Goal: Information Seeking & Learning: Learn about a topic

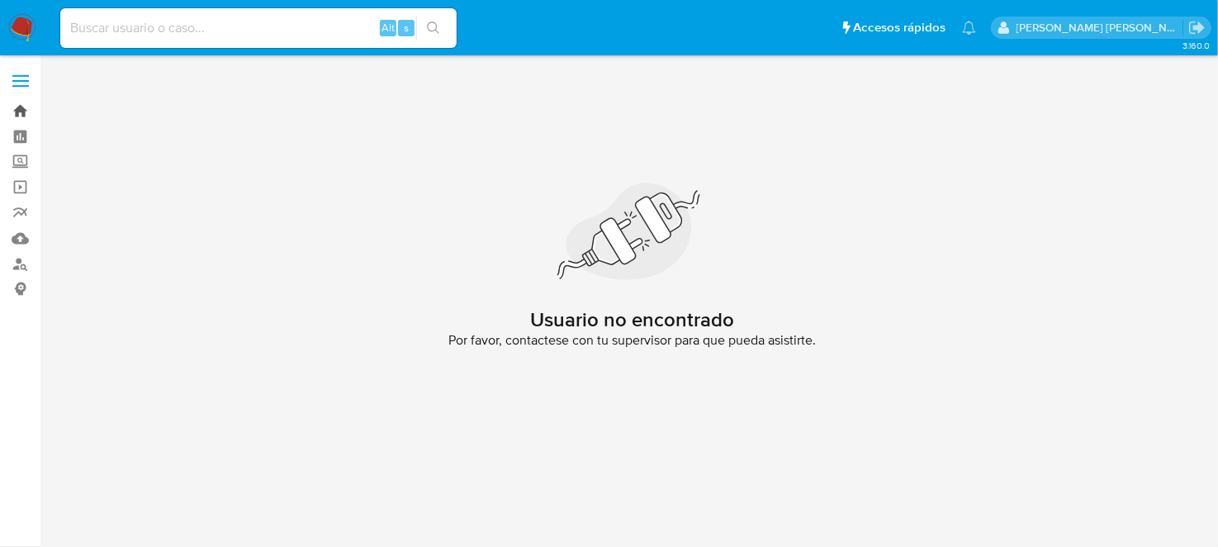
click at [21, 105] on link "Bandeja" at bounding box center [98, 111] width 197 height 26
click at [168, 39] on div "Alt s" at bounding box center [258, 28] width 396 height 40
click at [144, 36] on input at bounding box center [258, 27] width 396 height 21
paste input "2554654592"
type input "2554654592"
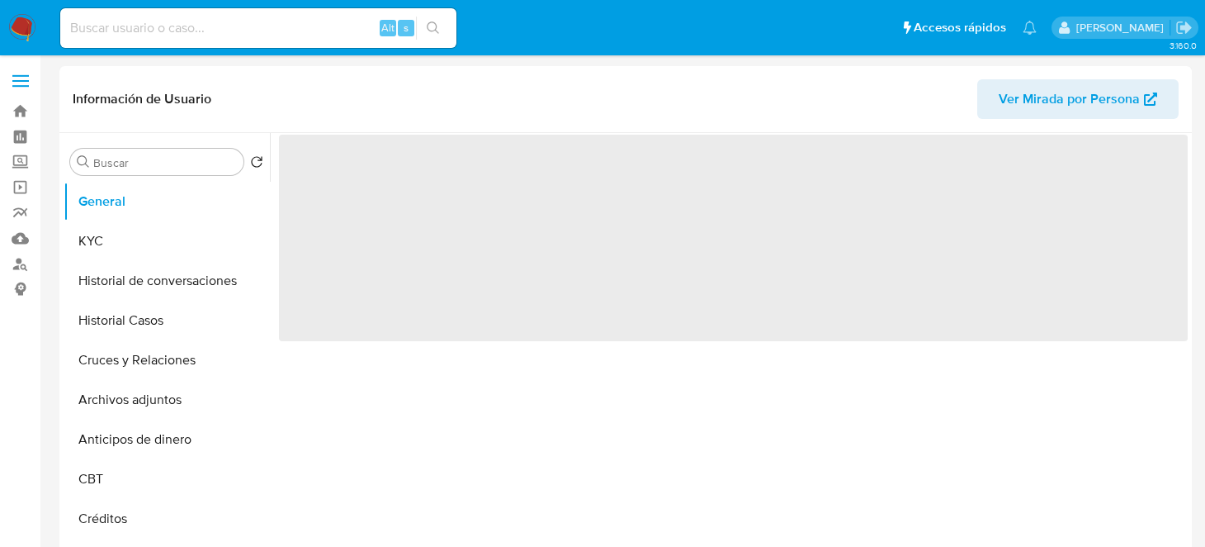
select select "10"
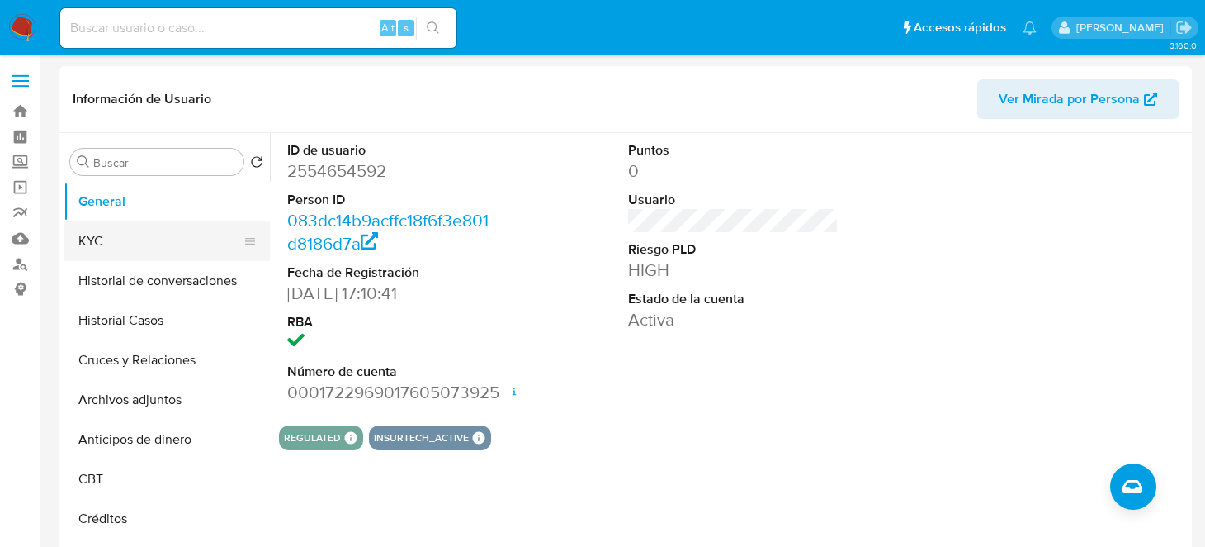
click at [92, 235] on button "KYC" at bounding box center [160, 241] width 193 height 40
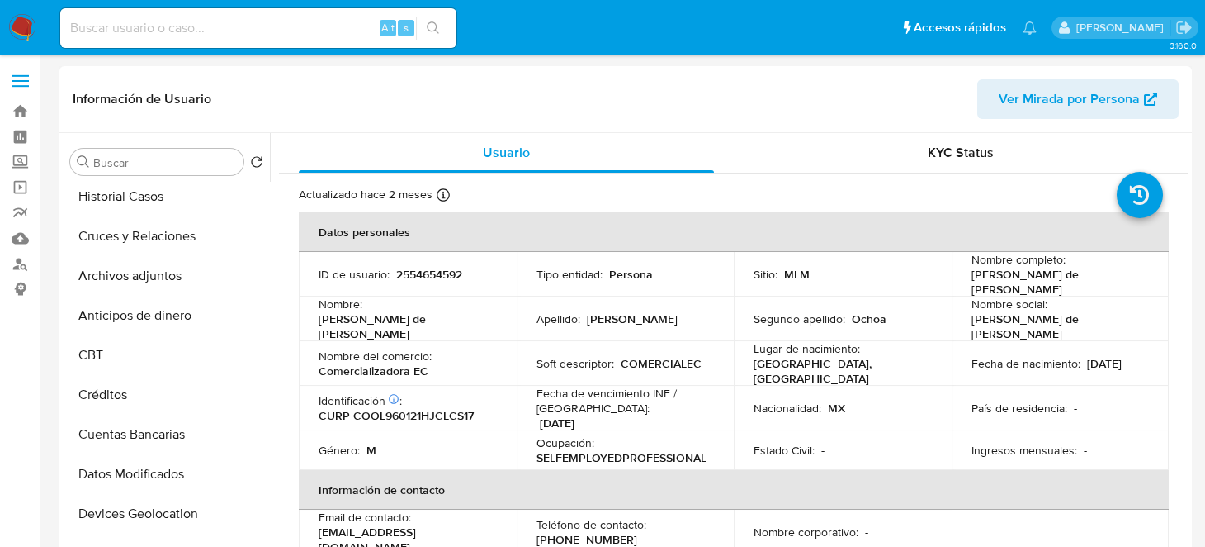
scroll to position [131, 0]
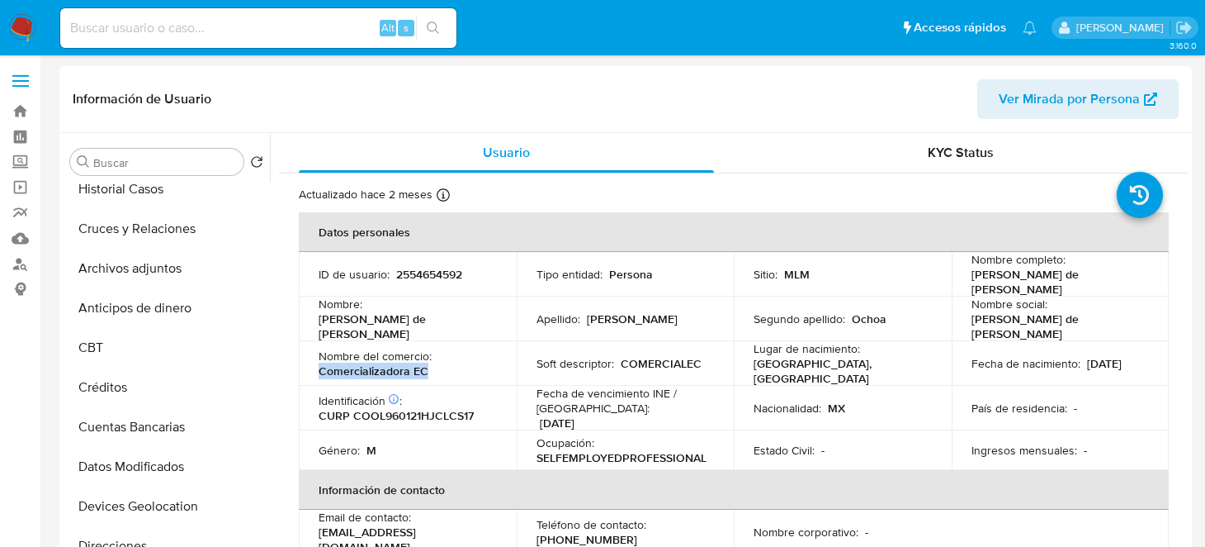
drag, startPoint x: 314, startPoint y: 363, endPoint x: 443, endPoint y: 374, distance: 129.2
click at [443, 374] on td "Nombre del comercio : Comercializadora EC" at bounding box center [408, 363] width 218 height 45
copy p "Comercializadora EC"
drag, startPoint x: 963, startPoint y: 273, endPoint x: 1001, endPoint y: 288, distance: 40.8
click at [1001, 288] on td "Nombre completo : Luis Enrique de Jesus Colin Ochoa" at bounding box center [1061, 274] width 218 height 45
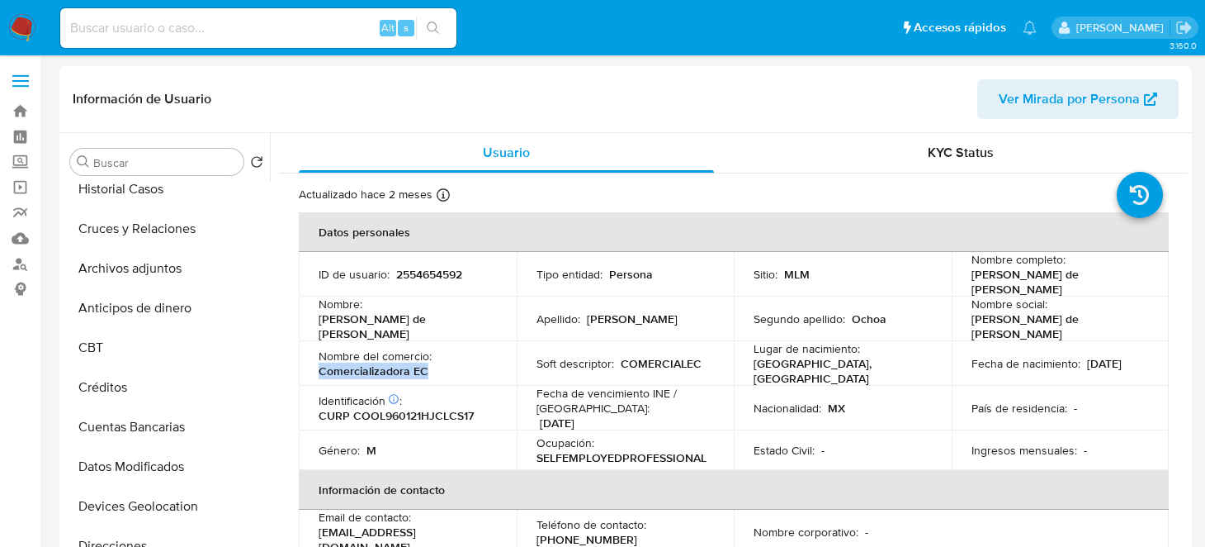
copy p "[PERSON_NAME] de [PERSON_NAME]"
click at [580, 450] on p "SELFEMPLOYEDPROFESSIONAL" at bounding box center [622, 457] width 170 height 15
click at [408, 408] on p "CURP COOL960121HJCLCS17" at bounding box center [396, 415] width 155 height 15
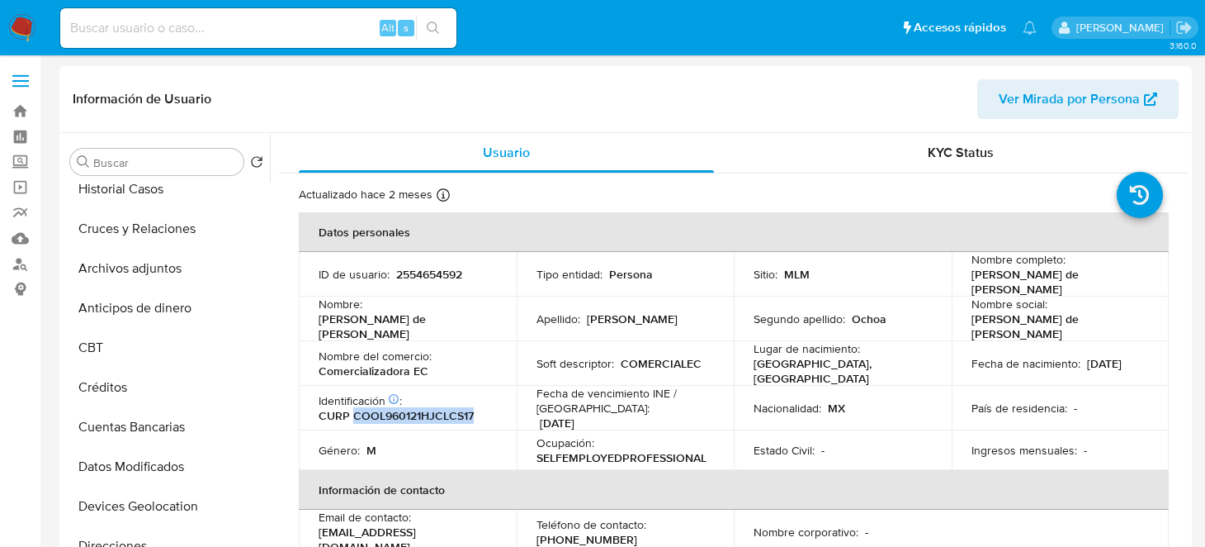
click at [408, 408] on p "CURP COOL960121HJCLCS17" at bounding box center [396, 415] width 155 height 15
copy p "COOL960121HJCLCS17"
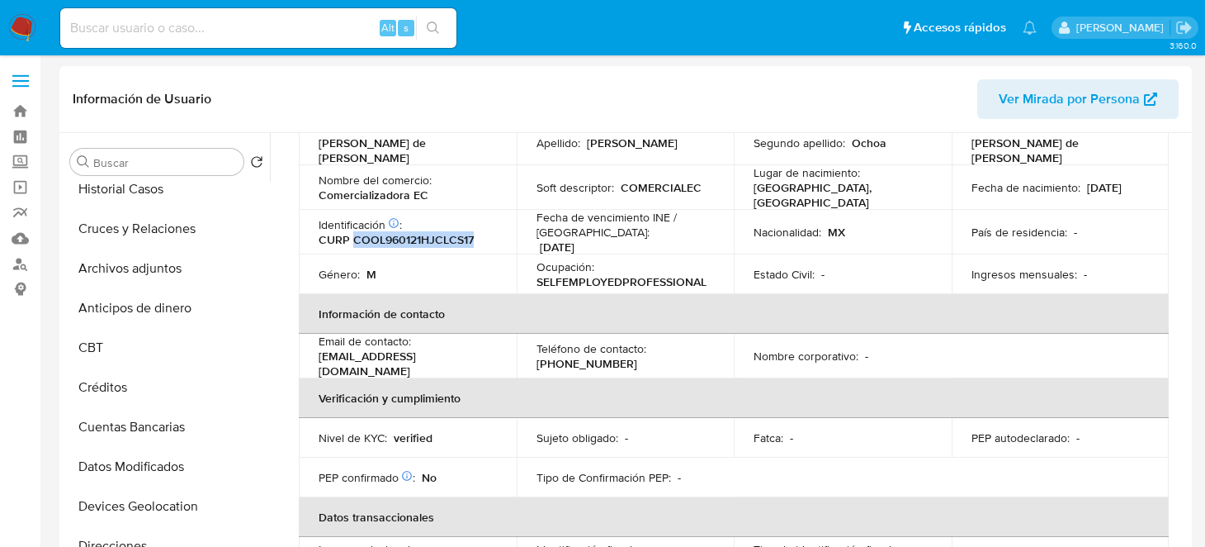
scroll to position [197, 0]
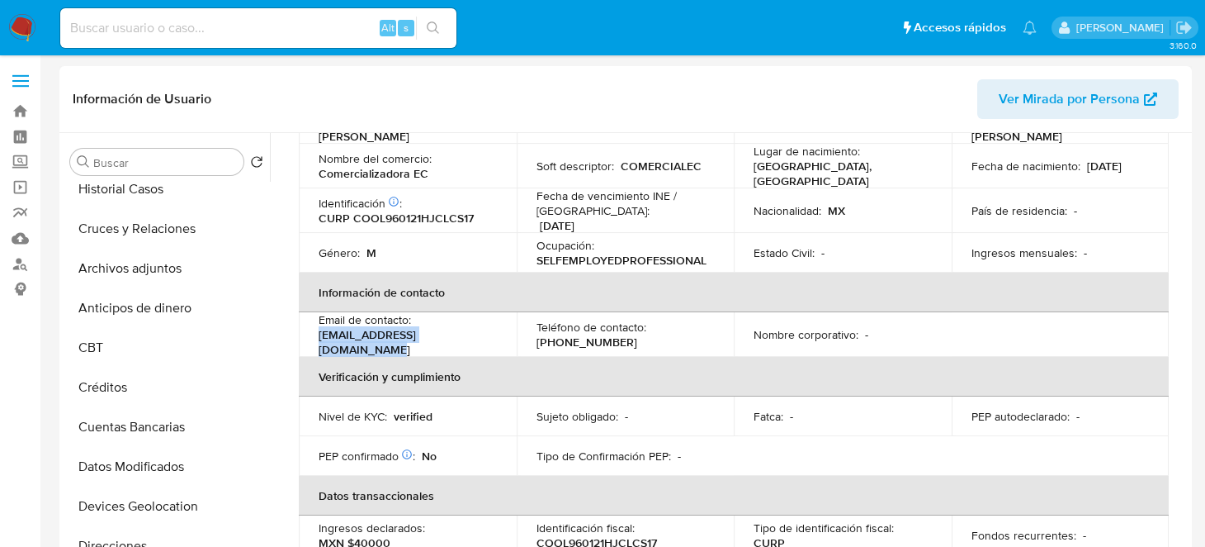
drag, startPoint x: 320, startPoint y: 330, endPoint x: 467, endPoint y: 329, distance: 147.8
click at [467, 329] on div "Email de contacto : enriquecollins01@outlook.es" at bounding box center [408, 334] width 178 height 45
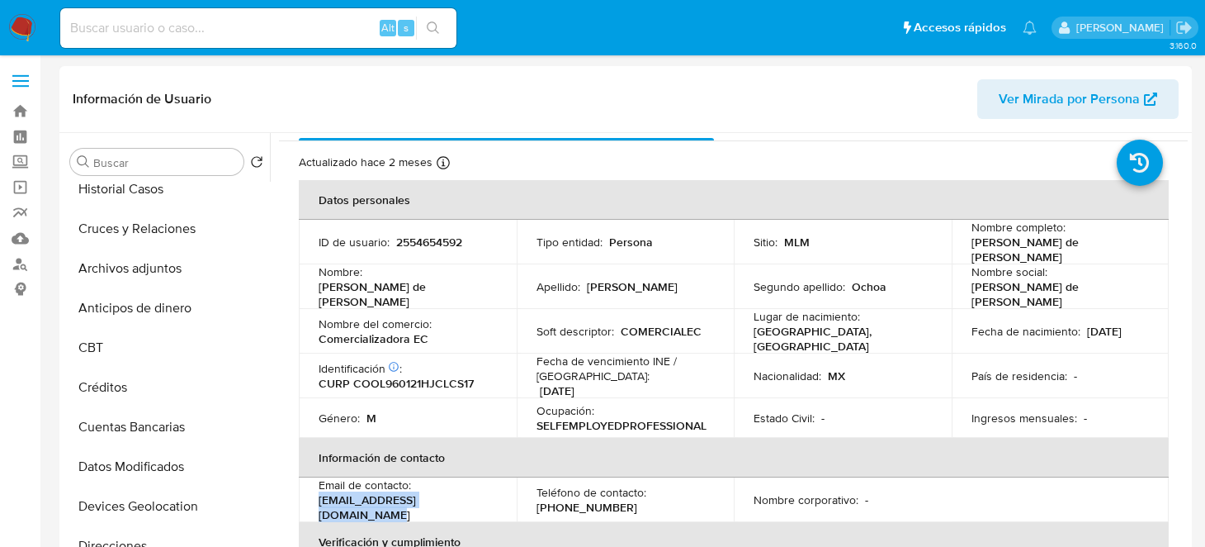
scroll to position [0, 0]
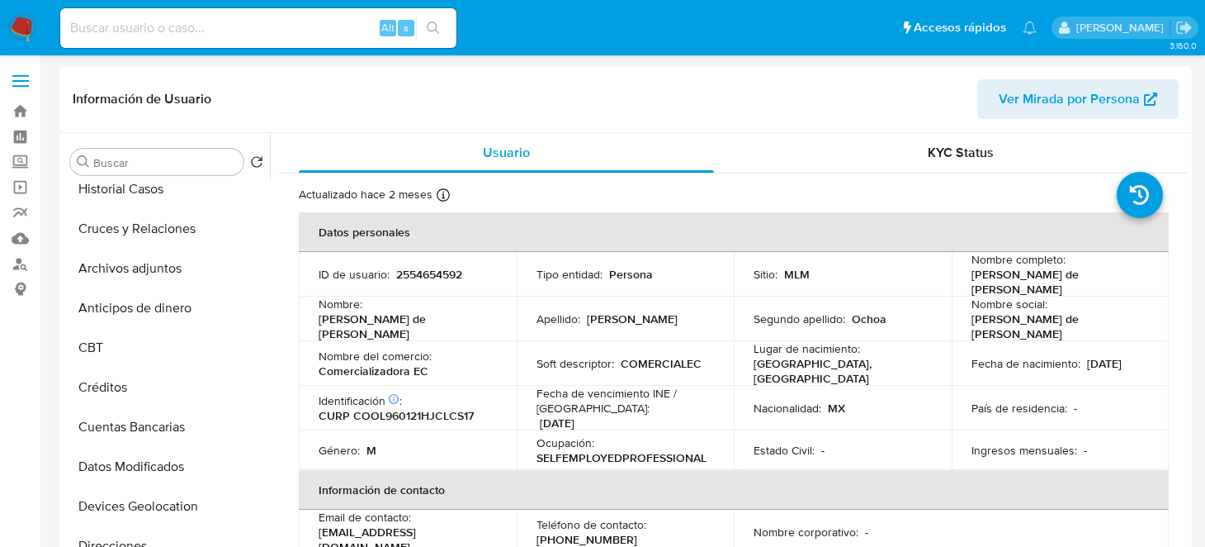
click at [344, 363] on p "Comercializadora EC" at bounding box center [374, 370] width 110 height 15
copy p "Comercializadora"
click at [342, 370] on p "Comercializadora EC" at bounding box center [374, 370] width 110 height 15
drag, startPoint x: 316, startPoint y: 361, endPoint x: 426, endPoint y: 364, distance: 109.9
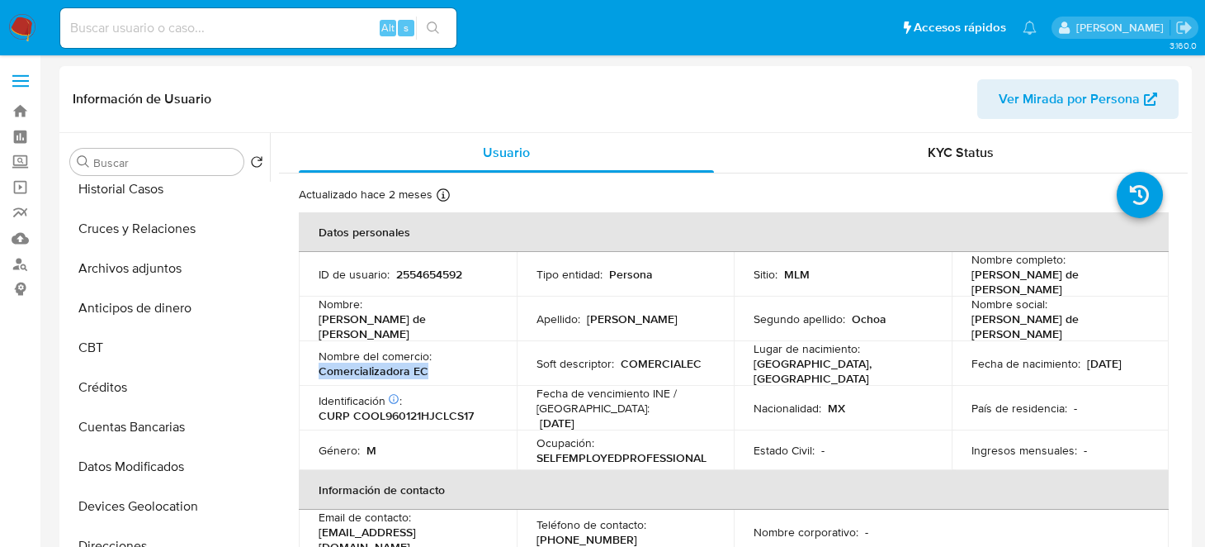
click at [426, 364] on td "Nombre del comercio : Comercializadora EC" at bounding box center [408, 363] width 218 height 45
copy p "Comercializadora EC"
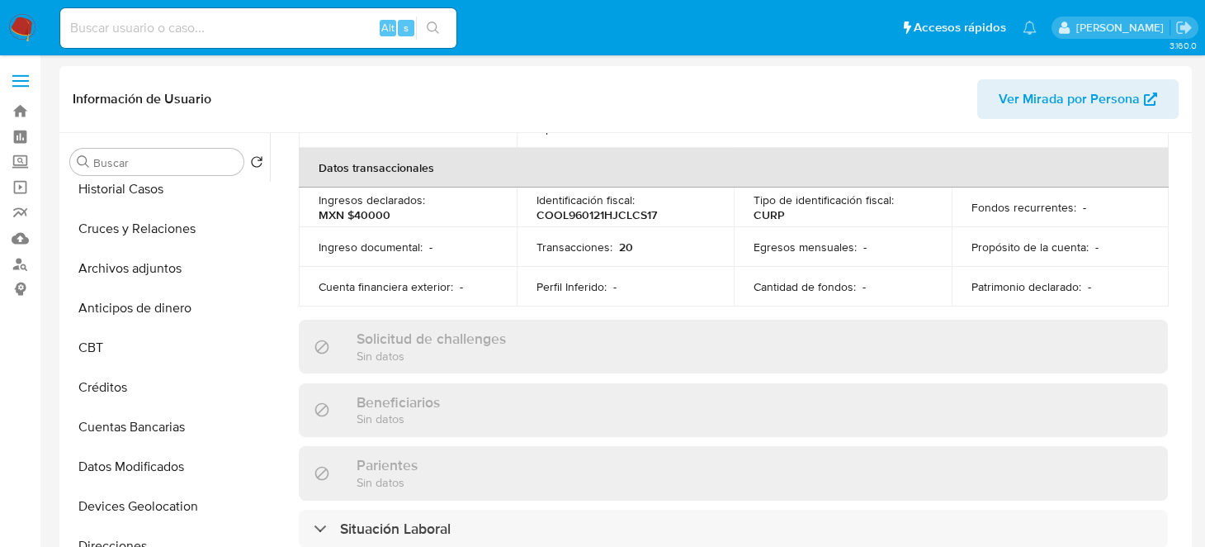
scroll to position [527, 0]
click at [368, 206] on p "MXN $40000" at bounding box center [355, 213] width 72 height 15
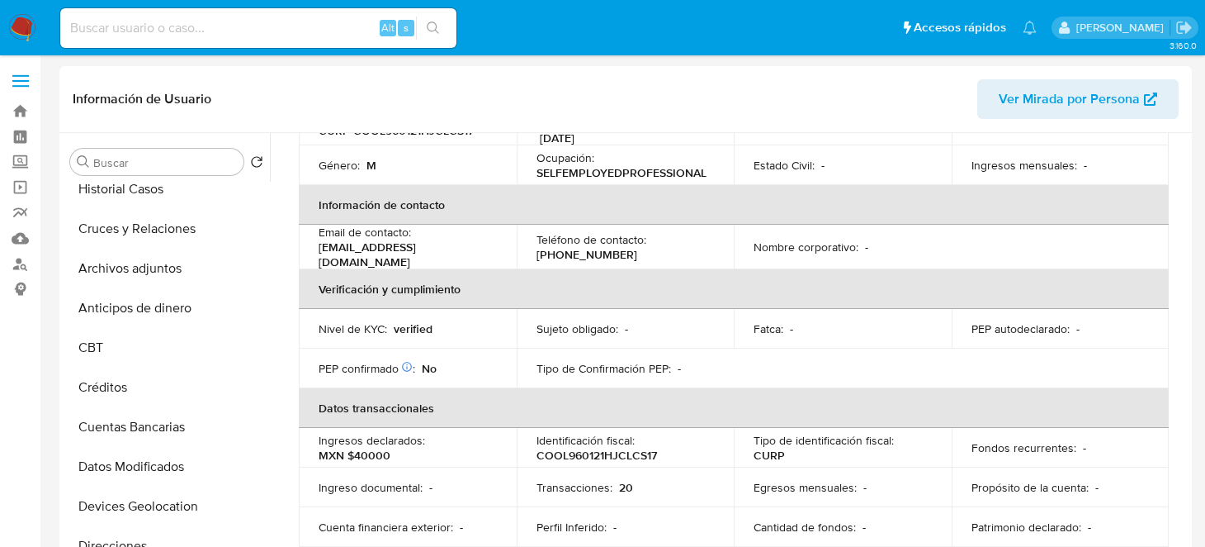
scroll to position [263, 0]
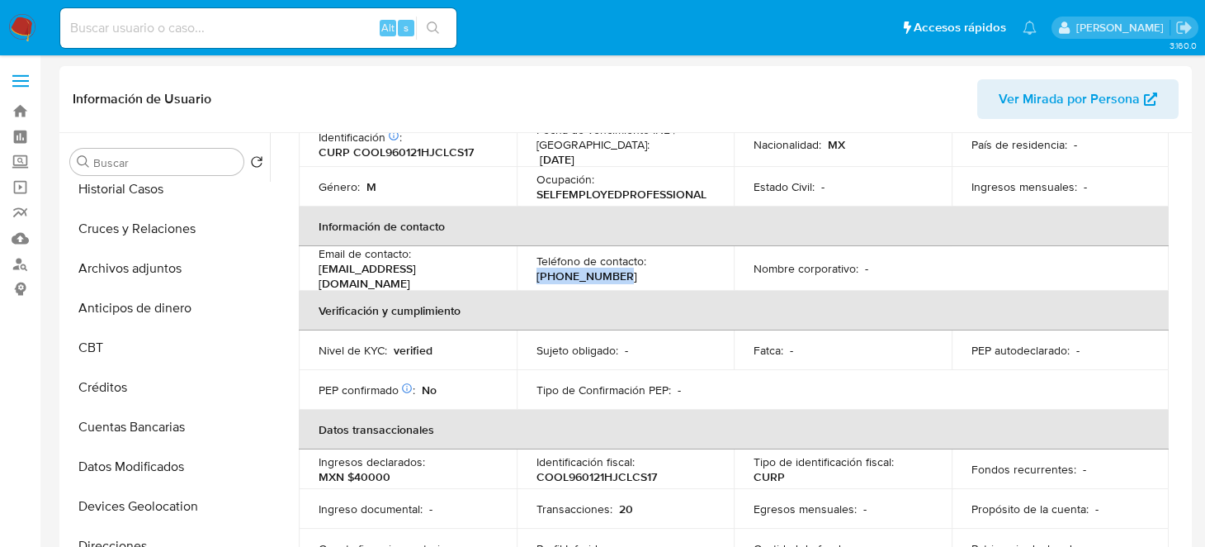
drag, startPoint x: 531, startPoint y: 263, endPoint x: 611, endPoint y: 267, distance: 80.2
click at [611, 267] on td "Teléfono de contacto : (33) 34125355" at bounding box center [626, 268] width 218 height 45
click at [593, 268] on p "(33) 34125355" at bounding box center [587, 275] width 101 height 15
drag, startPoint x: 535, startPoint y: 261, endPoint x: 617, endPoint y: 267, distance: 81.9
click at [617, 267] on div "Teléfono de contacto : (33) 34125355" at bounding box center [626, 268] width 178 height 30
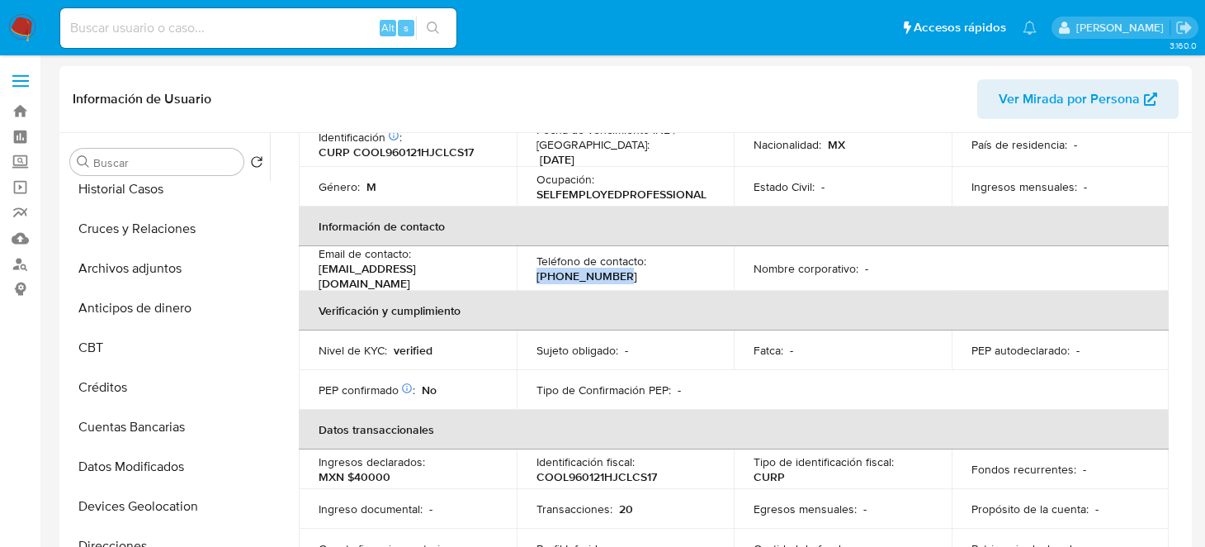
scroll to position [0, 0]
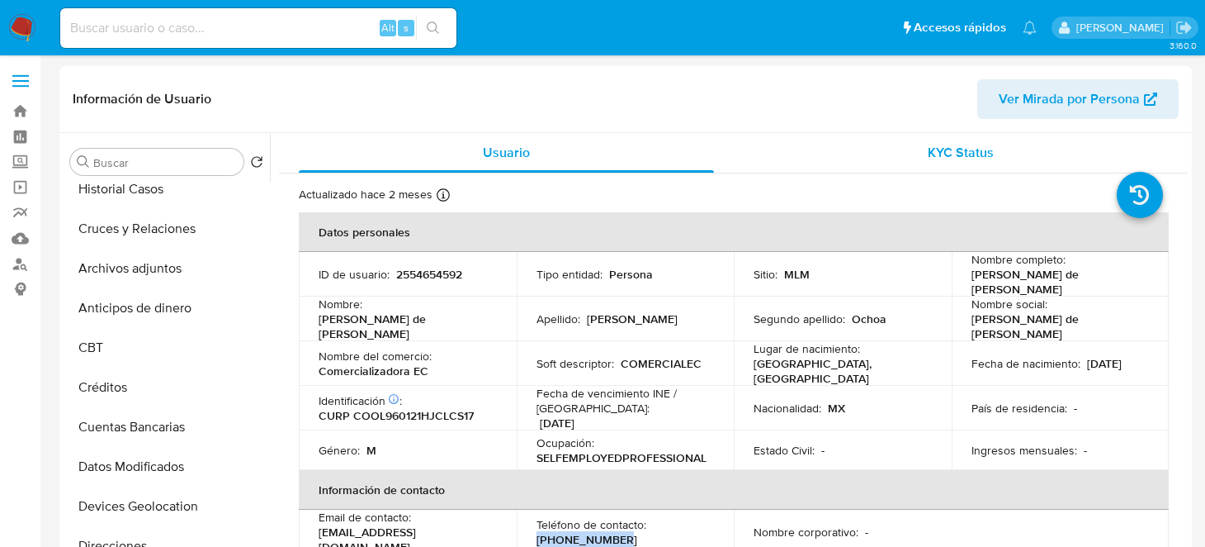
click at [926, 165] on div "KYC Status" at bounding box center [961, 153] width 415 height 40
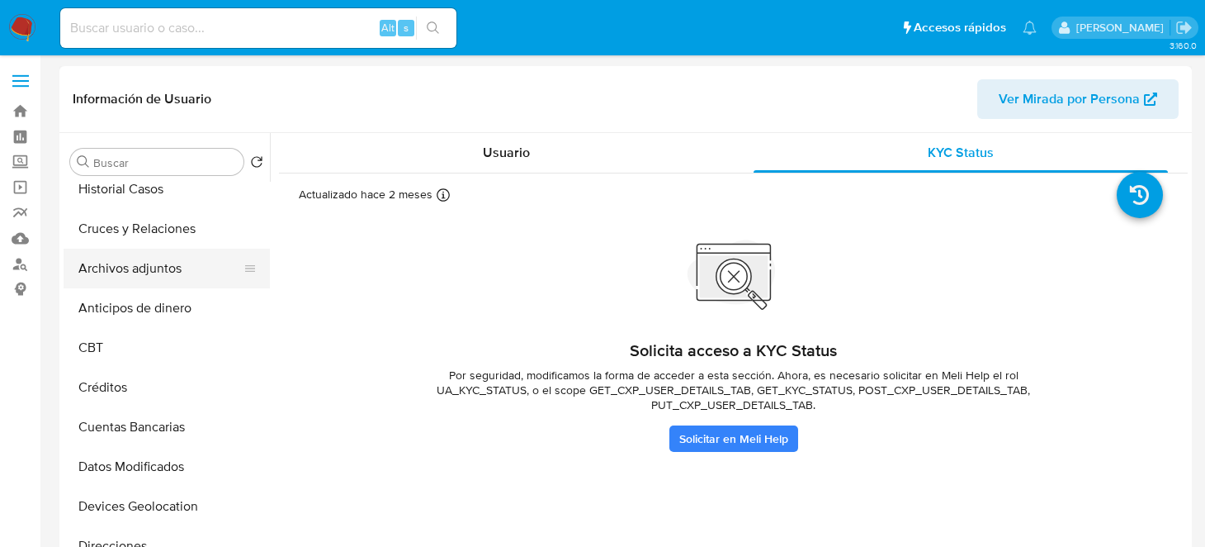
click at [144, 275] on button "Archivos adjuntos" at bounding box center [160, 269] width 193 height 40
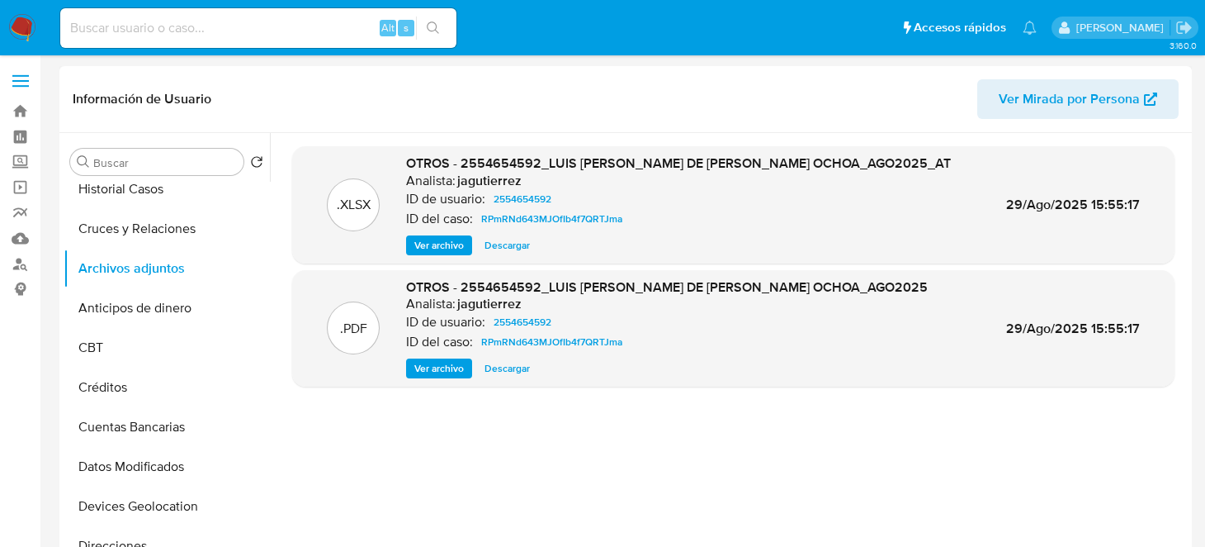
drag, startPoint x: 263, startPoint y: 339, endPoint x: 280, endPoint y: 246, distance: 94.9
click at [280, 246] on div "Buscar Volver al orden por defecto General KYC Historial de conversaciones Hist…" at bounding box center [626, 344] width 1125 height 423
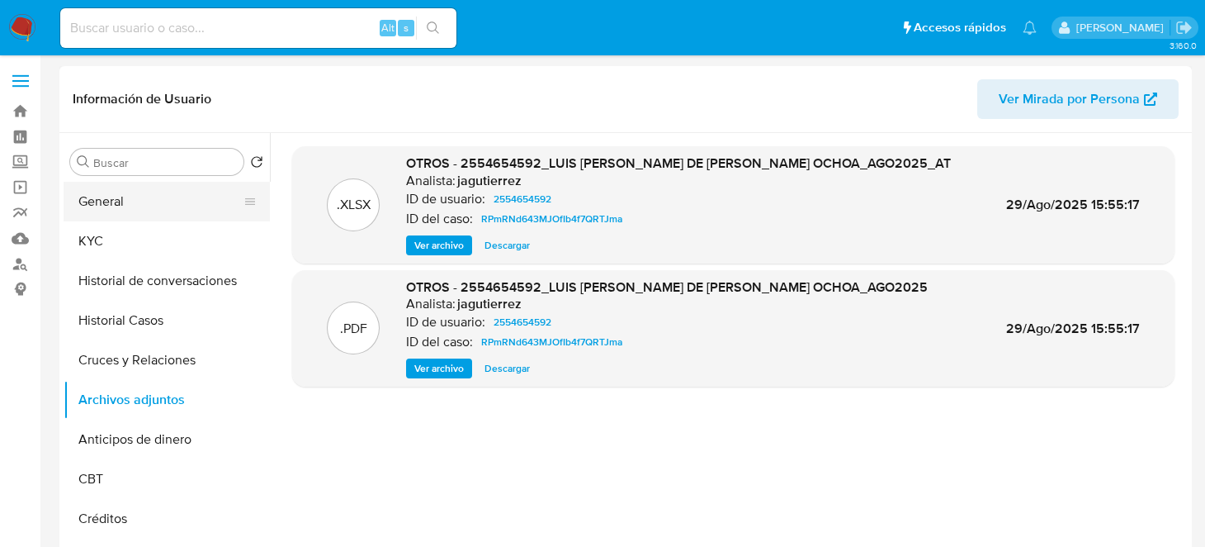
click at [122, 199] on button "General" at bounding box center [160, 202] width 193 height 40
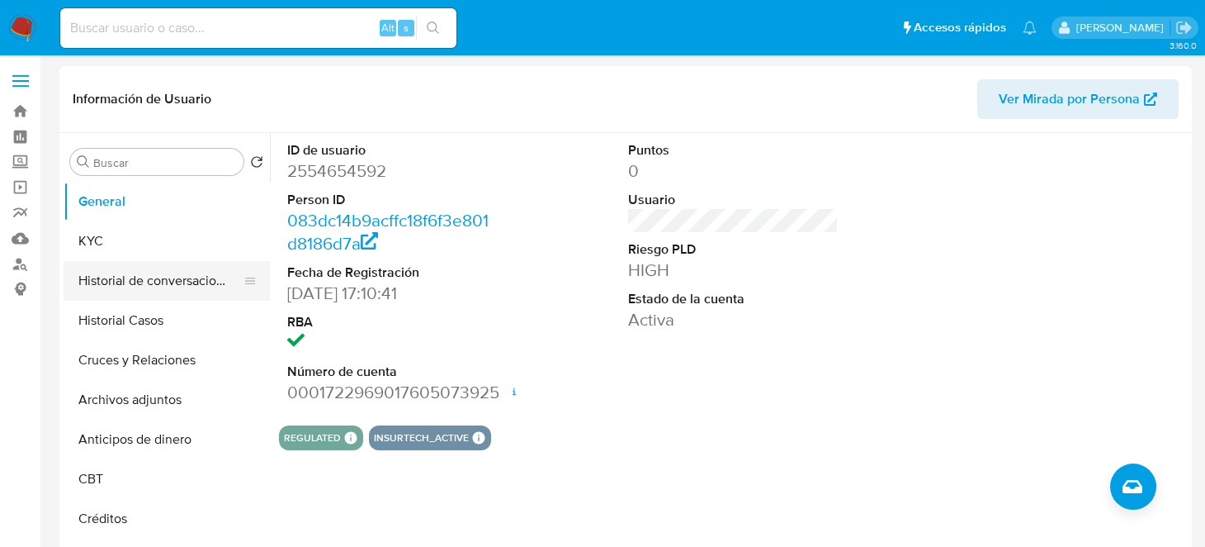
click at [143, 291] on button "Historial de conversaciones" at bounding box center [160, 281] width 193 height 40
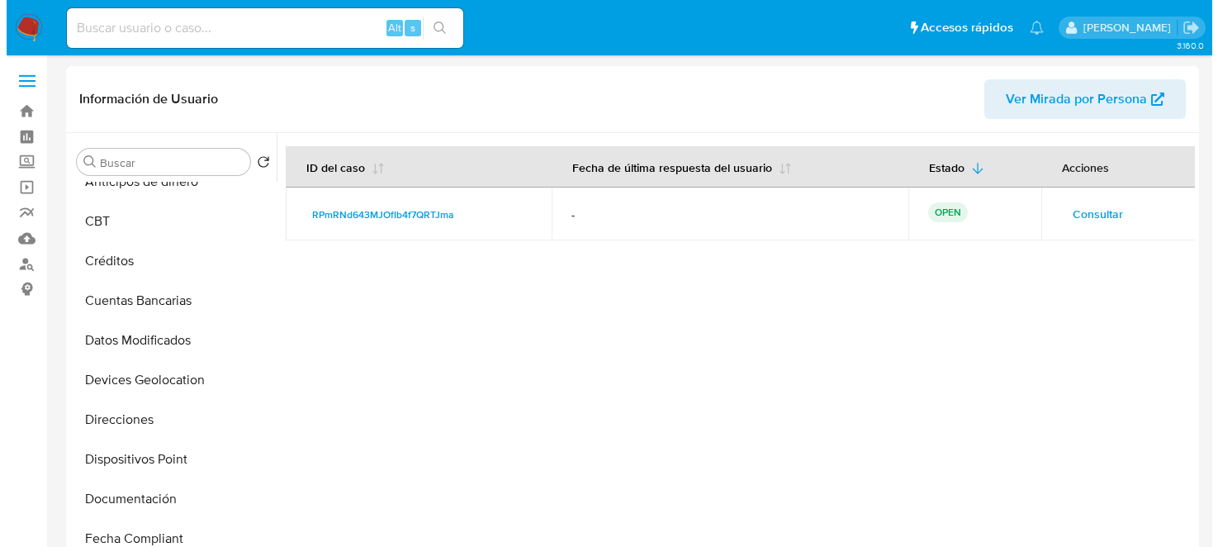
scroll to position [286, 0]
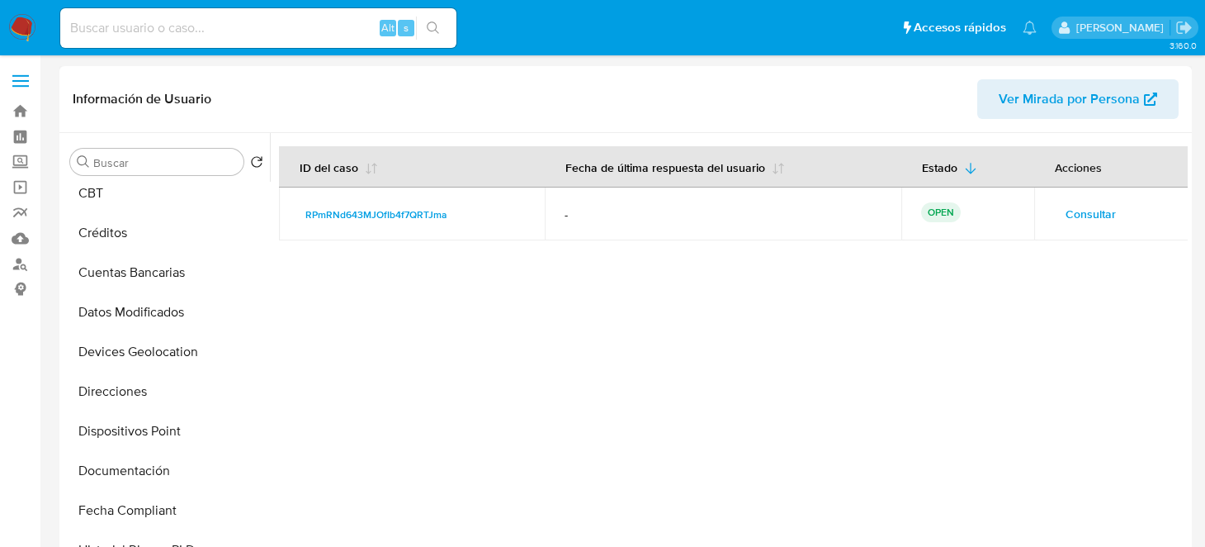
click at [1092, 212] on span "Consultar" at bounding box center [1091, 213] width 50 height 23
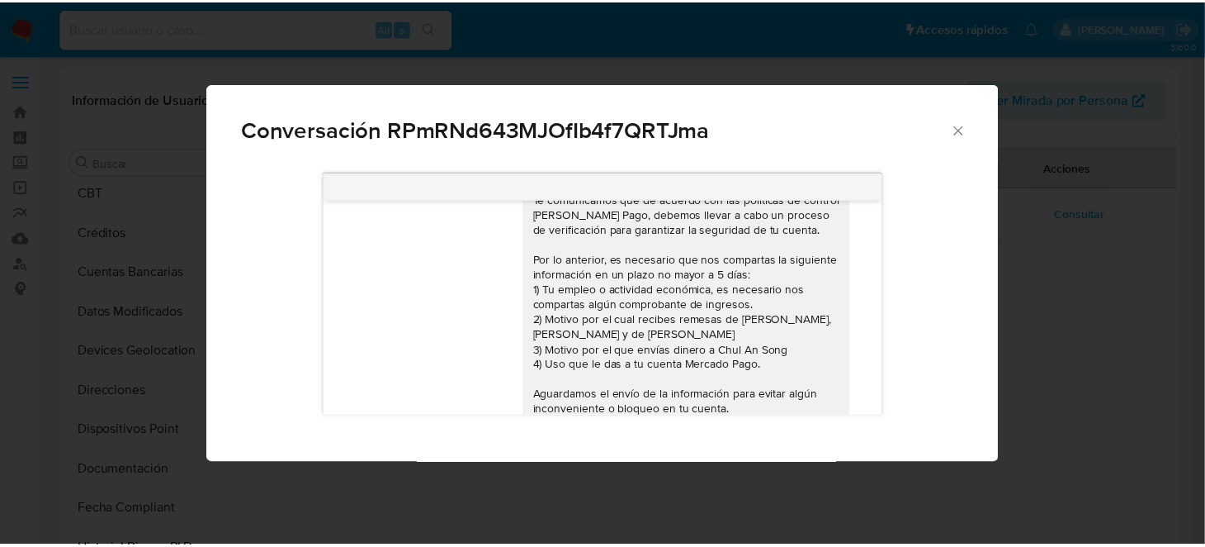
scroll to position [75, 0]
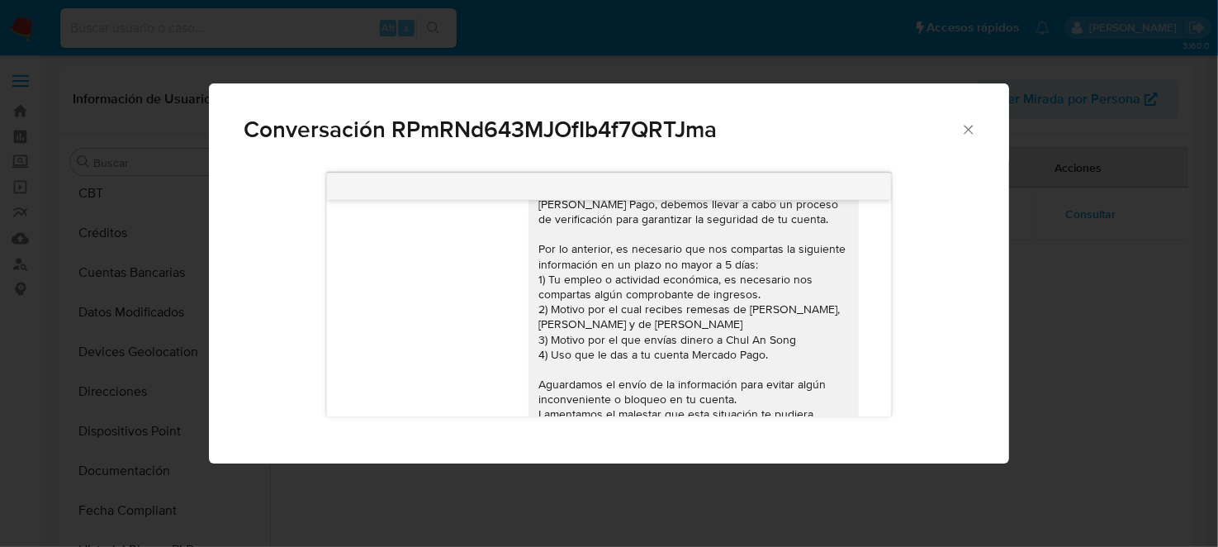
click at [1025, 329] on div "Conversación RPmRNd643MJOfIb4f7QRTJma Estimado Cliente, Te comunicamos que de a…" at bounding box center [609, 273] width 1218 height 547
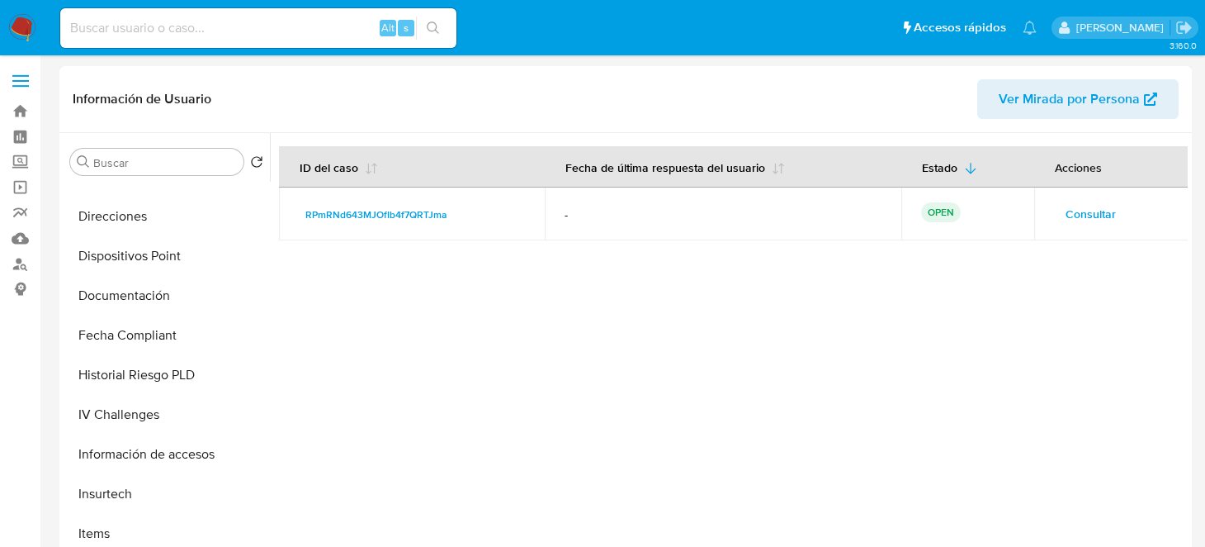
scroll to position [434, 0]
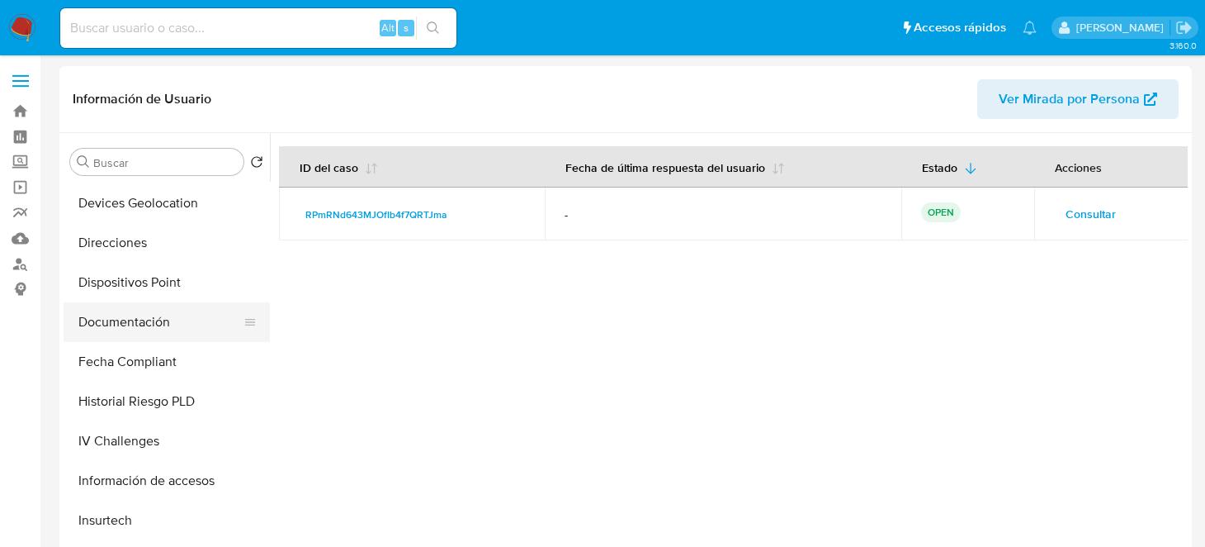
click at [107, 315] on button "Documentación" at bounding box center [160, 322] width 193 height 40
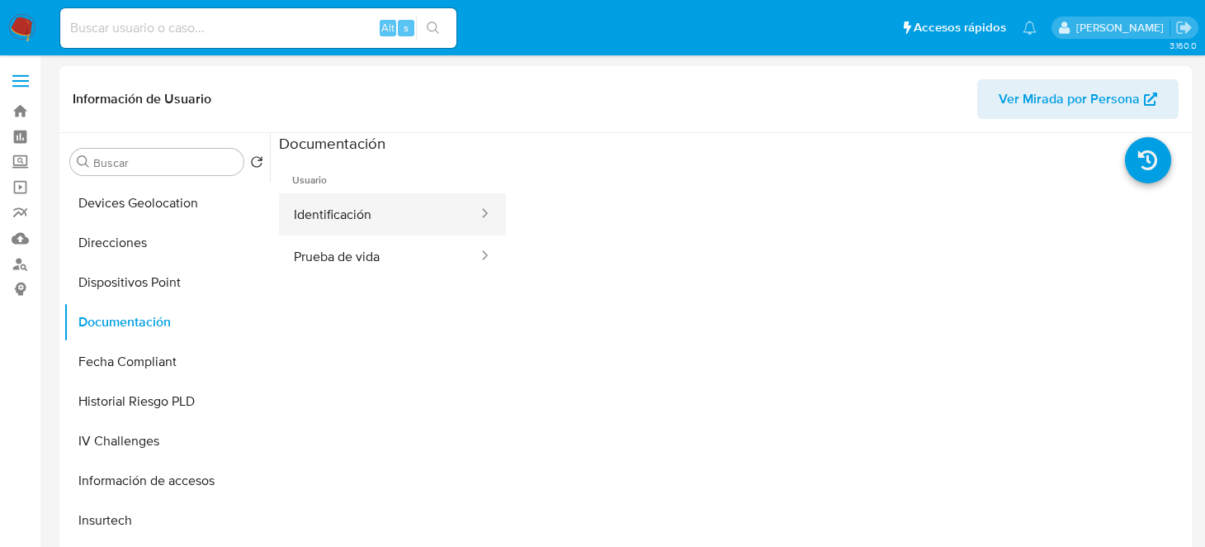
click at [466, 216] on div at bounding box center [479, 214] width 26 height 19
click at [478, 215] on icon at bounding box center [484, 213] width 17 height 17
click at [476, 215] on icon at bounding box center [484, 213] width 17 height 17
click at [388, 225] on button "Identificación" at bounding box center [379, 214] width 201 height 42
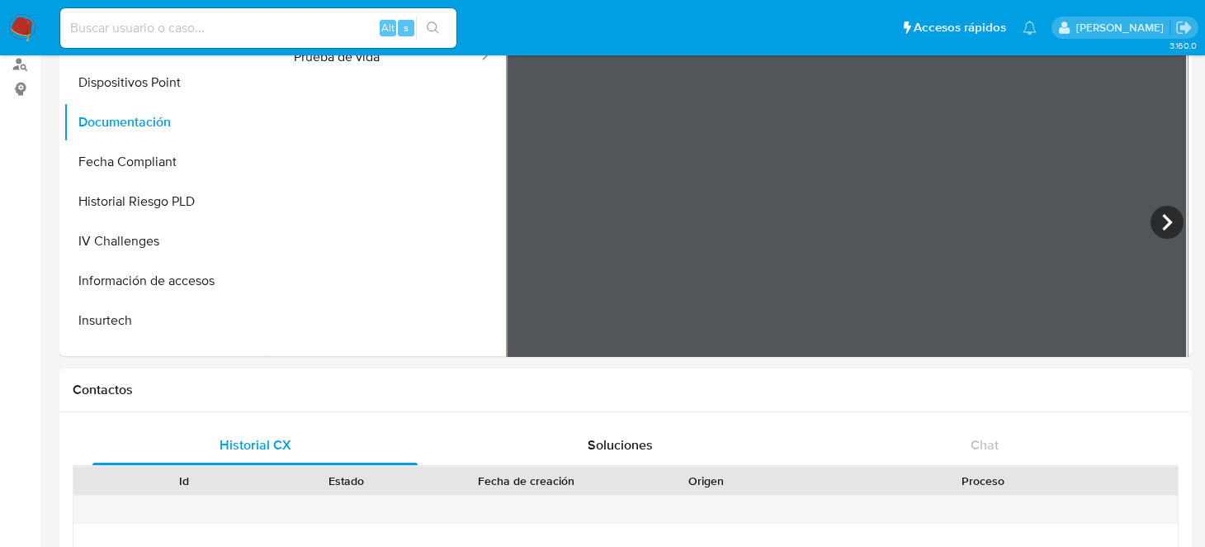
scroll to position [234, 0]
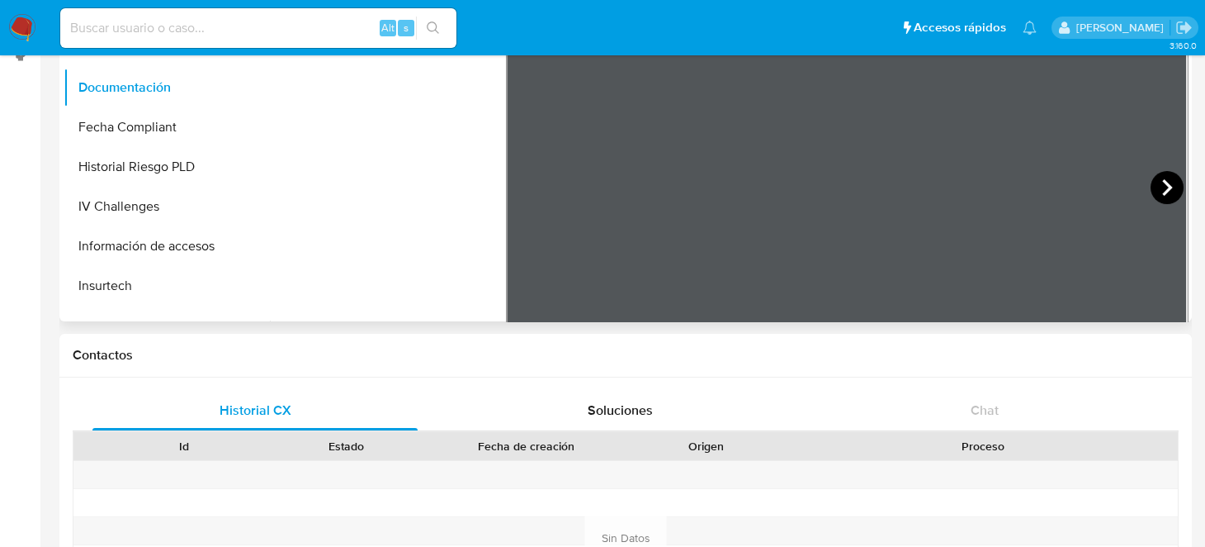
click at [1151, 189] on icon at bounding box center [1167, 187] width 33 height 33
click at [510, 182] on icon at bounding box center [526, 187] width 33 height 33
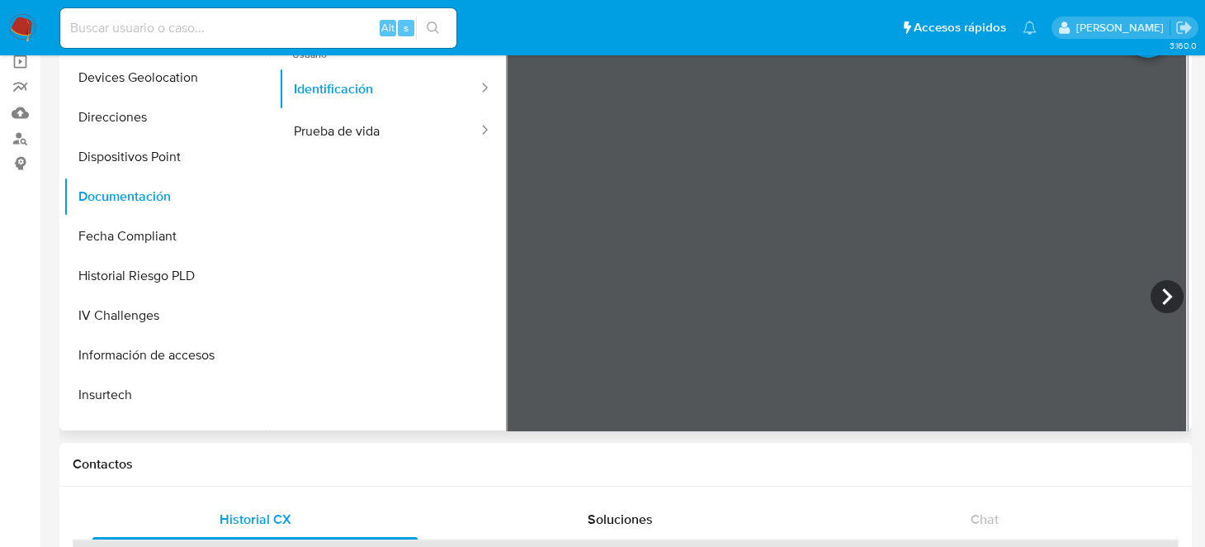
scroll to position [123, 0]
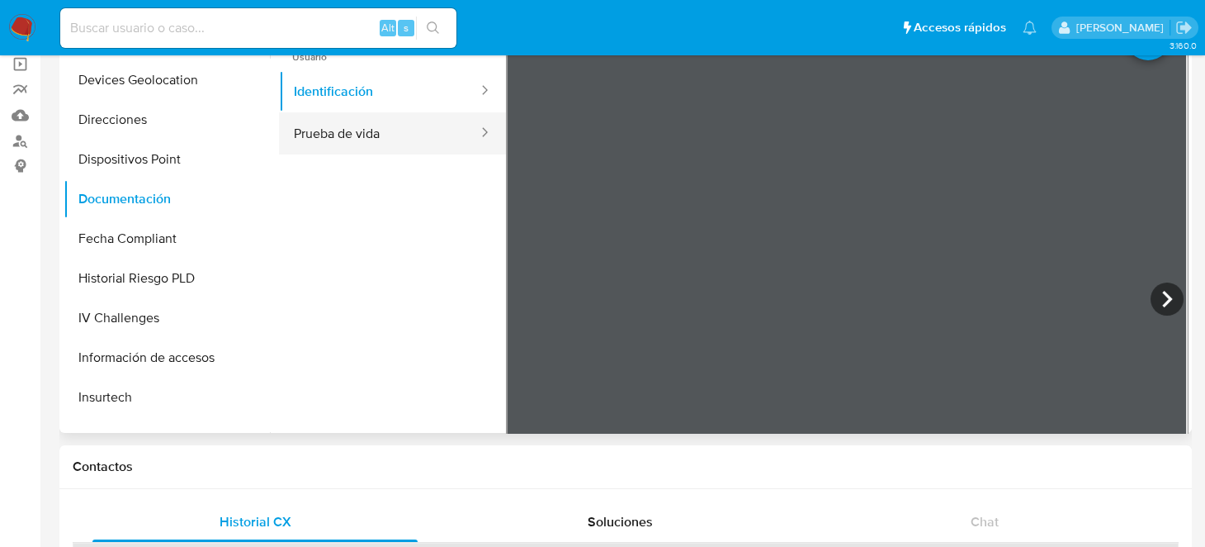
click at [360, 139] on button "Prueba de vida" at bounding box center [379, 133] width 201 height 42
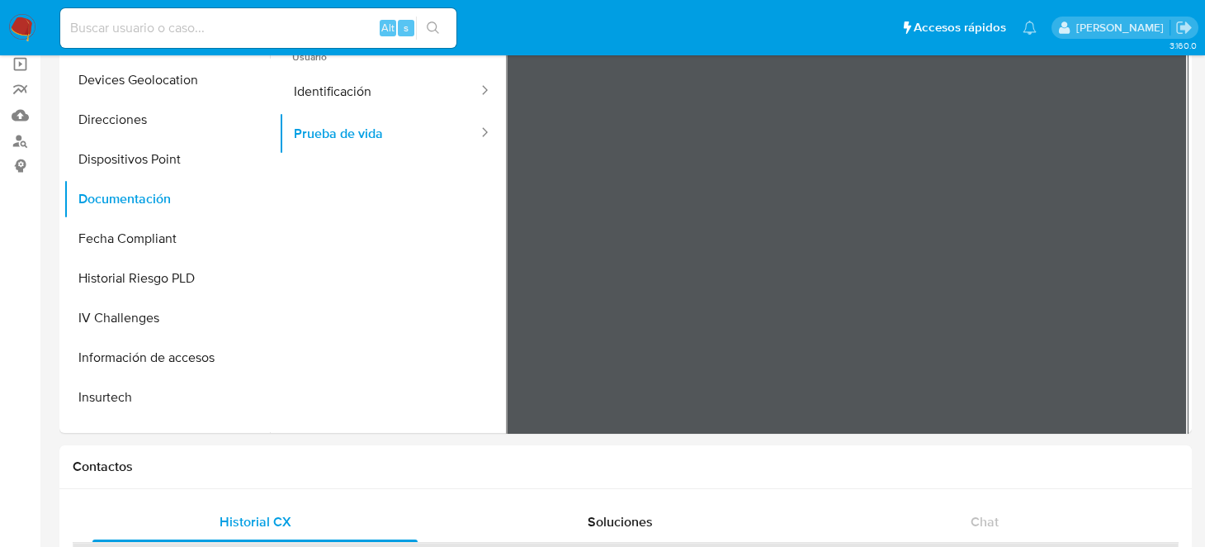
click at [108, 239] on button "Fecha Compliant" at bounding box center [160, 239] width 193 height 40
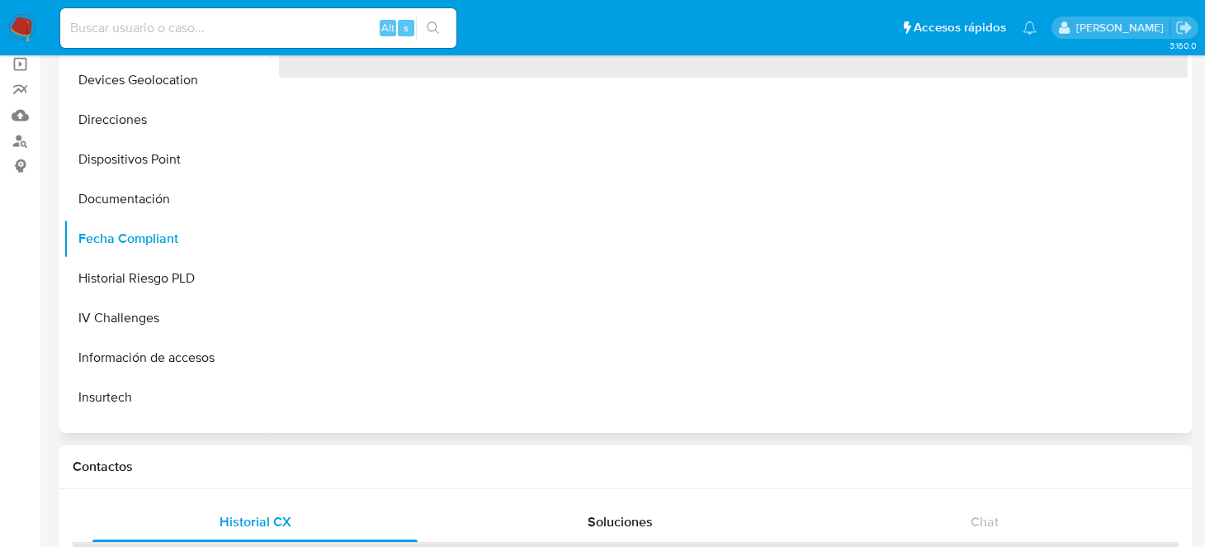
drag, startPoint x: 260, startPoint y: 254, endPoint x: 272, endPoint y: 300, distance: 47.1
click at [272, 300] on div "Buscar Volver al orden por defecto General KYC Historial de conversaciones Hist…" at bounding box center [626, 221] width 1125 height 423
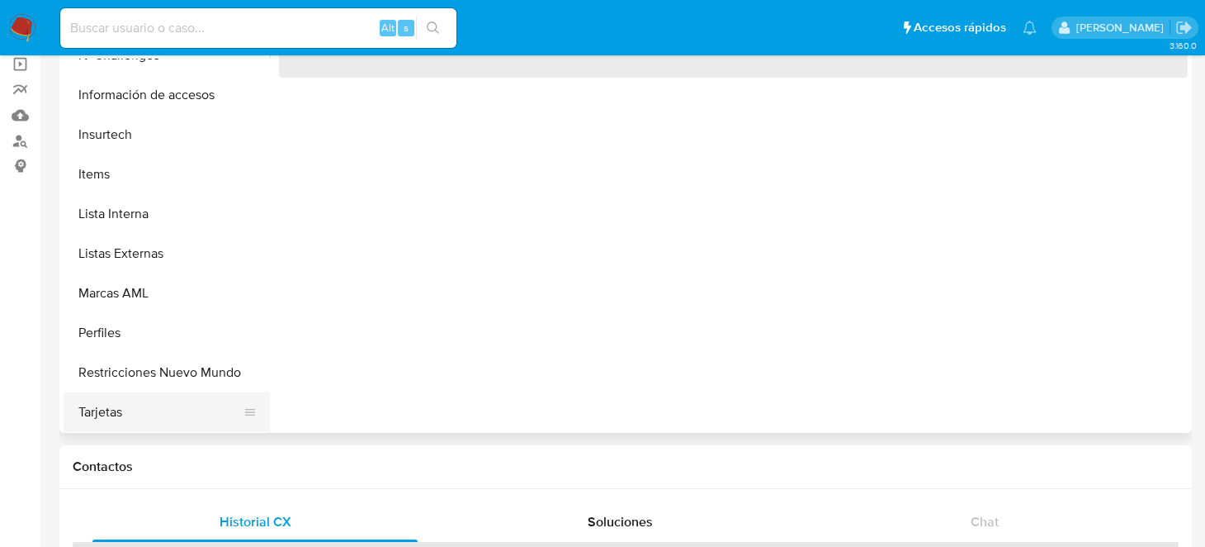
click at [121, 411] on button "Tarjetas" at bounding box center [160, 412] width 193 height 40
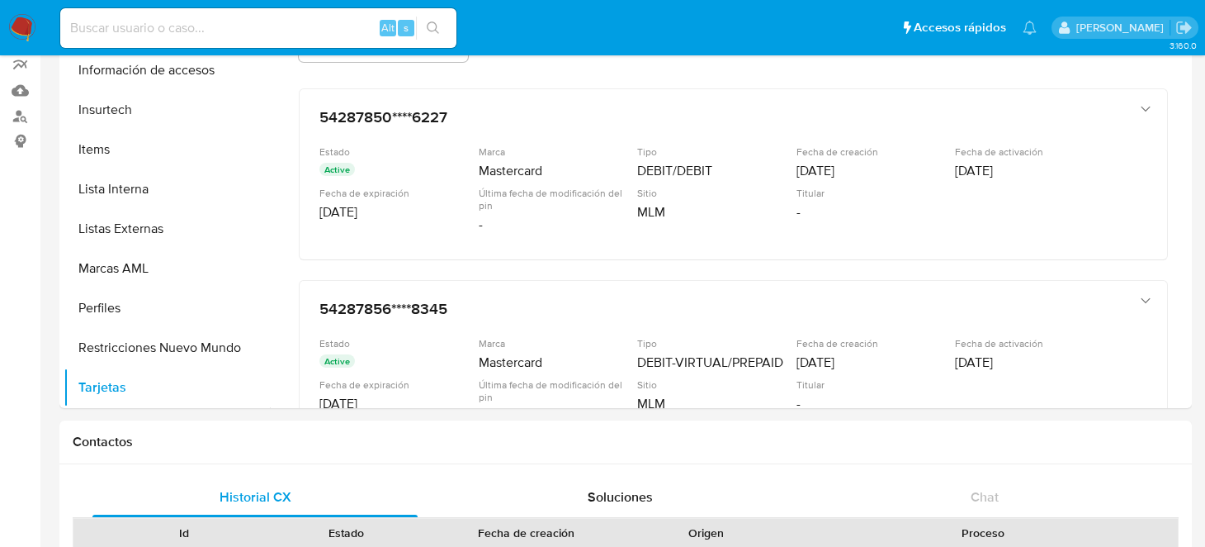
scroll to position [154, 0]
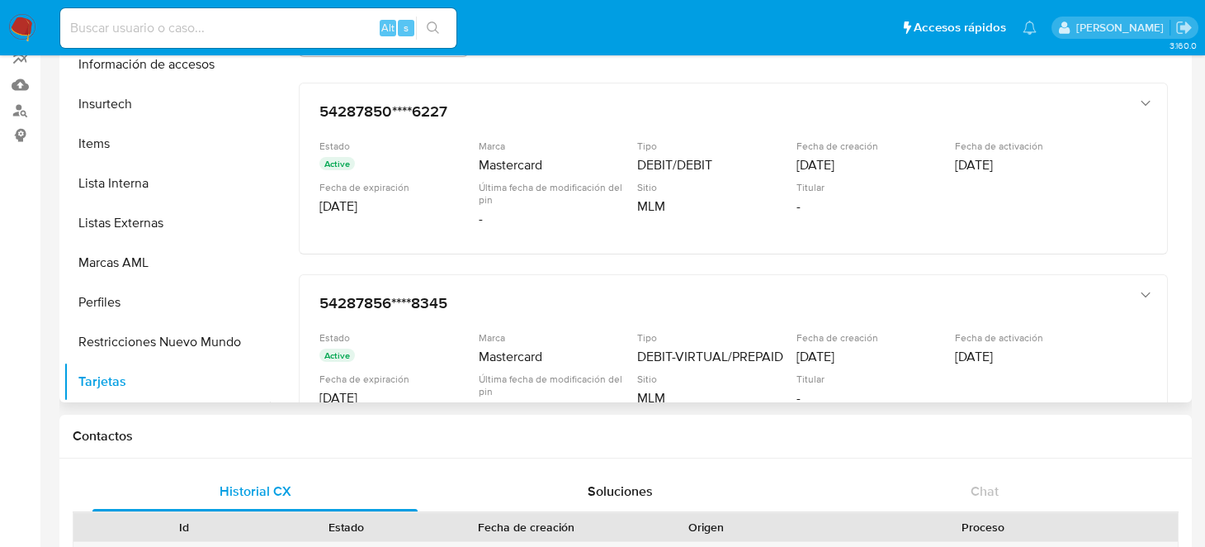
drag, startPoint x: 1188, startPoint y: 148, endPoint x: 1189, endPoint y: 165, distance: 17.4
click at [1189, 165] on div "Buscar Volver al orden por defecto General KYC Historial de conversaciones Hist…" at bounding box center [625, 190] width 1133 height 423
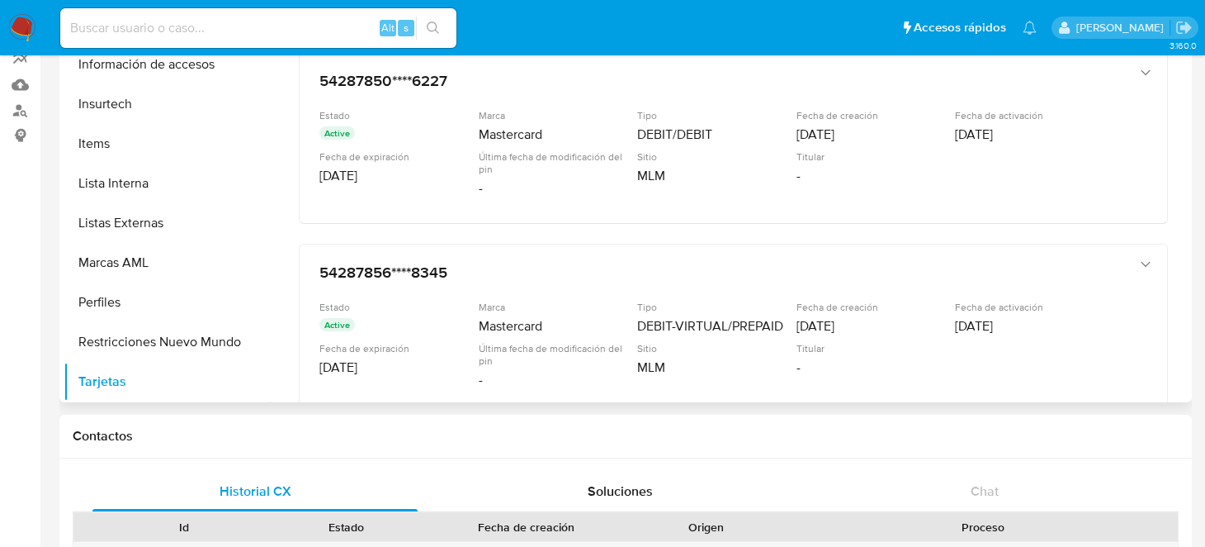
scroll to position [0, 0]
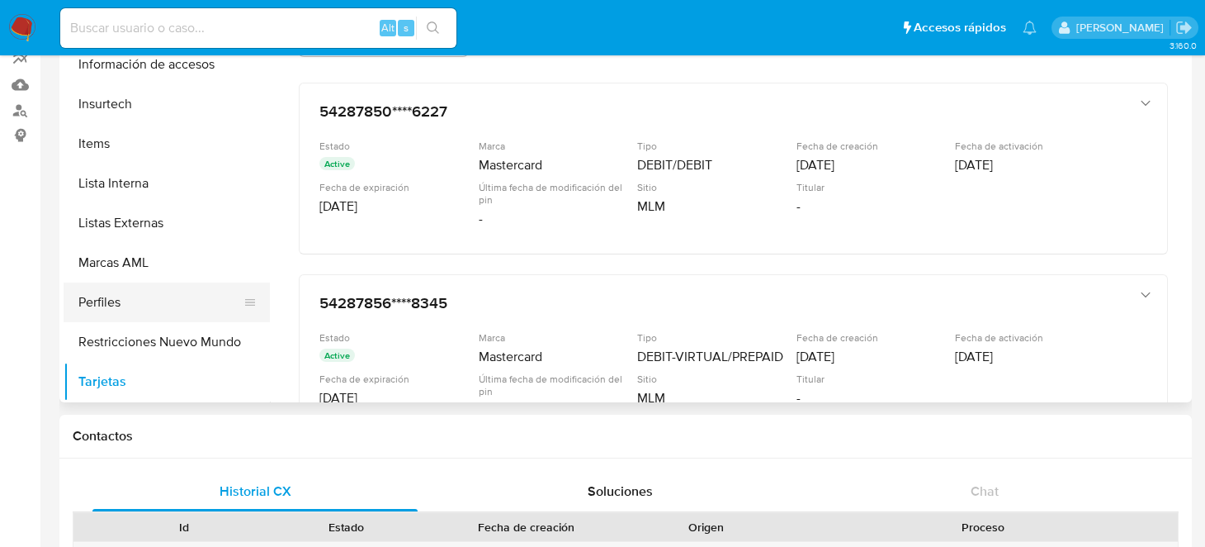
click at [101, 307] on button "Perfiles" at bounding box center [160, 302] width 193 height 40
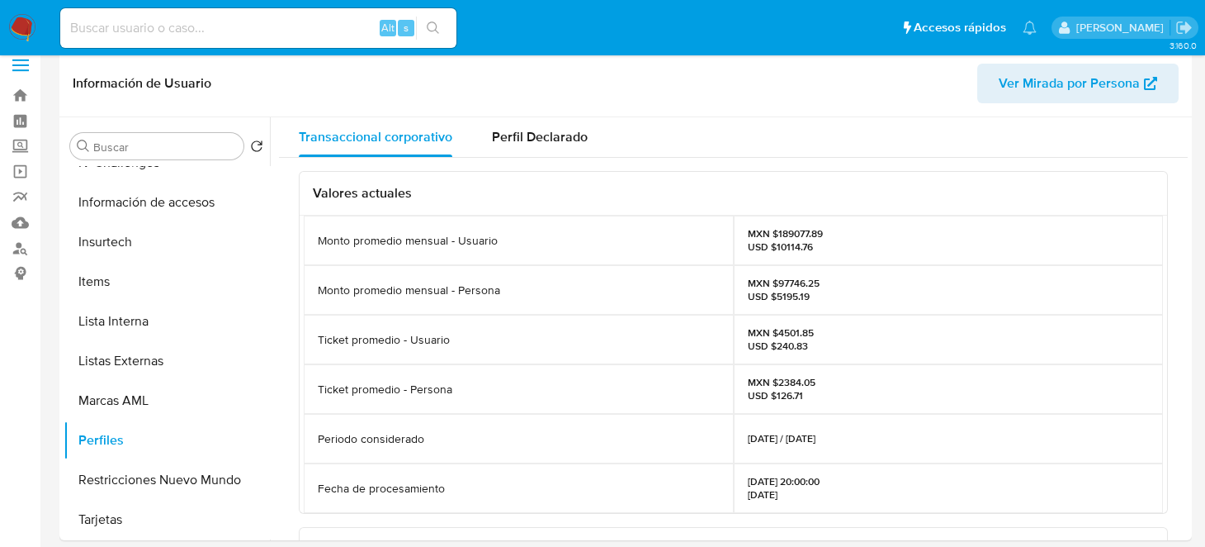
scroll to position [11, 0]
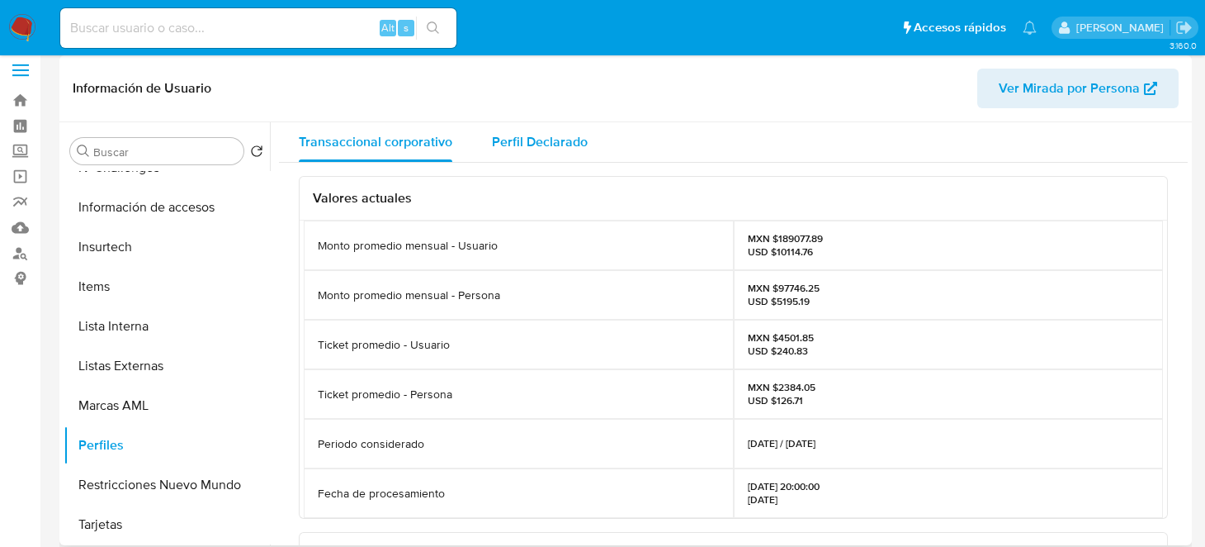
click at [538, 151] on div "Perfil Declarado" at bounding box center [540, 142] width 96 height 40
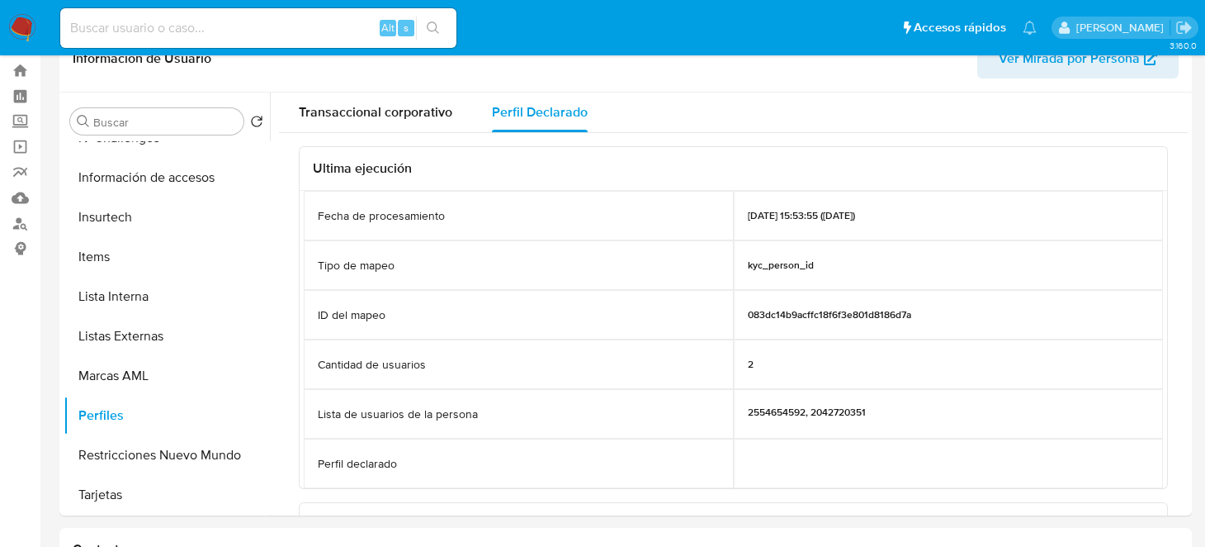
scroll to position [38, 0]
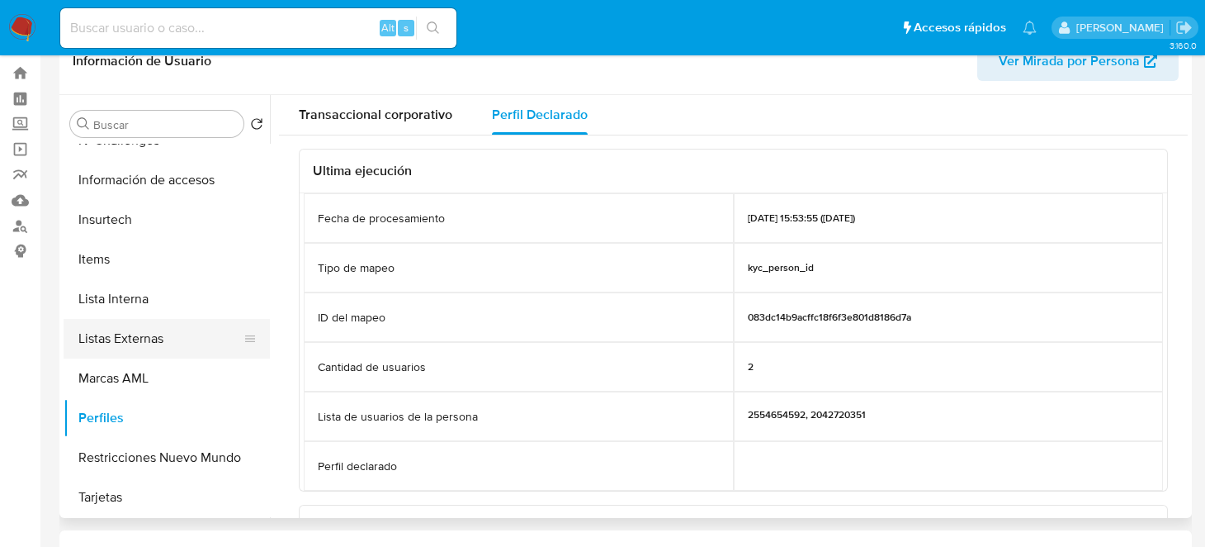
click at [161, 331] on button "Listas Externas" at bounding box center [160, 339] width 193 height 40
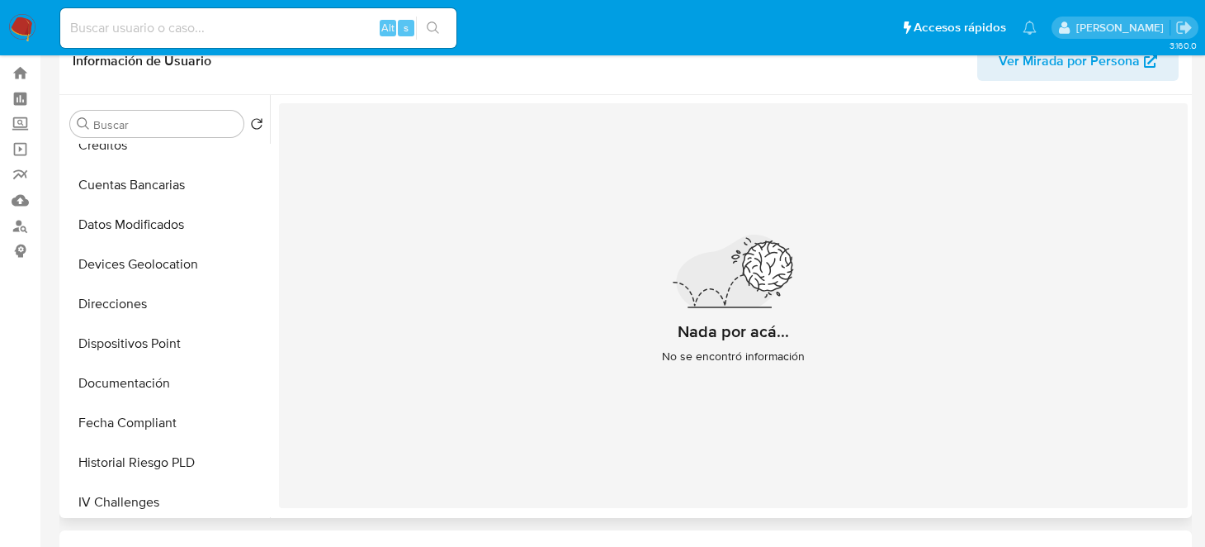
scroll to position [325, 0]
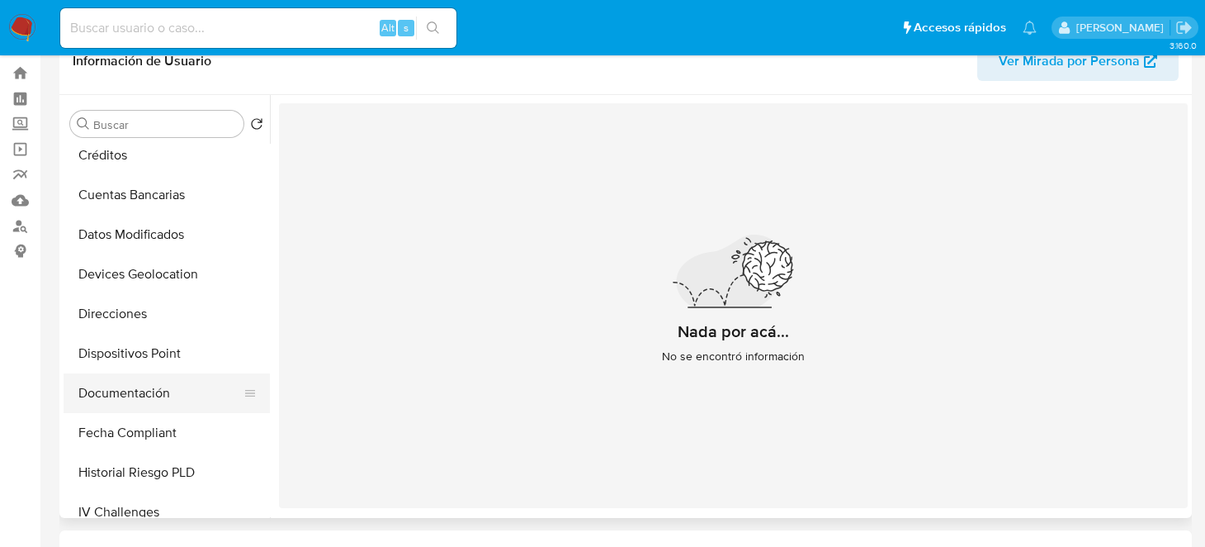
click at [142, 386] on button "Documentación" at bounding box center [160, 393] width 193 height 40
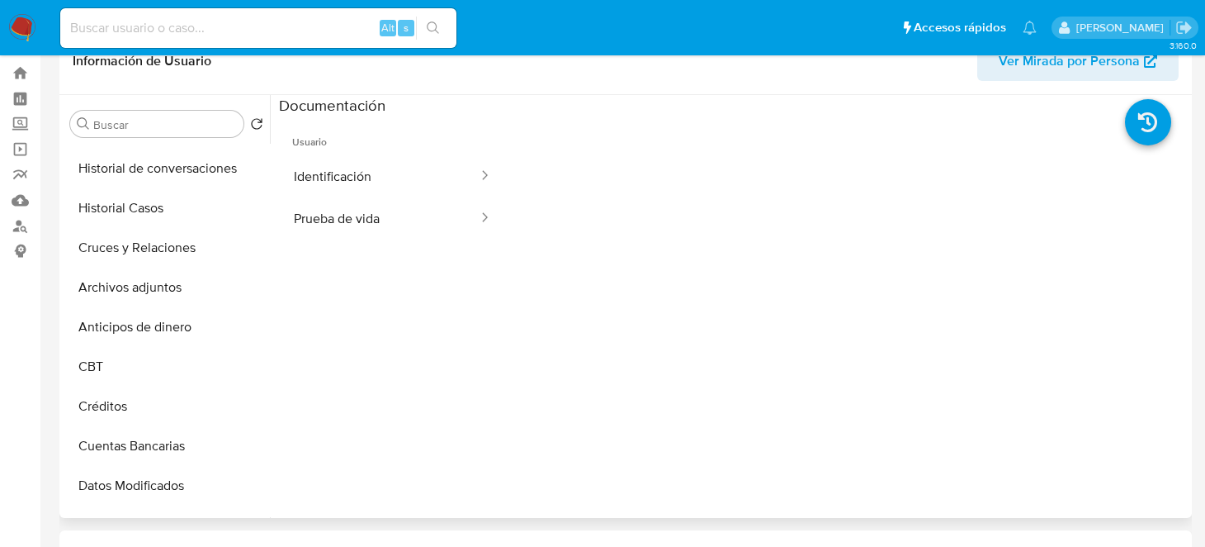
scroll to position [73, 0]
click at [163, 465] on button "Cuentas Bancarias" at bounding box center [160, 448] width 193 height 40
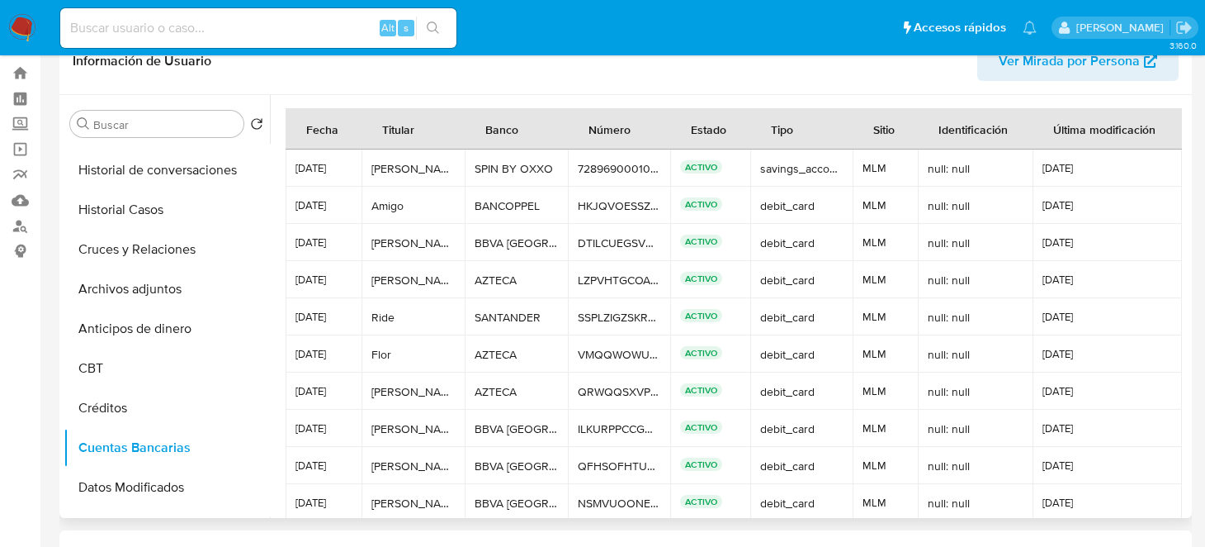
click at [273, 419] on div at bounding box center [729, 306] width 918 height 423
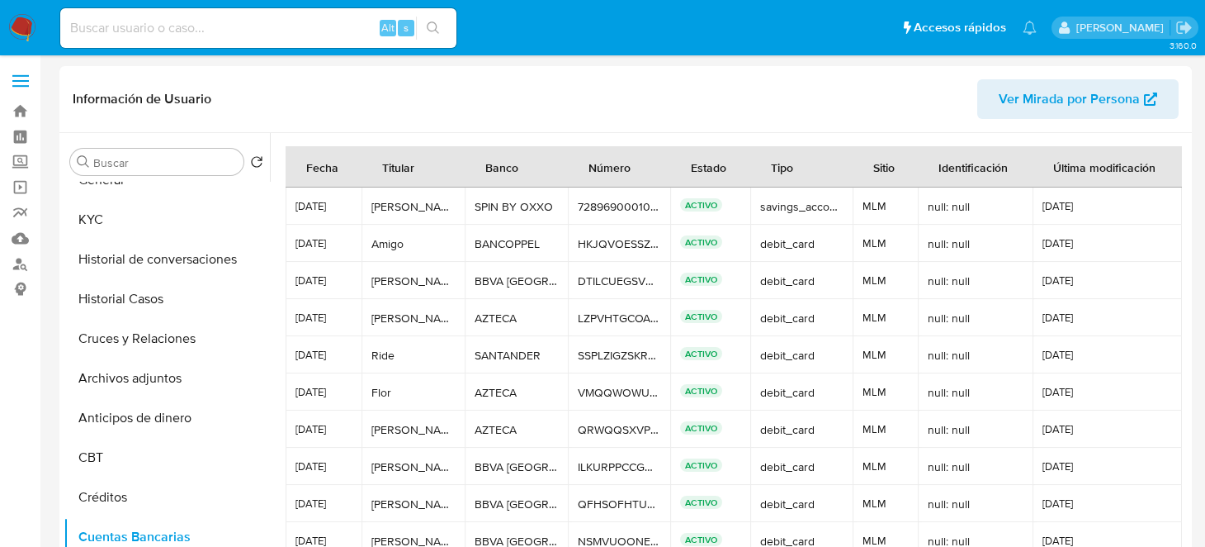
scroll to position [0, 0]
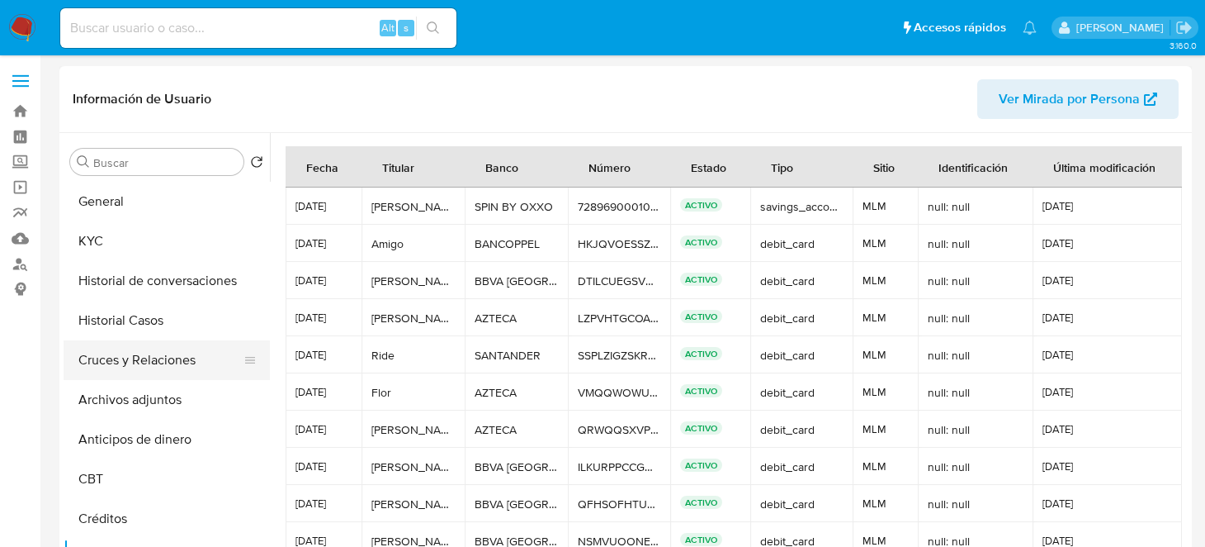
click at [187, 364] on button "Cruces y Relaciones" at bounding box center [160, 360] width 193 height 40
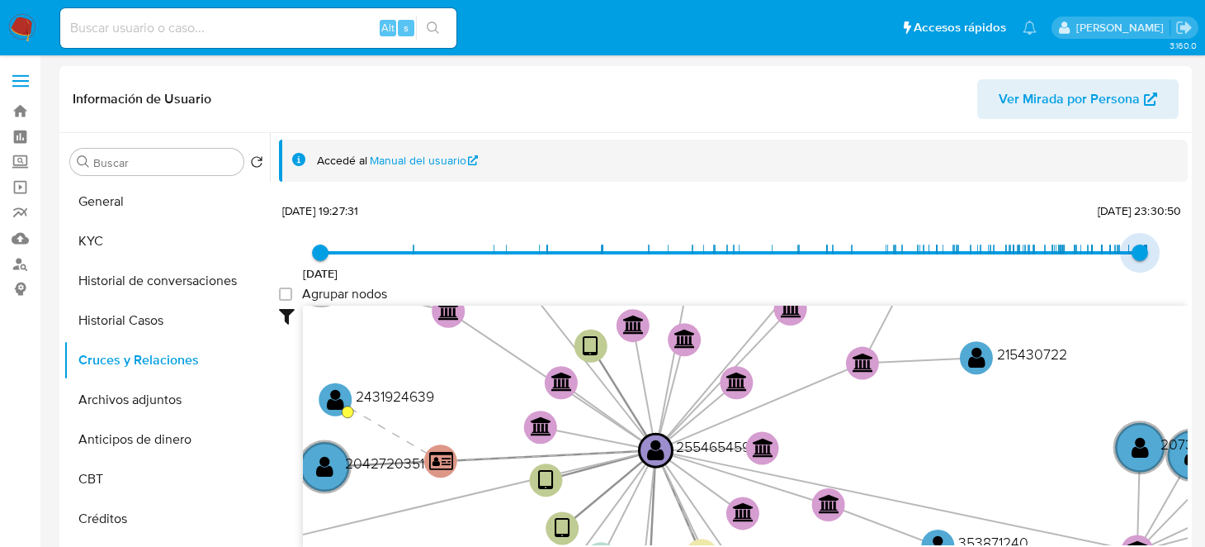
click at [1133, 255] on span "13/9/2025, 23:30:50" at bounding box center [1140, 252] width 17 height 17
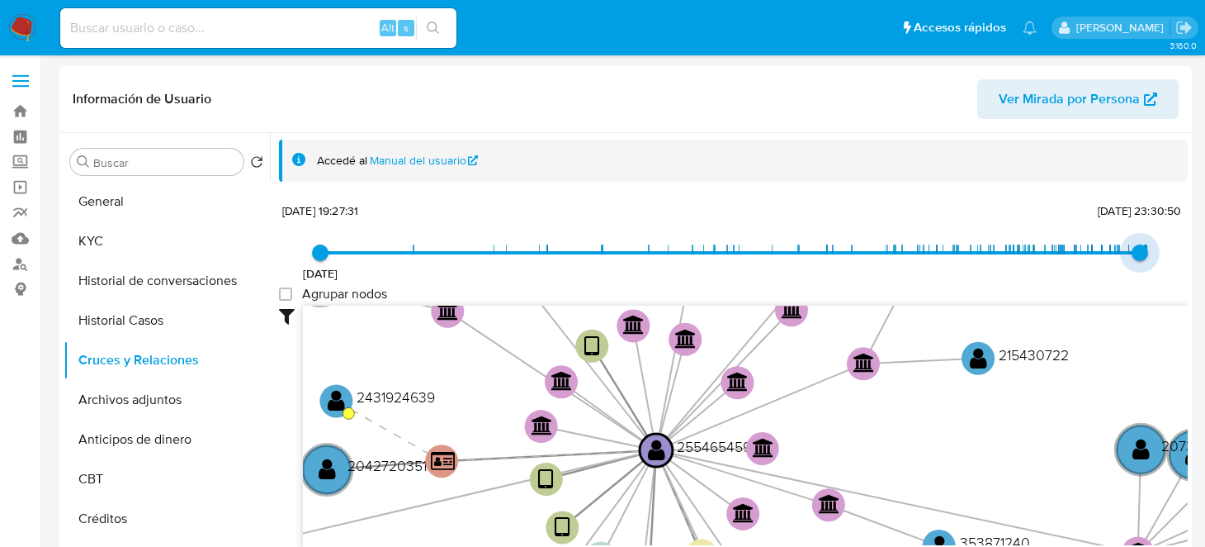
drag, startPoint x: 1134, startPoint y: 251, endPoint x: 1115, endPoint y: 252, distance: 19.8
click at [1132, 253] on span "13/9/2025, 23:30:50" at bounding box center [1140, 252] width 17 height 17
drag, startPoint x: 1115, startPoint y: 252, endPoint x: 1106, endPoint y: 250, distance: 9.2
click at [1132, 250] on span "13/9/2025, 23:30:50" at bounding box center [1140, 252] width 17 height 17
click at [1102, 250] on span "30/8/2025, 2:56:59" at bounding box center [1110, 252] width 17 height 17
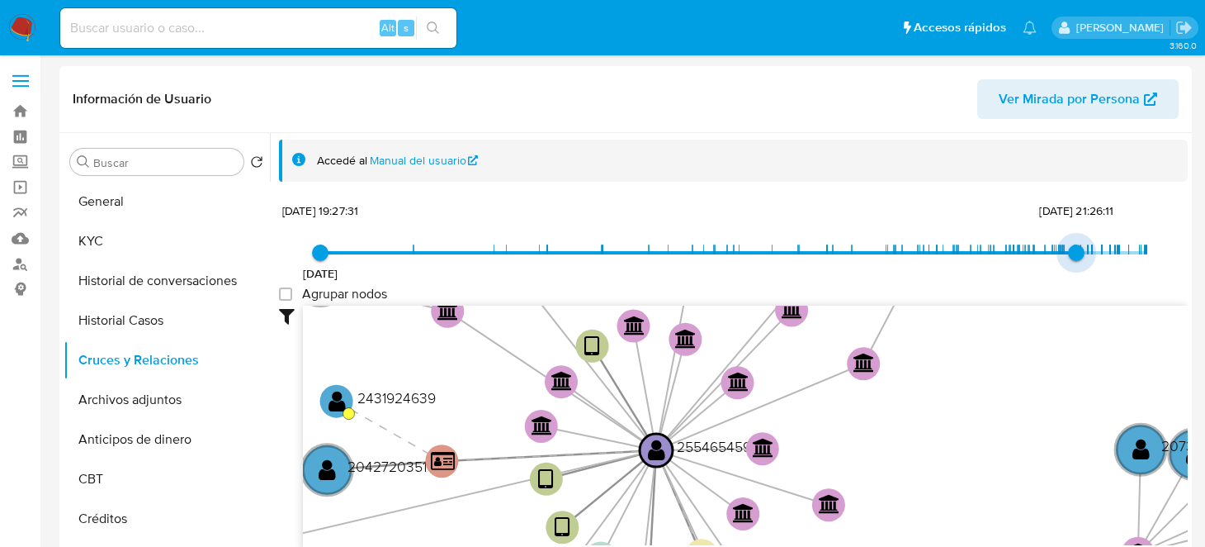
type input "1754953815000"
drag, startPoint x: 1096, startPoint y: 250, endPoint x: 1068, endPoint y: 250, distance: 27.2
click at [1068, 250] on span "11/8/2025, 17:10:15" at bounding box center [1075, 252] width 17 height 17
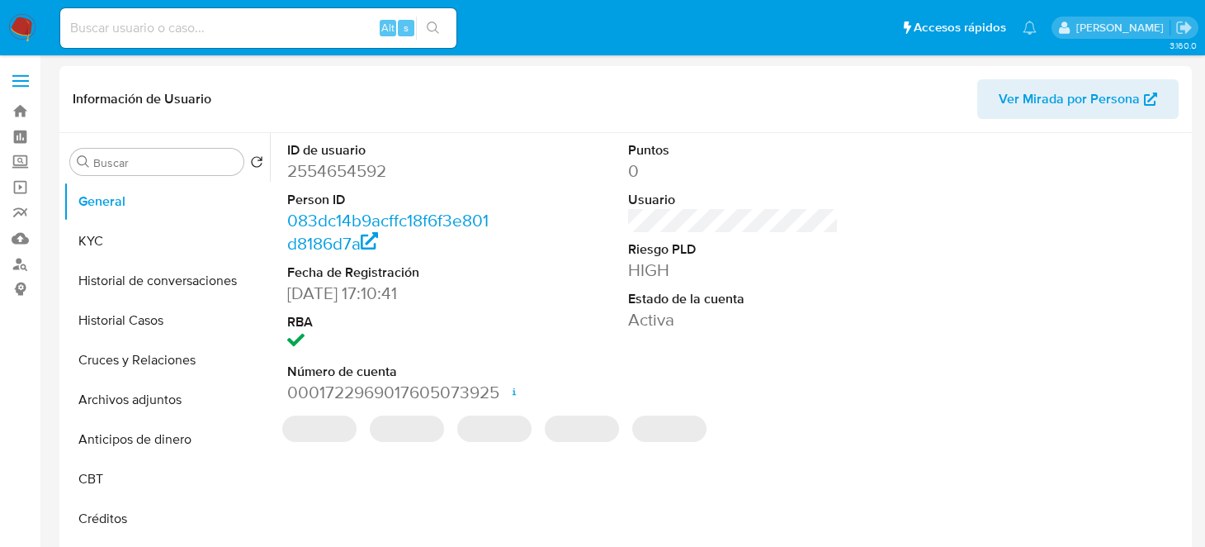
select select "10"
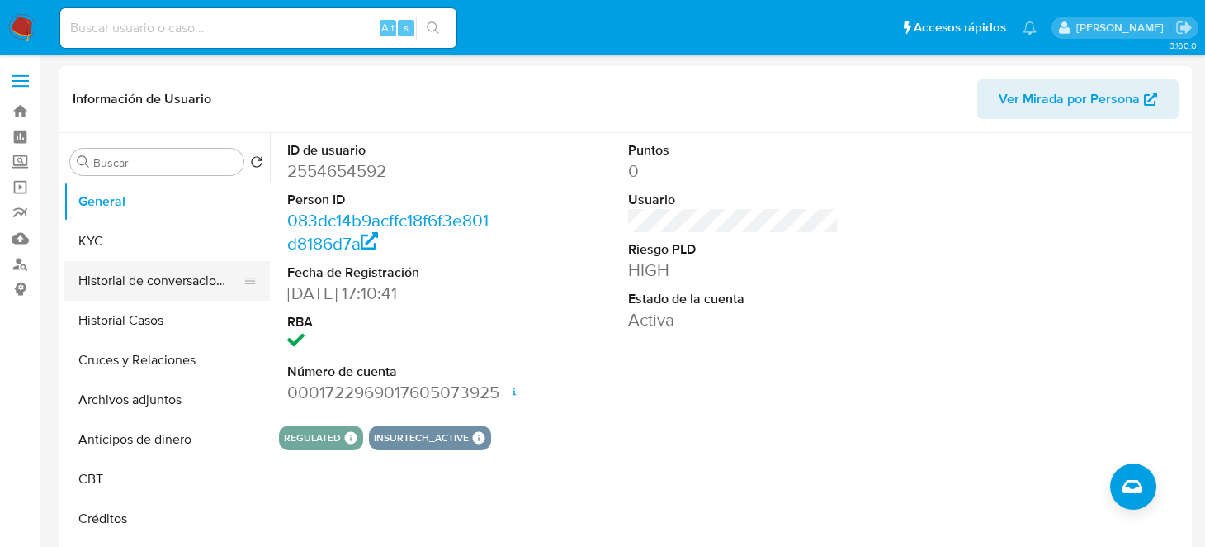
click at [134, 261] on button "Historial de conversaciones" at bounding box center [160, 281] width 193 height 40
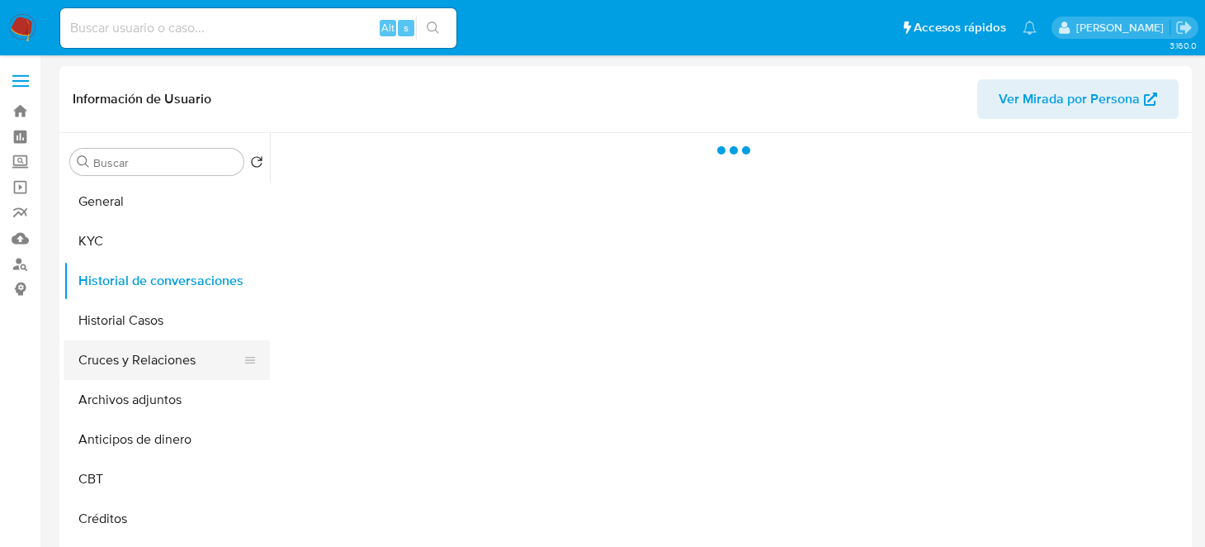
click at [144, 348] on button "Cruces y Relaciones" at bounding box center [160, 360] width 193 height 40
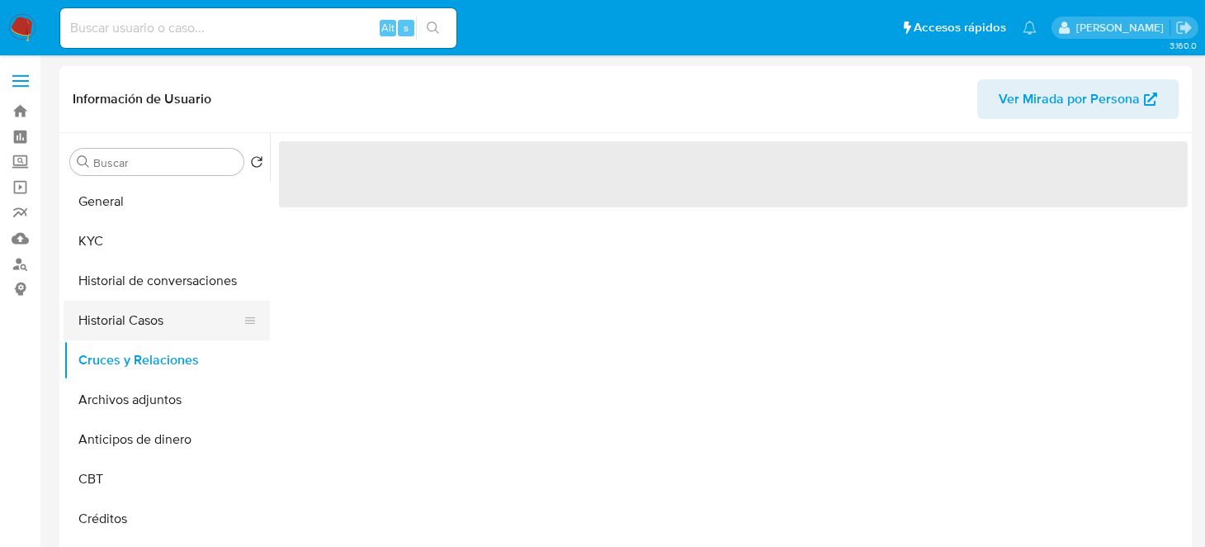
click at [137, 335] on button "Historial Casos" at bounding box center [160, 321] width 193 height 40
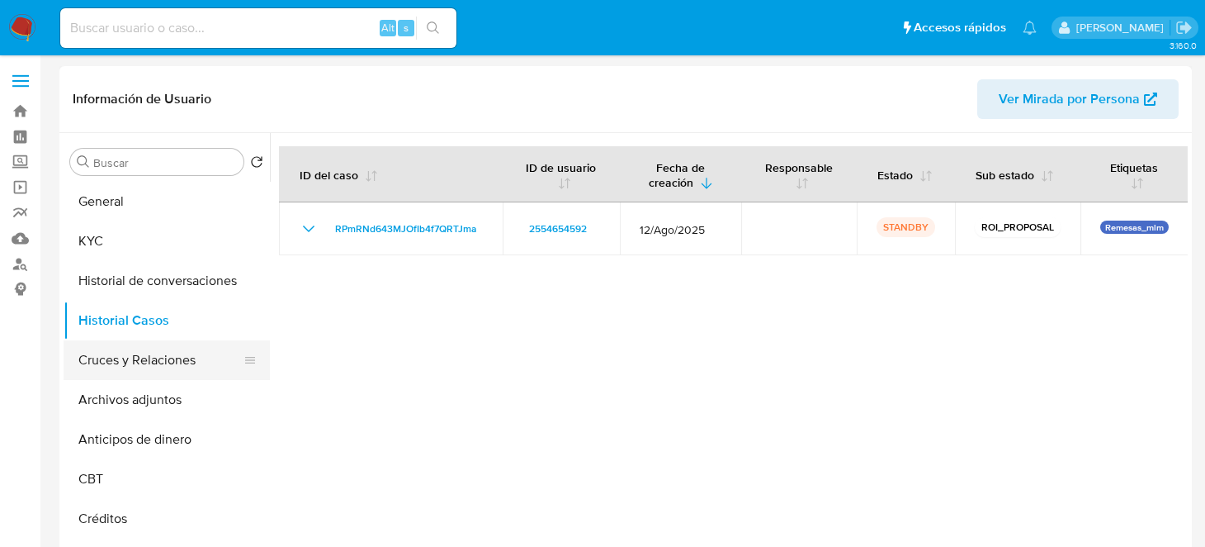
click at [139, 359] on button "Cruces y Relaciones" at bounding box center [160, 360] width 193 height 40
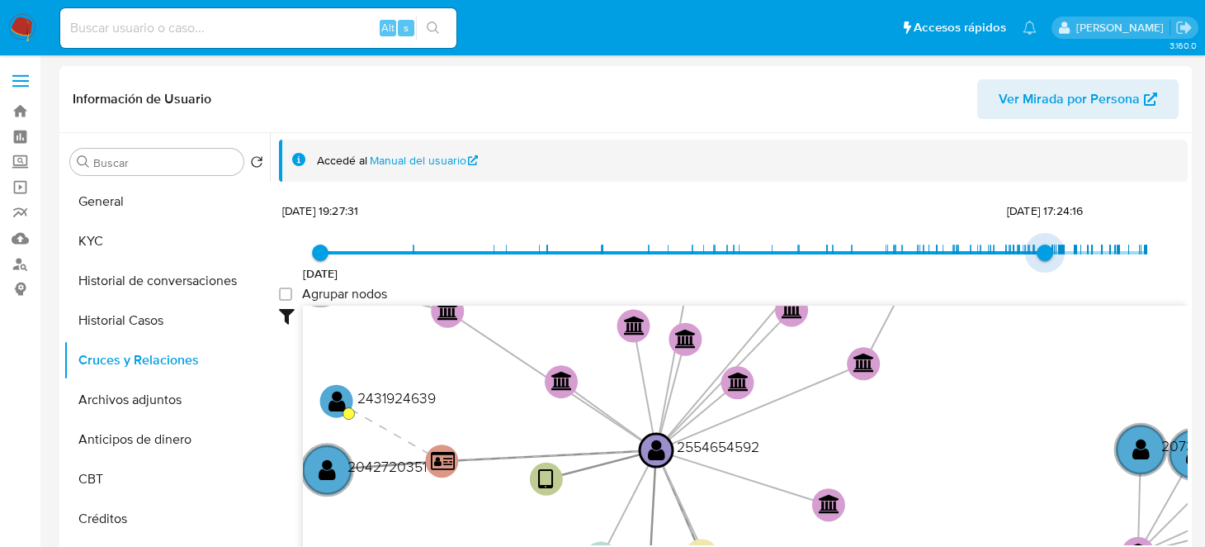
type input "1753985256000"
drag, startPoint x: 1135, startPoint y: 253, endPoint x: 1044, endPoint y: 260, distance: 91.1
click at [1044, 260] on span "31/7/2025, 12:07:36" at bounding box center [1052, 252] width 17 height 17
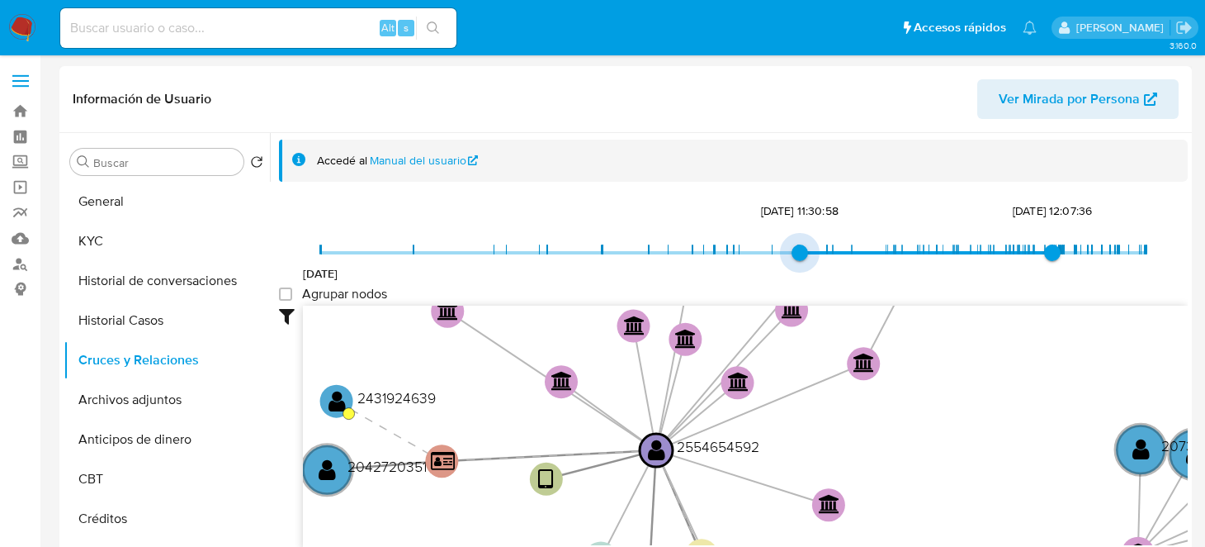
type input "1744053500000"
drag, startPoint x: 319, startPoint y: 250, endPoint x: 814, endPoint y: 259, distance: 495.5
click at [819, 259] on span "7/4/2025, 13:18:20" at bounding box center [827, 252] width 17 height 17
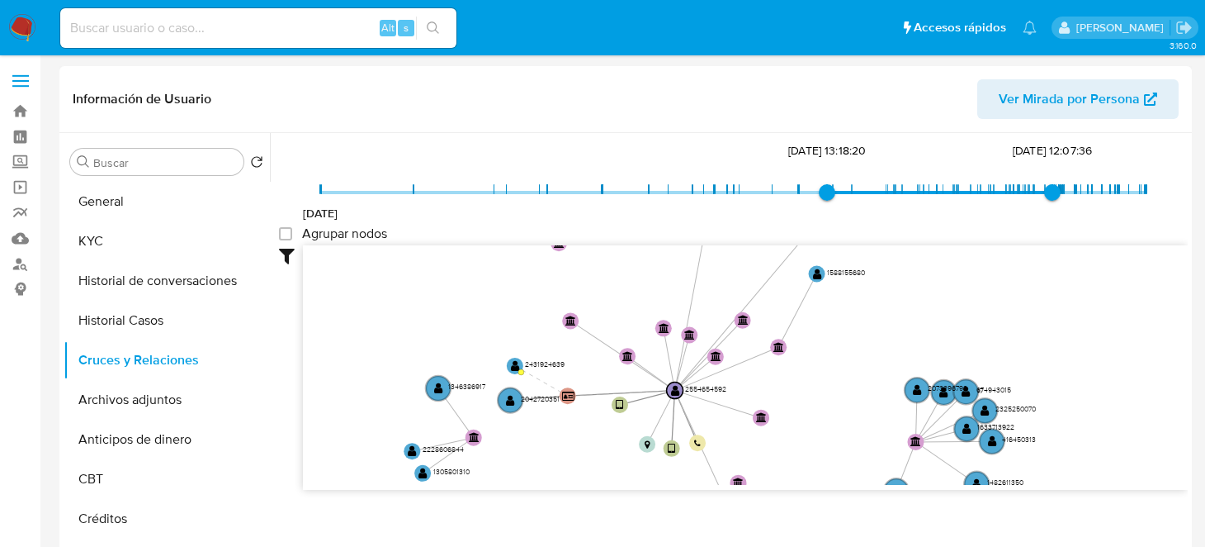
drag, startPoint x: 661, startPoint y: 381, endPoint x: 663, endPoint y: 372, distance: 8.6
click at [661, 381] on icon "user-2554654592  2554654592 device-68927f8eddd0bc06abfa17ed  device-6892b4e66…" at bounding box center [745, 364] width 885 height 239
click at [679, 318] on icon "user-2554654592  2554654592 device-68927f8eddd0bc06abfa17ed  device-6892b4e66…" at bounding box center [745, 364] width 885 height 239
click at [680, 317] on icon "user-2554654592  2554654592 device-68927f8eddd0bc06abfa17ed  device-6892b4e66…" at bounding box center [745, 364] width 885 height 239
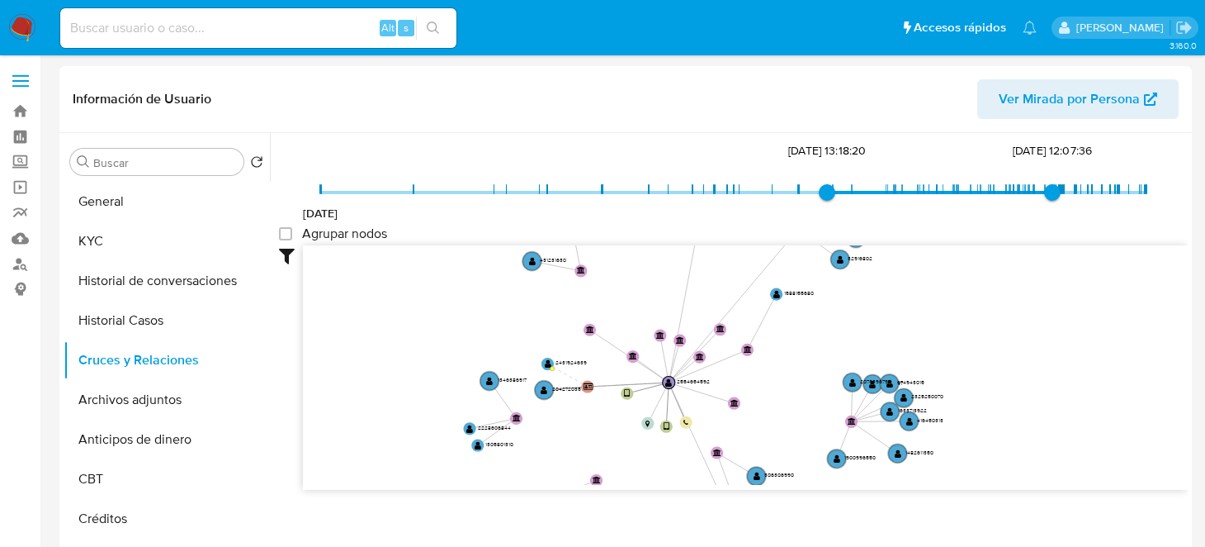
drag, startPoint x: 648, startPoint y: 362, endPoint x: 649, endPoint y: 353, distance: 8.3
click at [649, 362] on icon "user-2554654592  2554654592 device-68927f8eddd0bc06abfa17ed  device-6892b4e66…" at bounding box center [745, 364] width 885 height 239
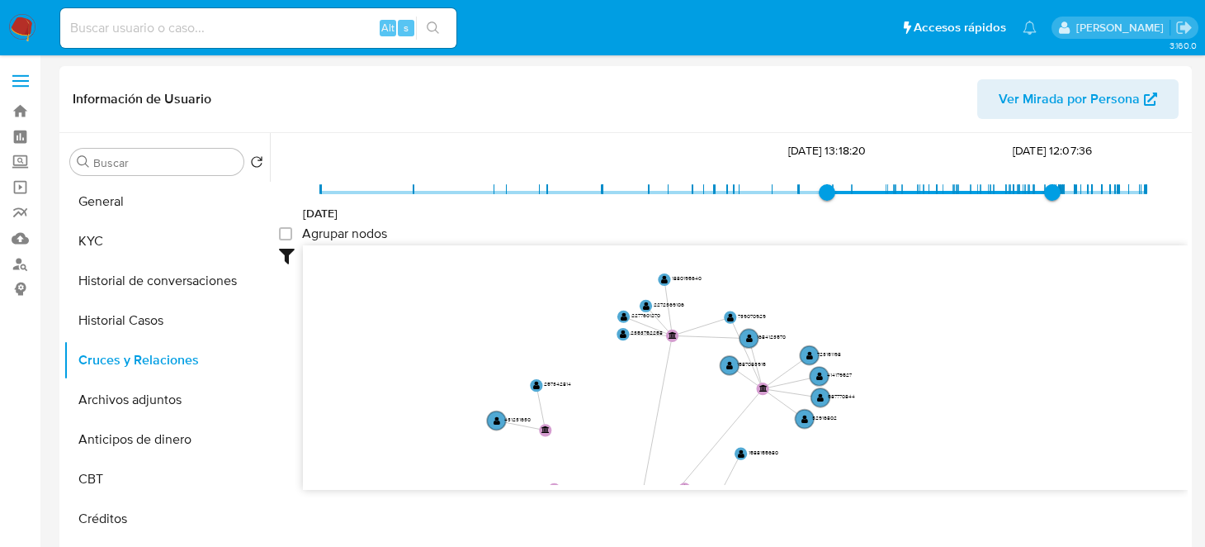
drag, startPoint x: 603, startPoint y: 337, endPoint x: 566, endPoint y: 496, distance: 163.4
click at [566, 496] on div "Filtros Confianza alta Device Tarjeta Persona validada Teléfono validado Confia…" at bounding box center [733, 397] width 909 height 304
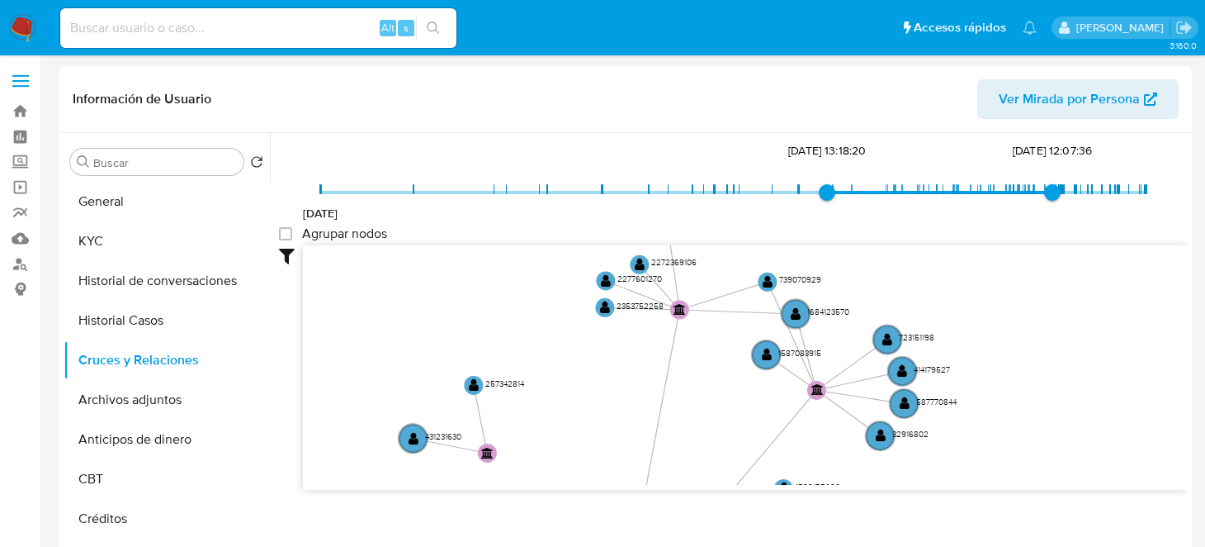
click at [720, 326] on icon "user-2554654592  2554654592 device-68927f8eddd0bc06abfa17ed  device-6892b4e66…" at bounding box center [745, 364] width 885 height 239
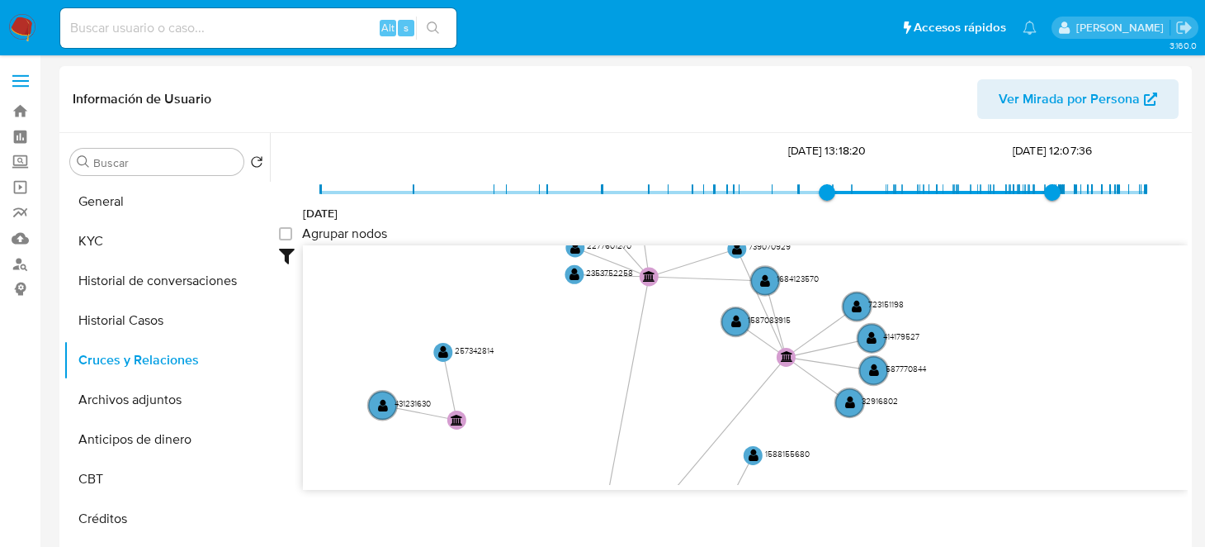
drag, startPoint x: 661, startPoint y: 415, endPoint x: 646, endPoint y: 283, distance: 132.9
click at [645, 299] on icon "user-2554654592  2554654592 device-68927f8eddd0bc06abfa17ed  device-6892b4e66…" at bounding box center [745, 364] width 885 height 239
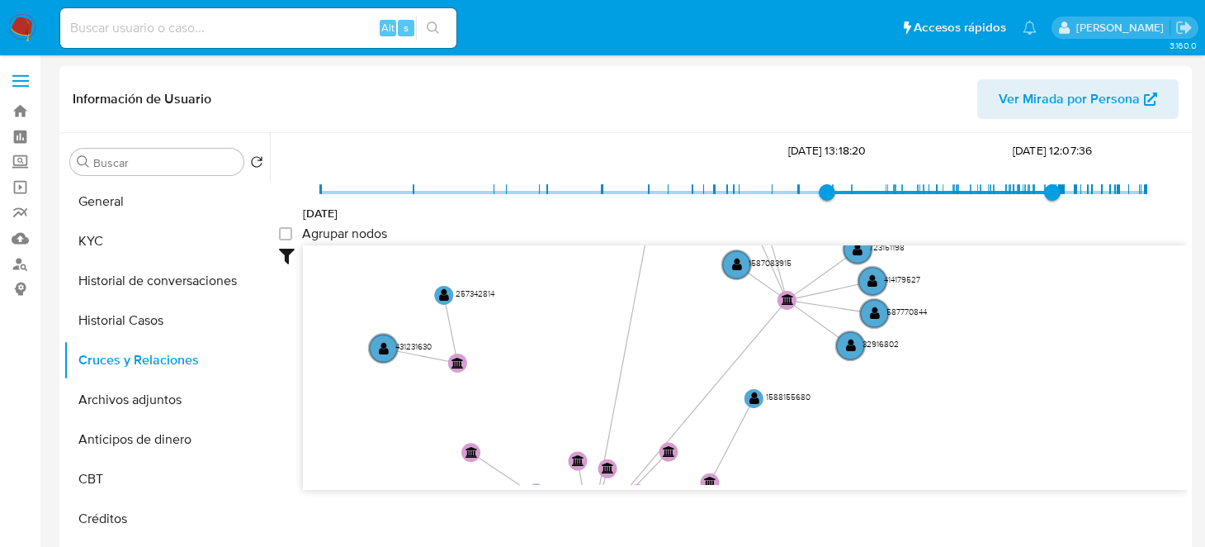
click at [626, 377] on icon "user-2554654592  2554654592 device-68927f8eddd0bc06abfa17ed  device-6892b4e66…" at bounding box center [745, 364] width 885 height 239
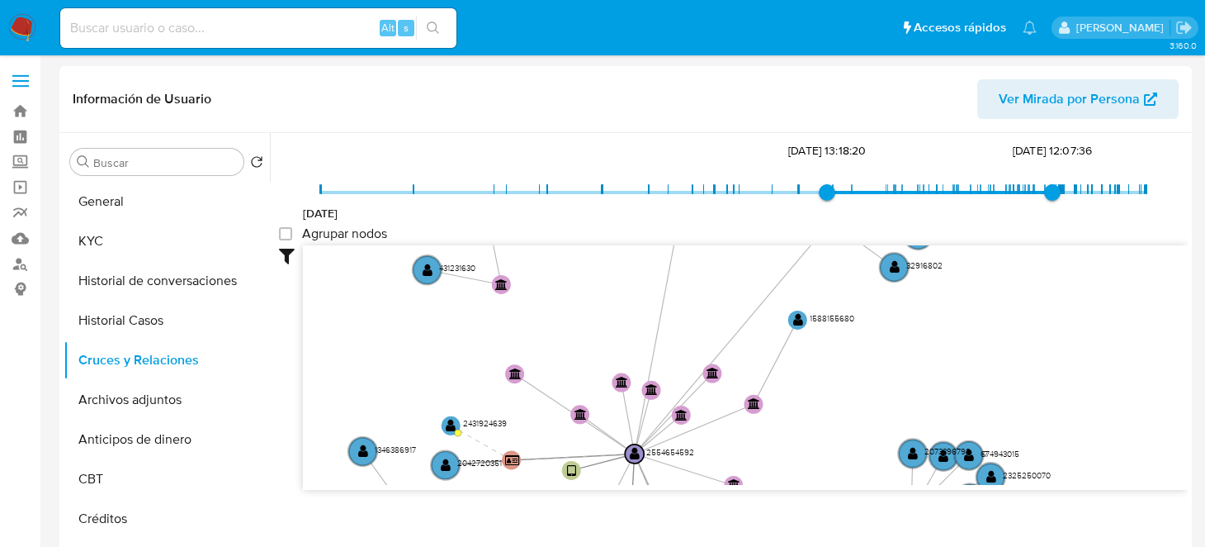
drag, startPoint x: 595, startPoint y: 376, endPoint x: 653, endPoint y: 238, distance: 149.5
click at [653, 238] on div "22/7/2024 7/4/2025, 13:18:20 31/7/2025, 12:07:36 Agrupar nodos Filtros Confianz…" at bounding box center [733, 344] width 909 height 410
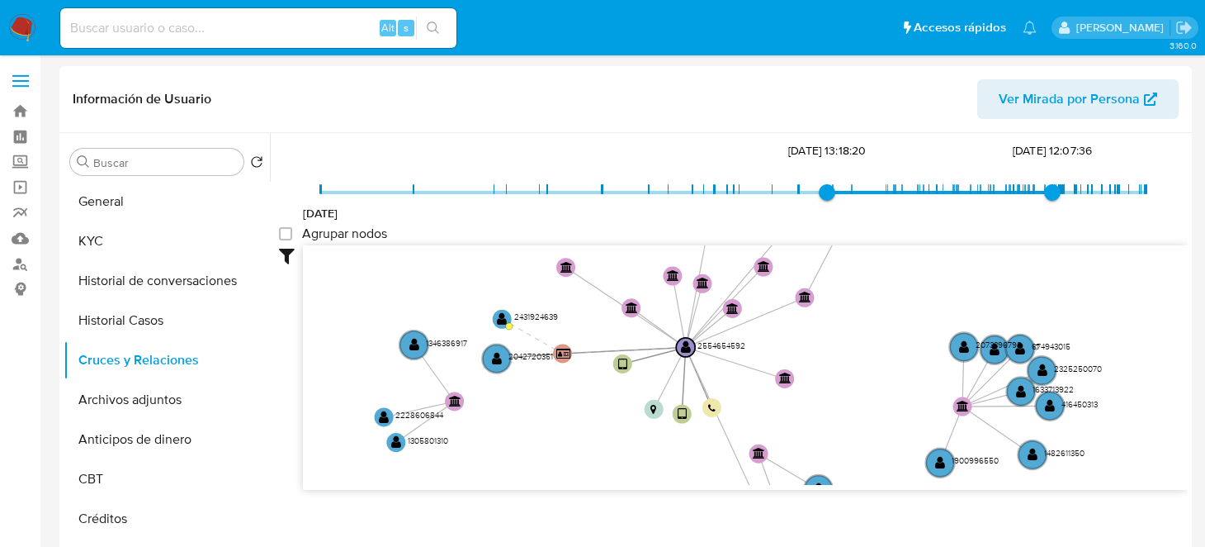
drag, startPoint x: 618, startPoint y: 395, endPoint x: 674, endPoint y: 327, distance: 87.4
click at [674, 348] on icon at bounding box center [624, 351] width 123 height 7
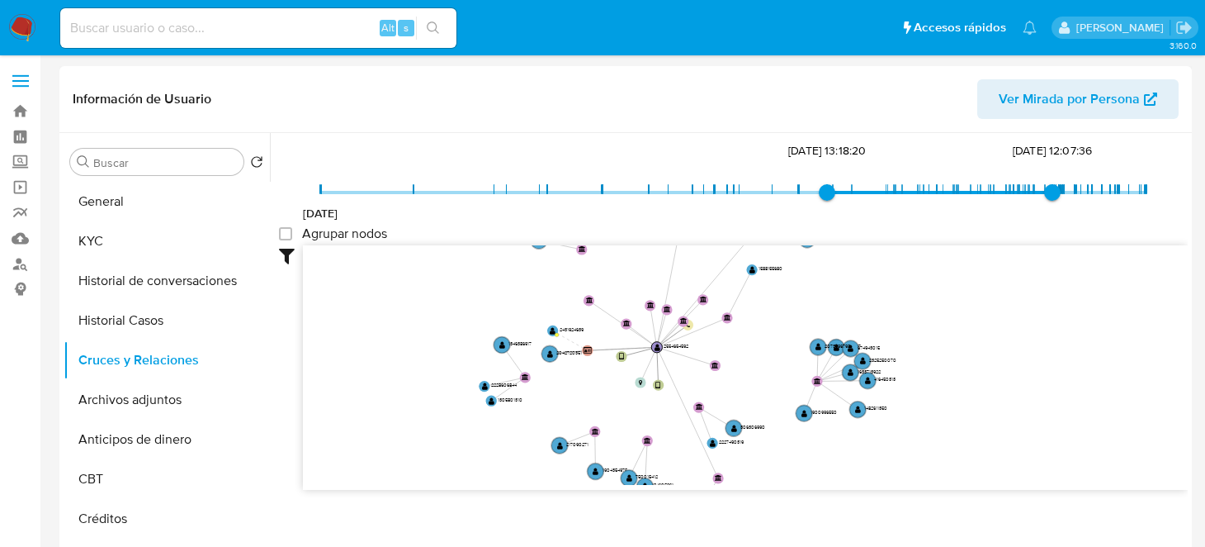
drag, startPoint x: 678, startPoint y: 365, endPoint x: 690, endPoint y: 315, distance: 51.1
click at [690, 320] on circle at bounding box center [688, 325] width 11 height 11
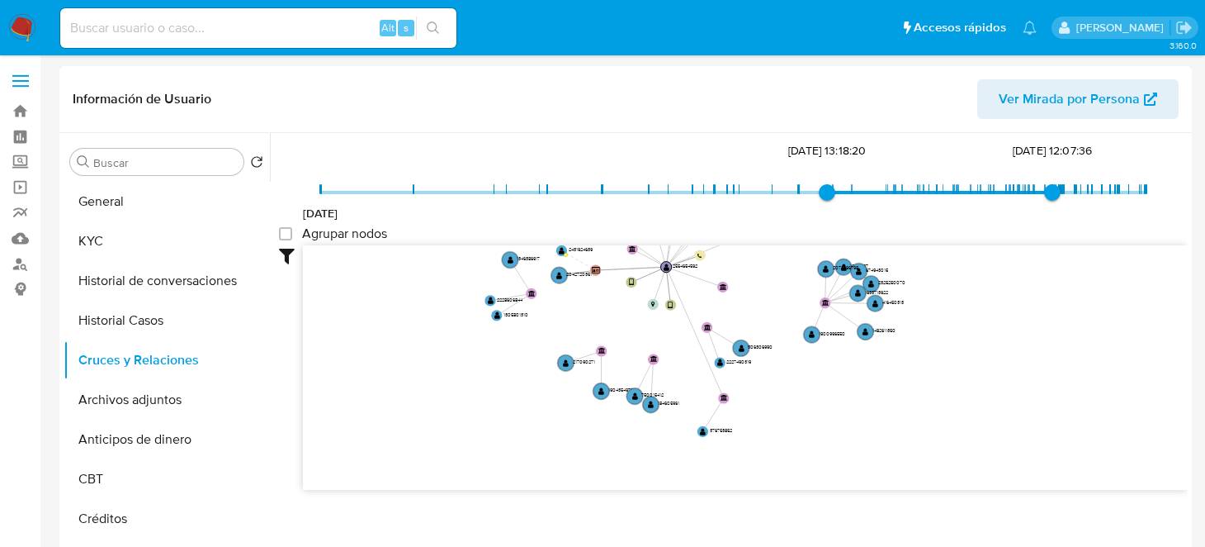
drag, startPoint x: 610, startPoint y: 409, endPoint x: 616, endPoint y: 332, distance: 77.0
click at [616, 332] on icon "user-2554654592  2554654592 device-68927f8eddd0bc06abfa17ed  device-6892b4e66…" at bounding box center [745, 364] width 885 height 239
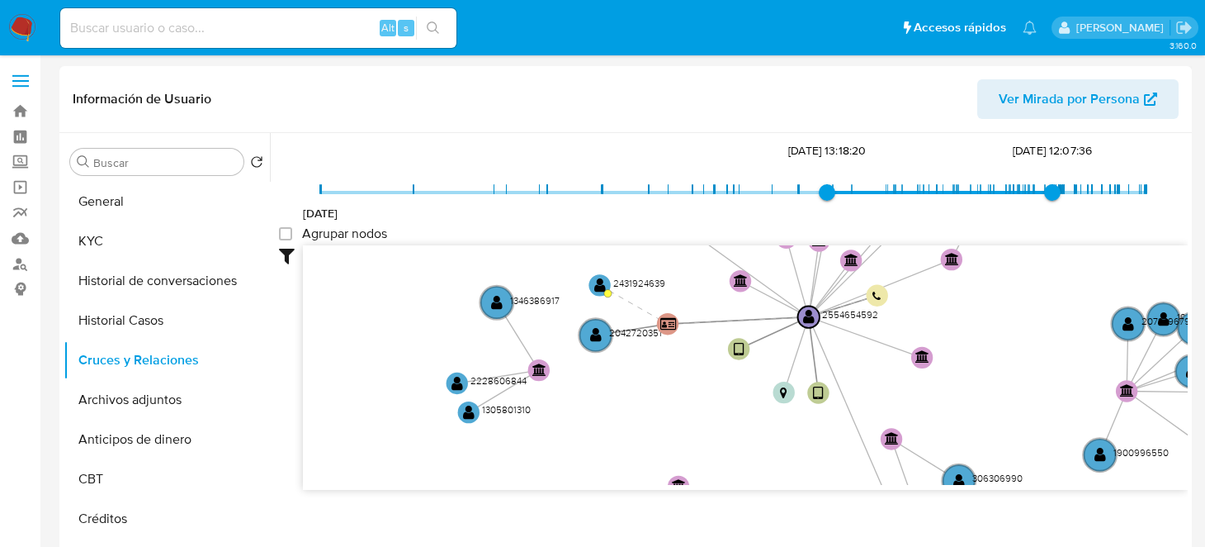
drag, startPoint x: 591, startPoint y: 332, endPoint x: 656, endPoint y: 470, distance: 152.2
click at [656, 470] on icon "user-2554654592  2554654592 device-68927f8eddd0bc06abfa17ed  device-6892b4e66…" at bounding box center [745, 364] width 885 height 239
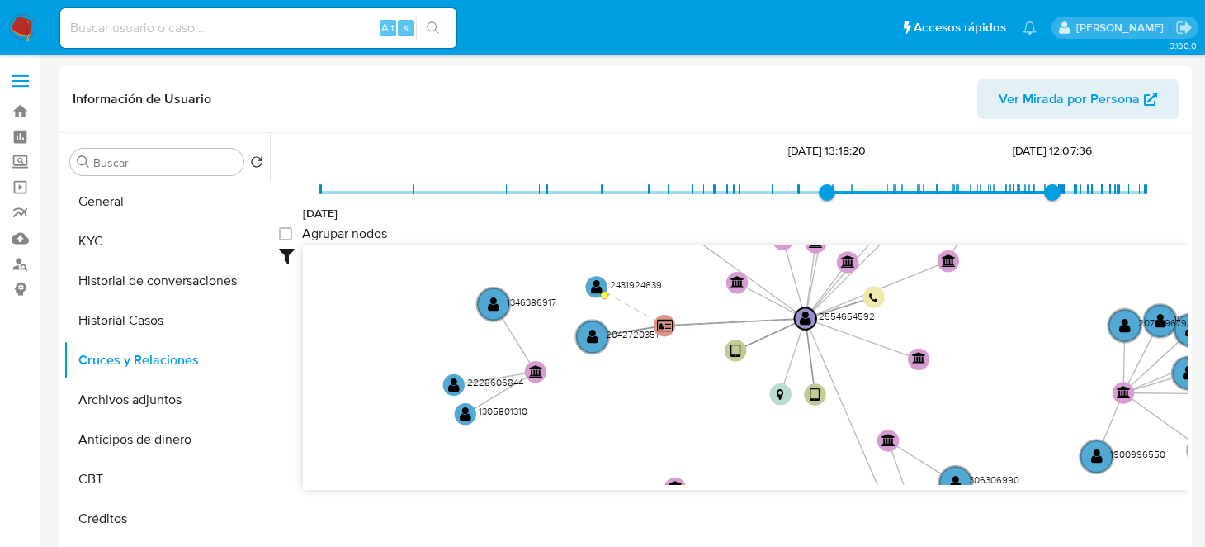
drag, startPoint x: 646, startPoint y: 377, endPoint x: 618, endPoint y: 403, distance: 38.6
click at [643, 383] on icon "user-2554654592  2554654592 device-68927f8eddd0bc06abfa17ed  device-6892b4e66…" at bounding box center [745, 364] width 885 height 239
click at [618, 403] on icon "user-2554654592  2554654592 device-68927f8eddd0bc06abfa17ed  device-6892b4e66…" at bounding box center [745, 364] width 885 height 239
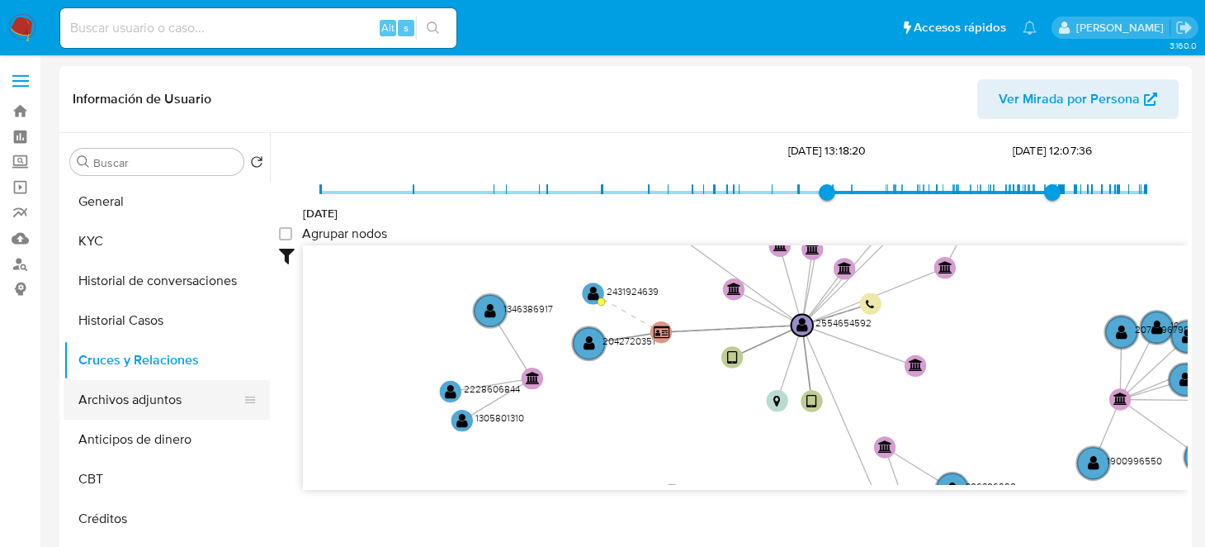
click at [142, 404] on button "Archivos adjuntos" at bounding box center [160, 400] width 193 height 40
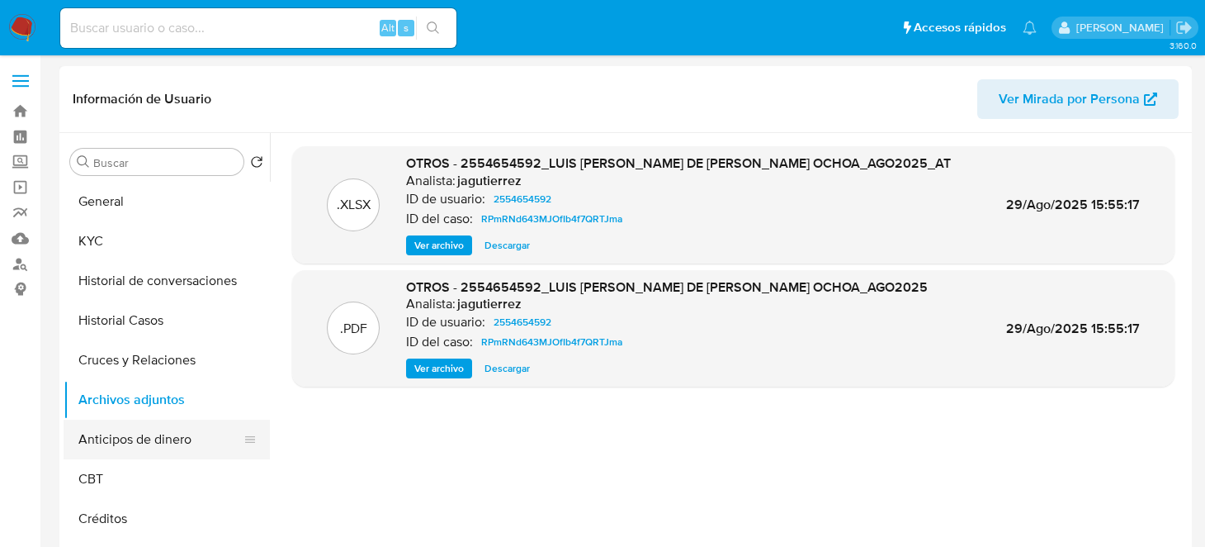
click at [136, 446] on button "Anticipos de dinero" at bounding box center [160, 439] width 193 height 40
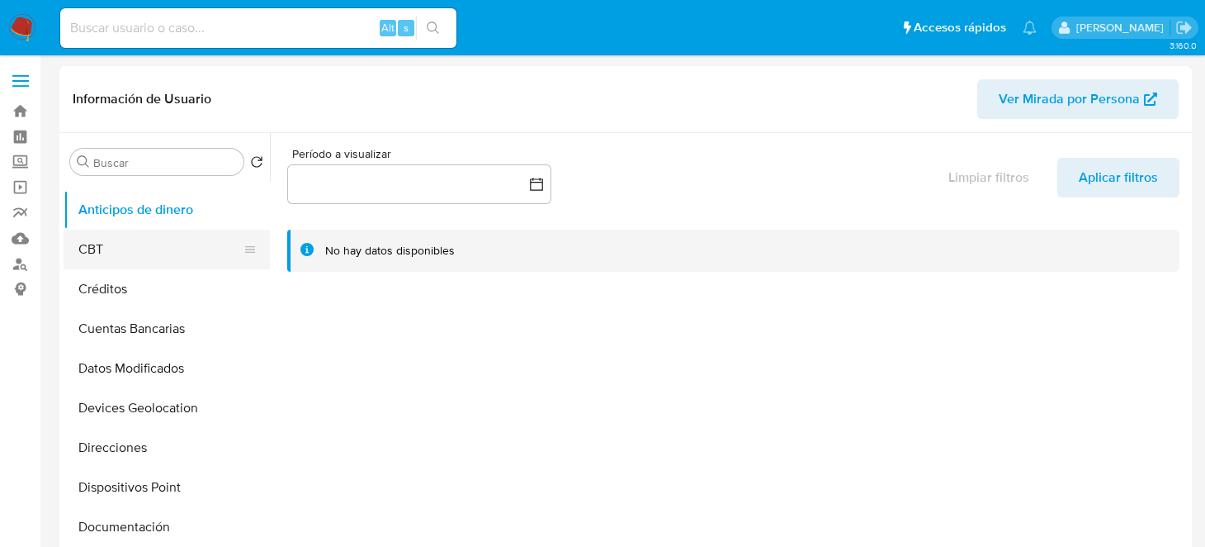
scroll to position [248, 0]
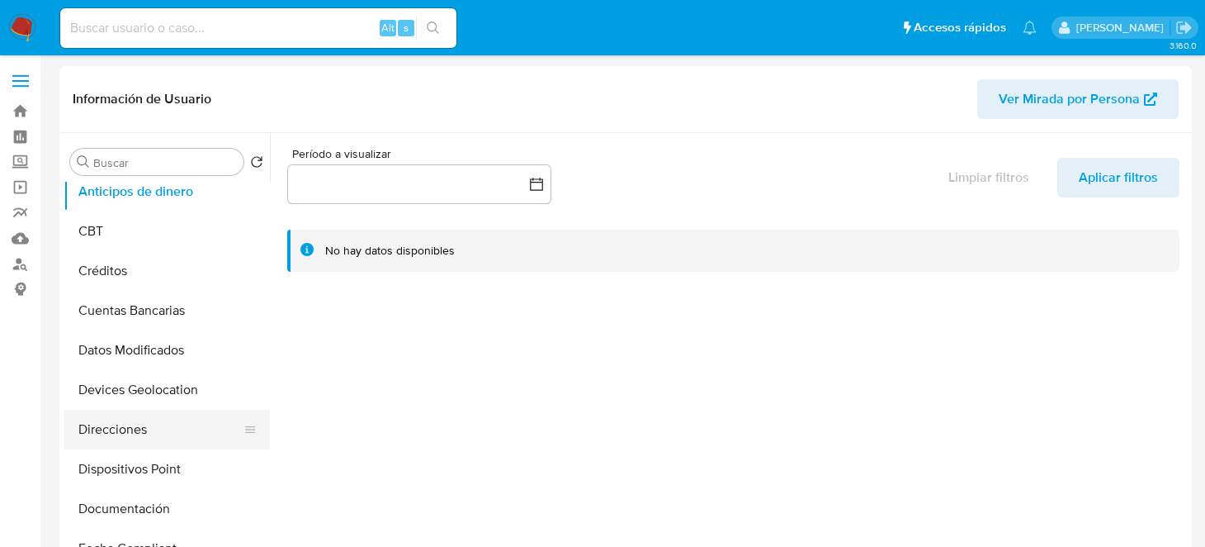
click at [124, 434] on button "Direcciones" at bounding box center [160, 430] width 193 height 40
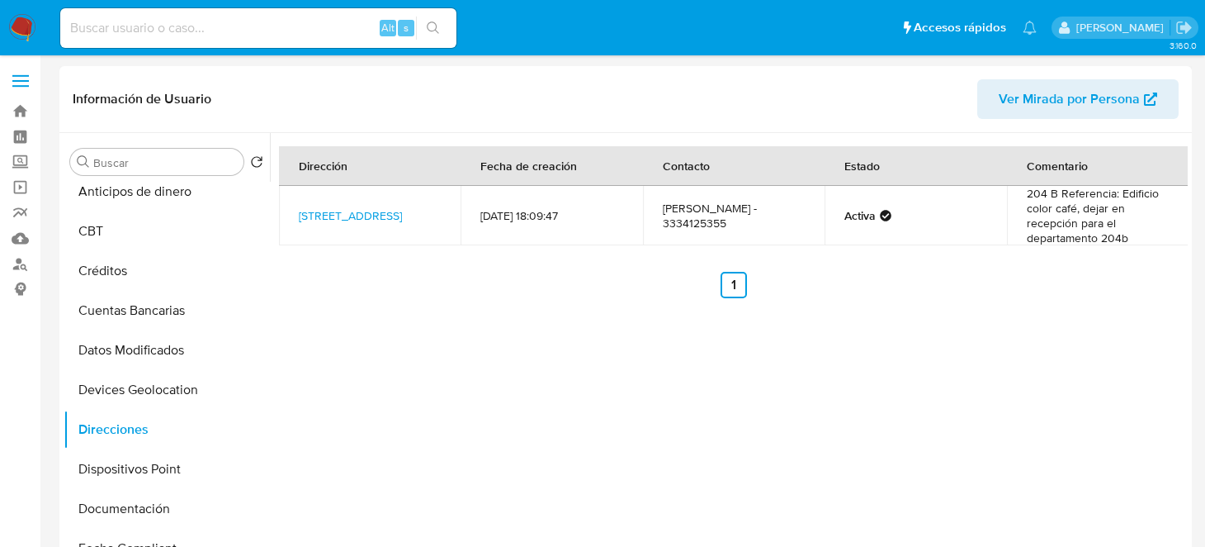
drag, startPoint x: 285, startPoint y: 192, endPoint x: 356, endPoint y: 239, distance: 85.6
click at [356, 239] on td "Avenida Empresarios 62, Zapopan, Jalisco, 45116, Mexico 62" at bounding box center [370, 215] width 182 height 59
copy link "Avenida Empresarios 62, Zapopan, Jalisco, 45116, Mexico 62"
click at [464, 320] on div "Dirección Fecha de creación Contacto Estado Comentario Avenida Empresarios 62, …" at bounding box center [729, 344] width 918 height 423
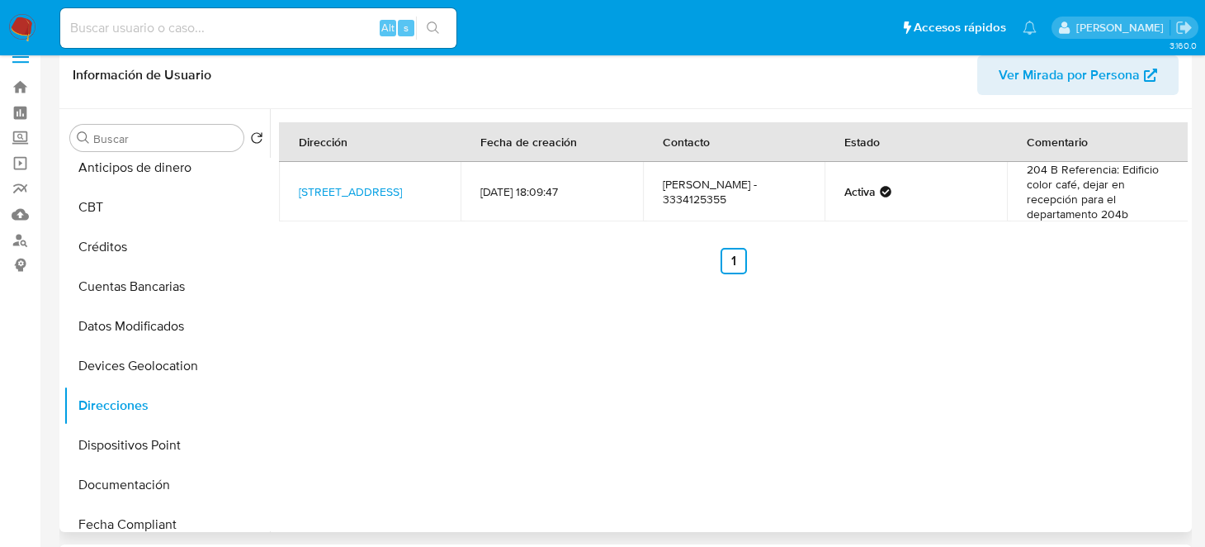
scroll to position [0, 0]
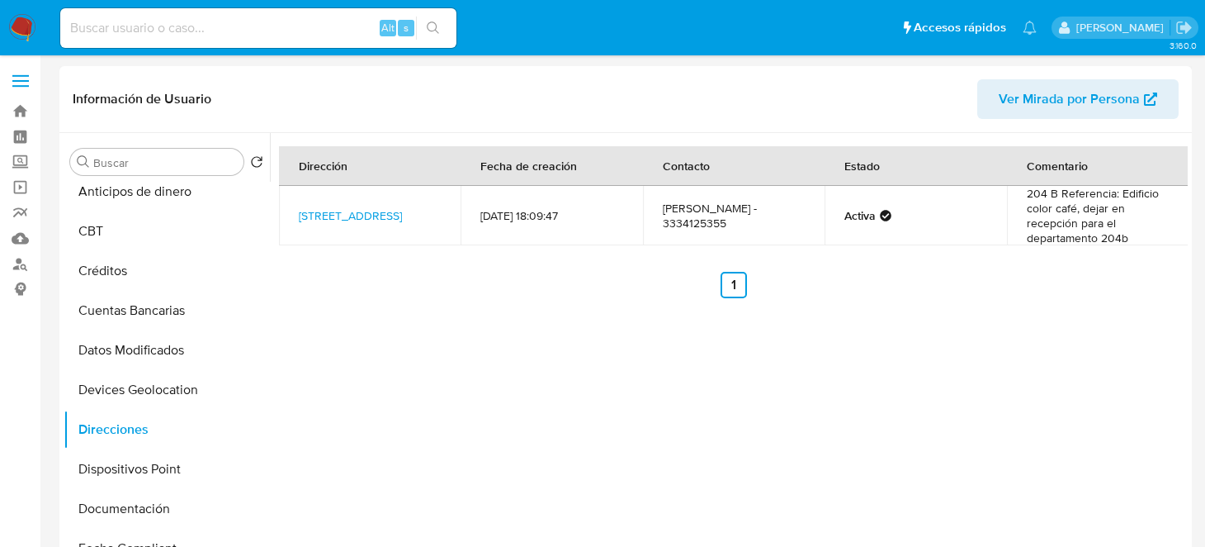
drag, startPoint x: 287, startPoint y: 196, endPoint x: 363, endPoint y: 237, distance: 86.5
click at [363, 237] on td "Avenida Empresarios 62, Zapopan, Jalisco, 45116, Mexico 62" at bounding box center [370, 215] width 182 height 59
copy link "Avenida Empresarios 62, Zapopan, Jalisco, 45116, Mexico 62"
drag, startPoint x: 263, startPoint y: 348, endPoint x: 266, endPoint y: 375, distance: 27.4
click at [266, 375] on ul "General KYC Historial de conversaciones Historial Casos Cruces y Relaciones Arc…" at bounding box center [167, 368] width 206 height 372
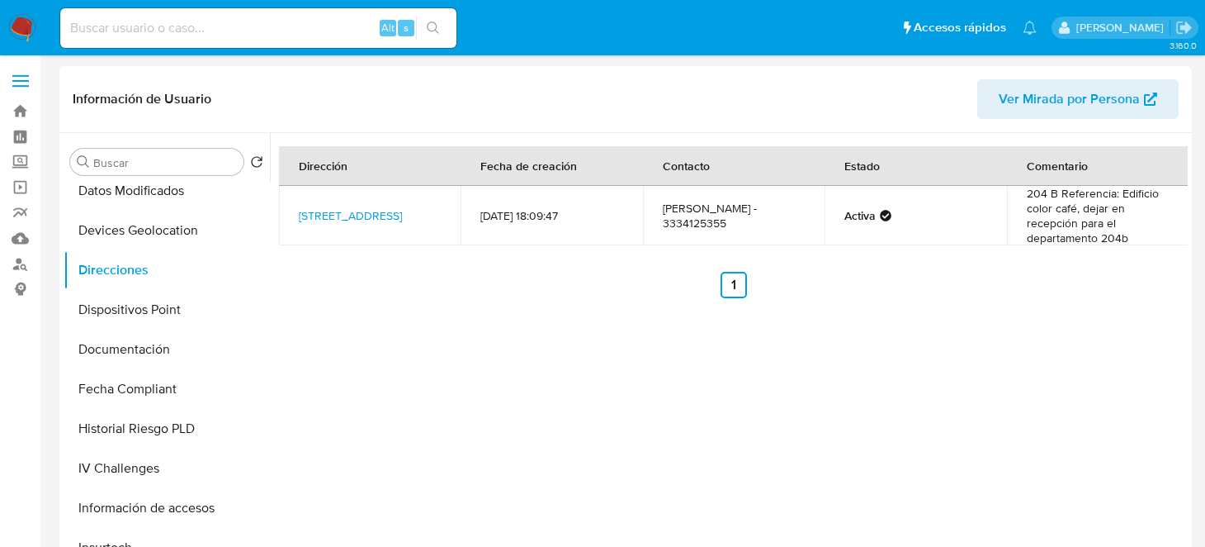
scroll to position [410, 0]
click at [136, 310] on button "Dispositivos Point" at bounding box center [160, 307] width 193 height 40
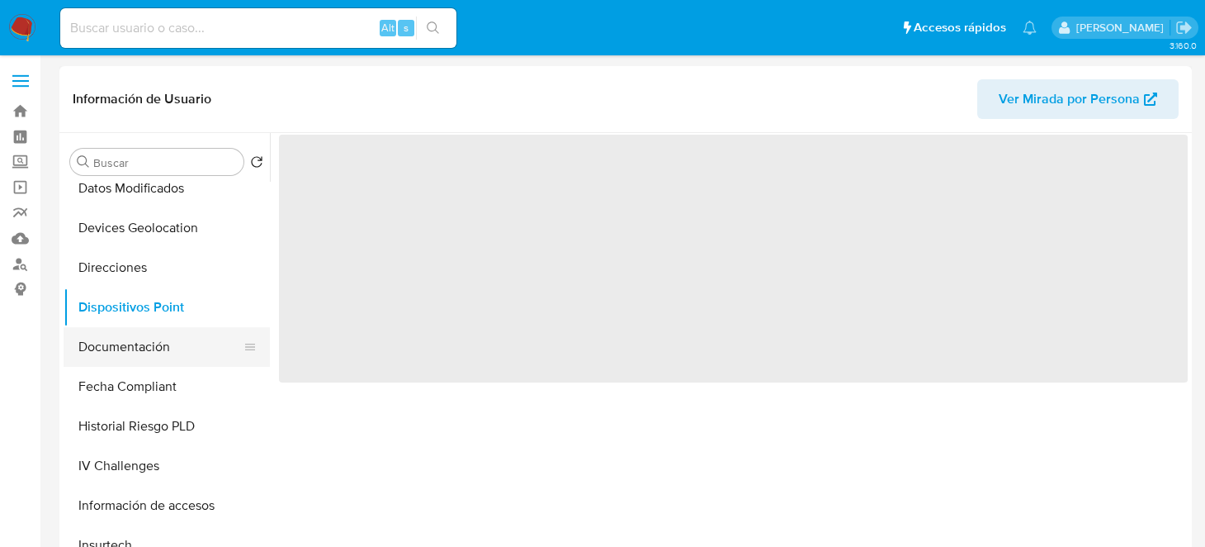
click at [140, 338] on button "Documentación" at bounding box center [160, 347] width 193 height 40
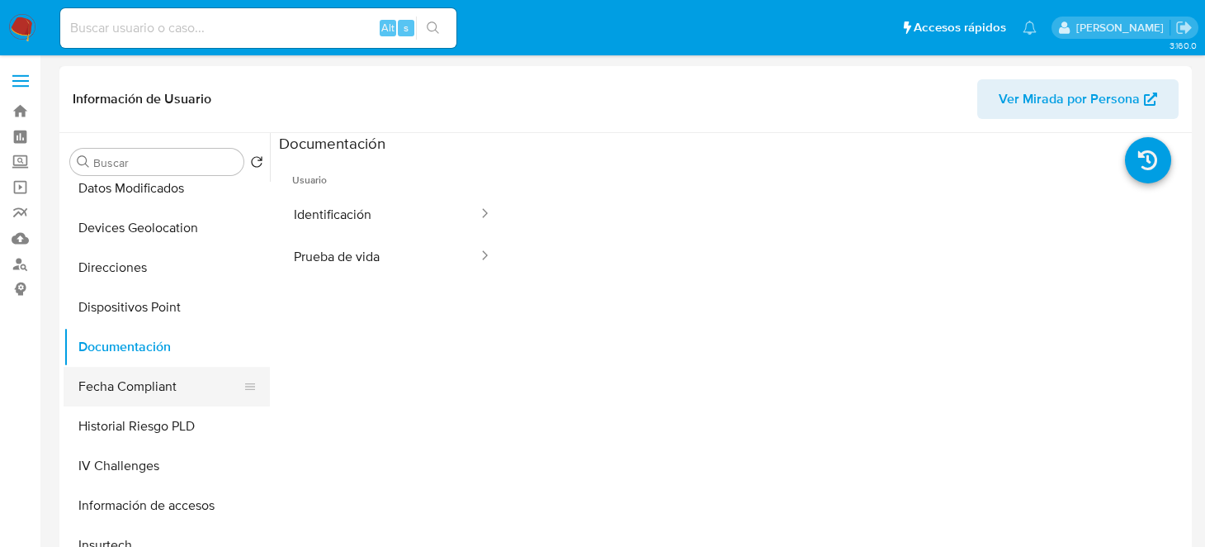
click at [135, 379] on button "Fecha Compliant" at bounding box center [160, 387] width 193 height 40
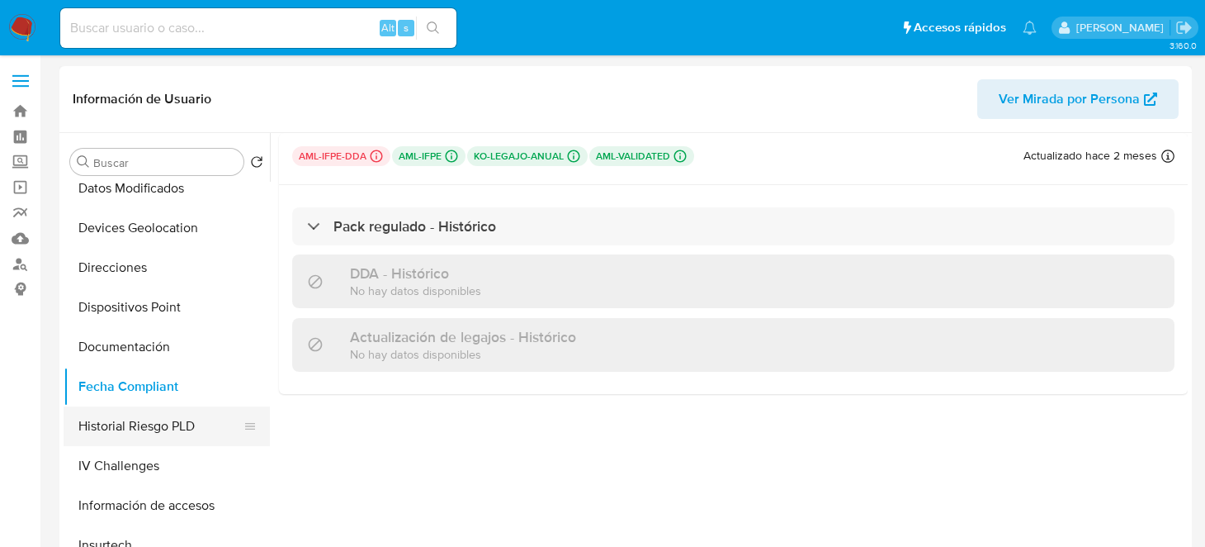
click at [126, 432] on button "Historial Riesgo PLD" at bounding box center [160, 426] width 193 height 40
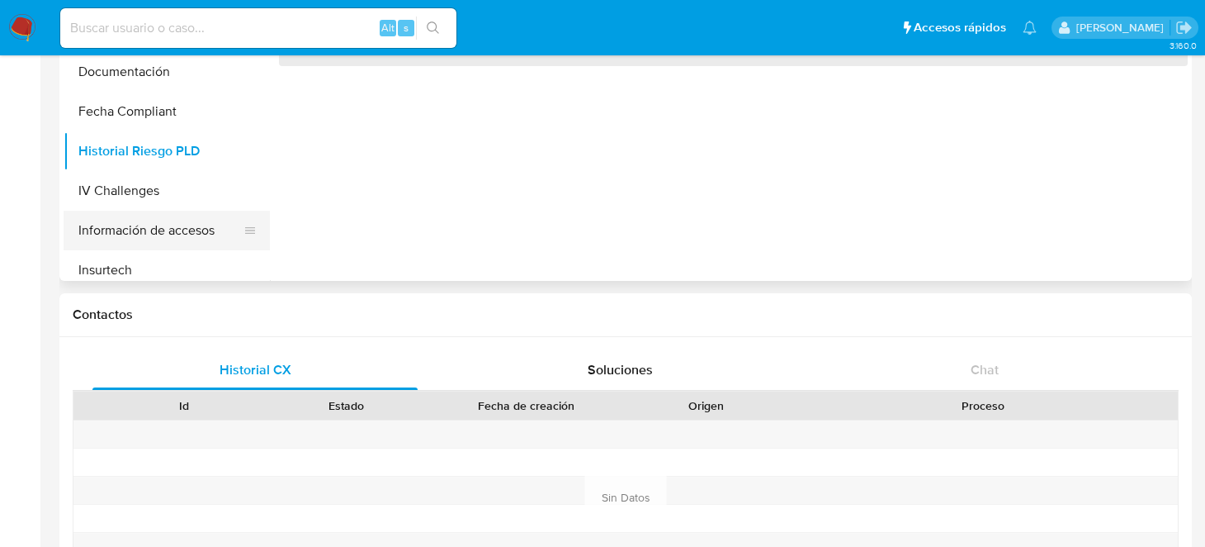
scroll to position [248, 0]
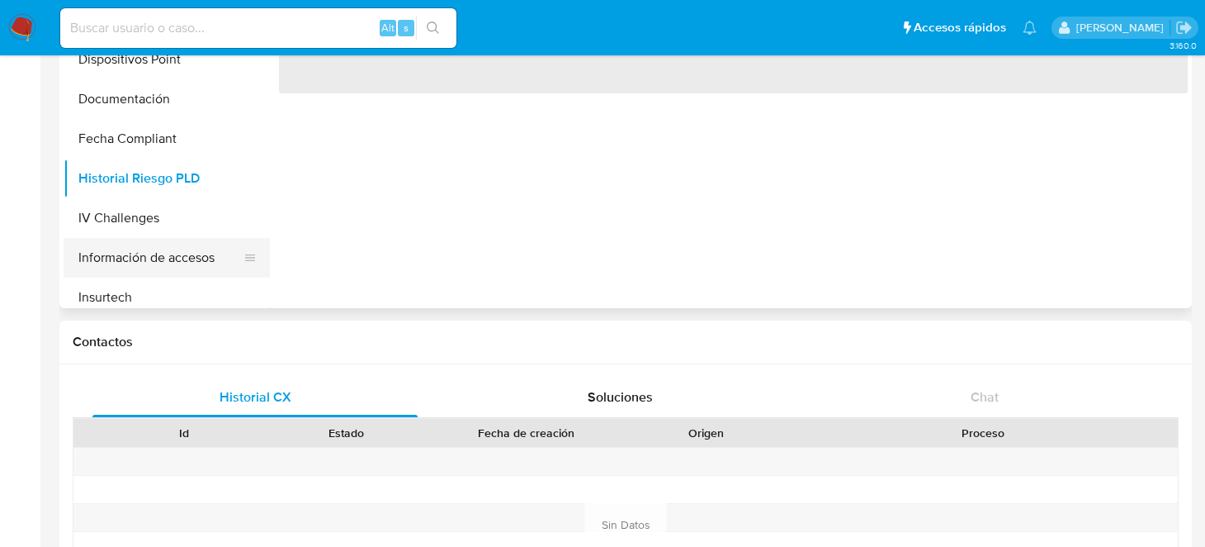
click at [157, 264] on button "Información de accesos" at bounding box center [160, 258] width 193 height 40
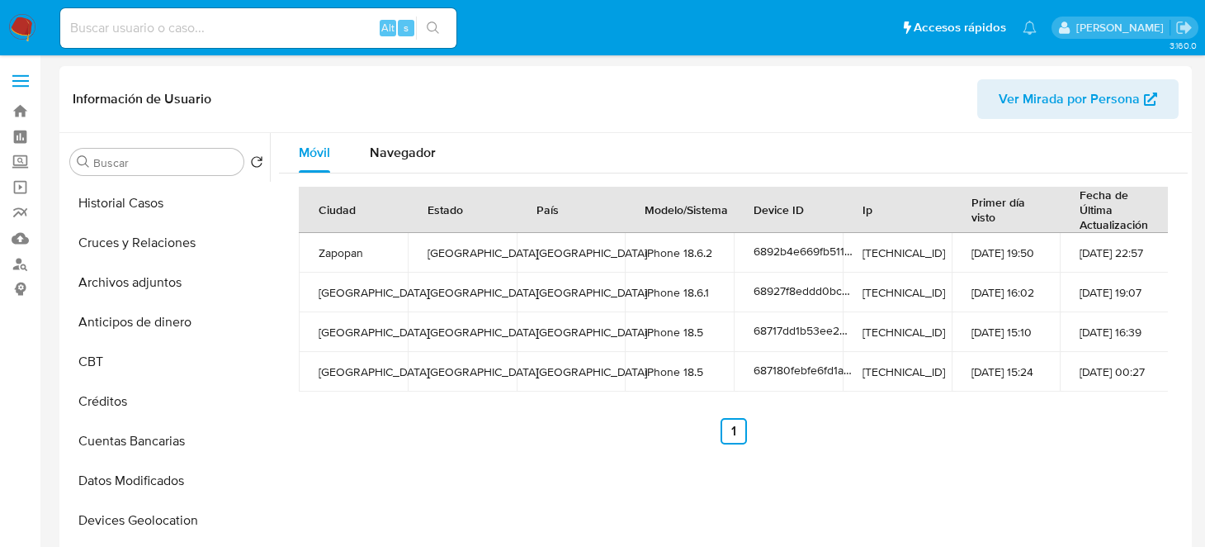
scroll to position [0, 0]
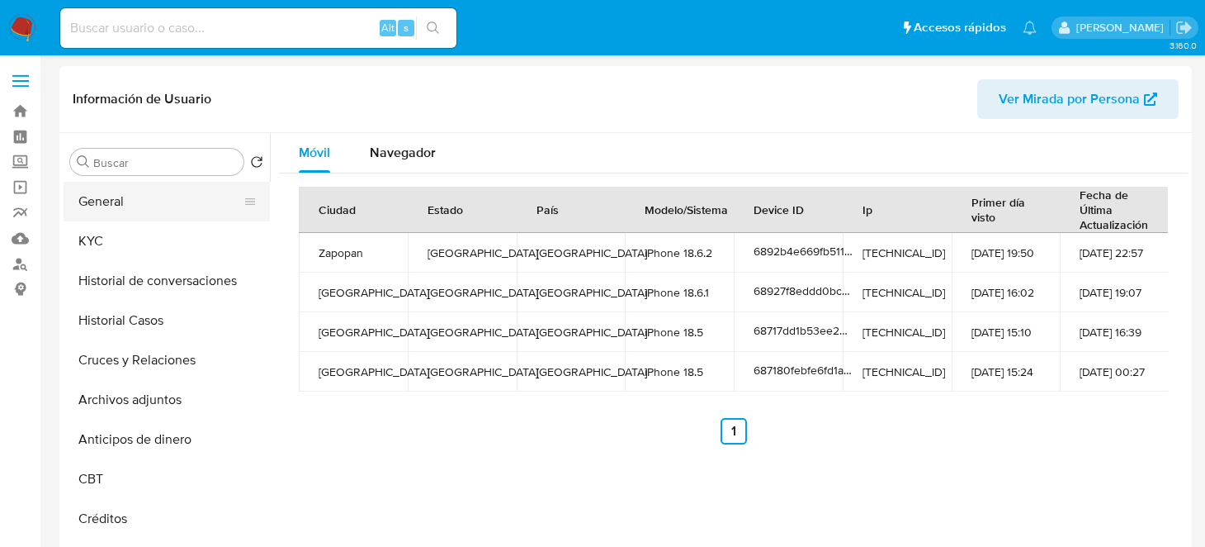
click at [139, 192] on button "General" at bounding box center [160, 202] width 193 height 40
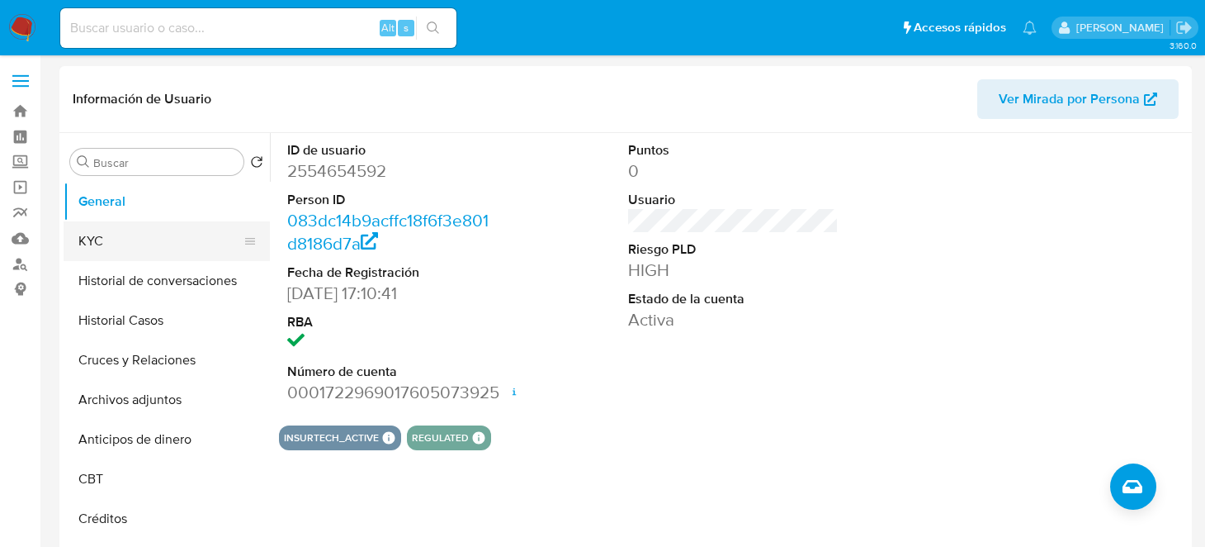
click at [92, 236] on button "KYC" at bounding box center [160, 241] width 193 height 40
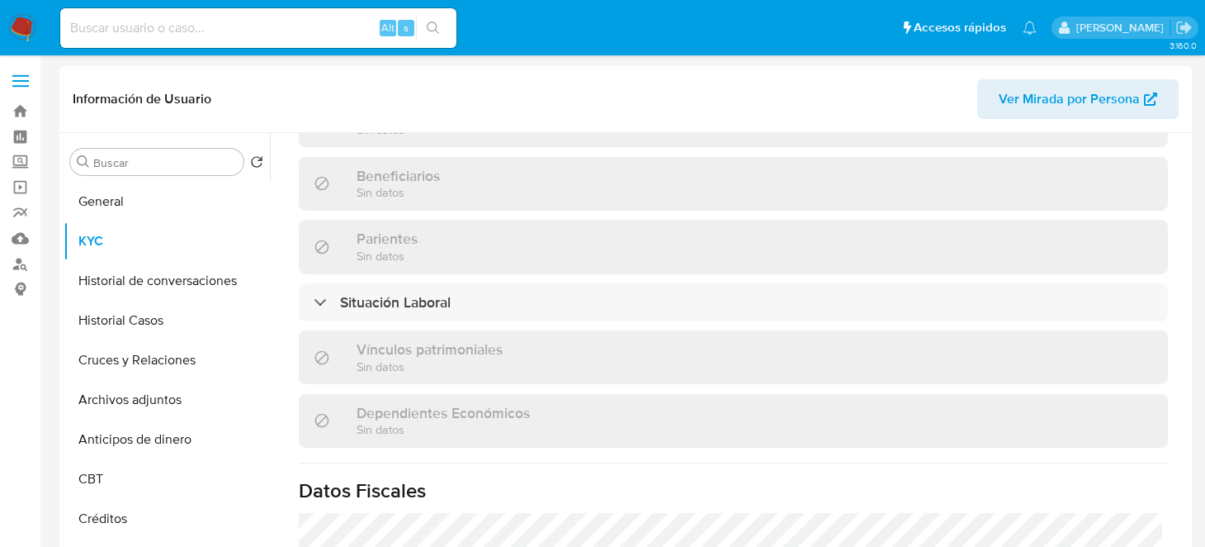
scroll to position [825, 0]
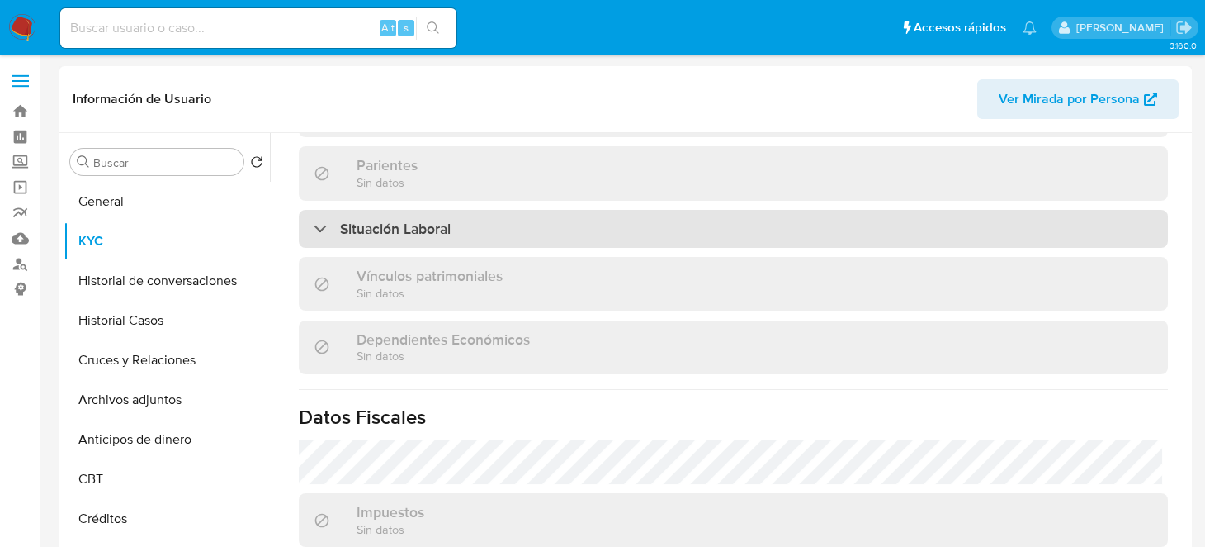
click at [406, 220] on h3 "Situación Laboral" at bounding box center [395, 229] width 111 height 18
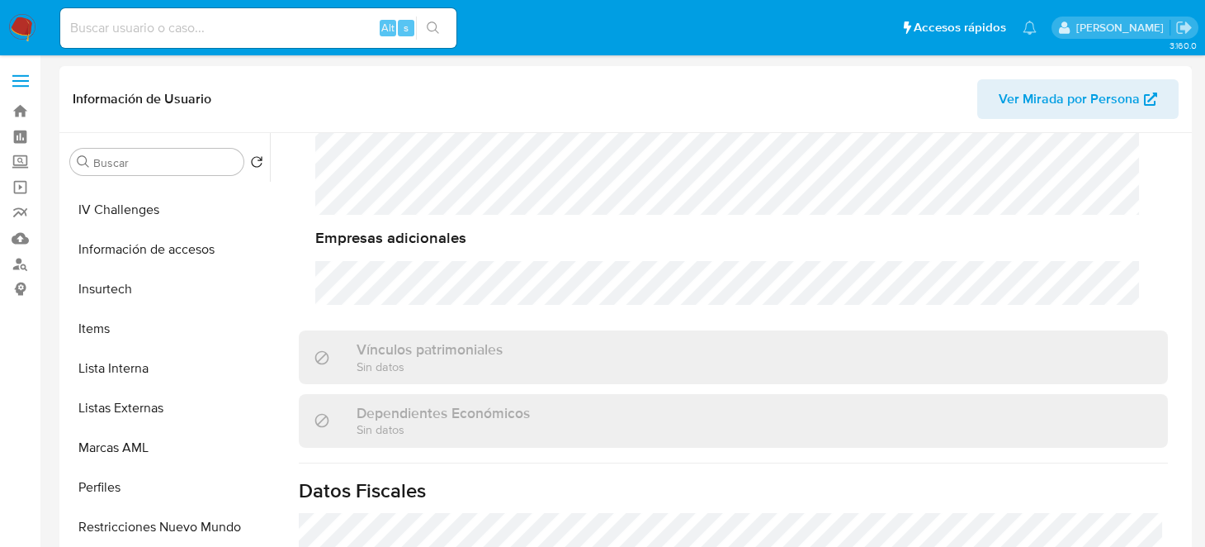
scroll to position [697, 0]
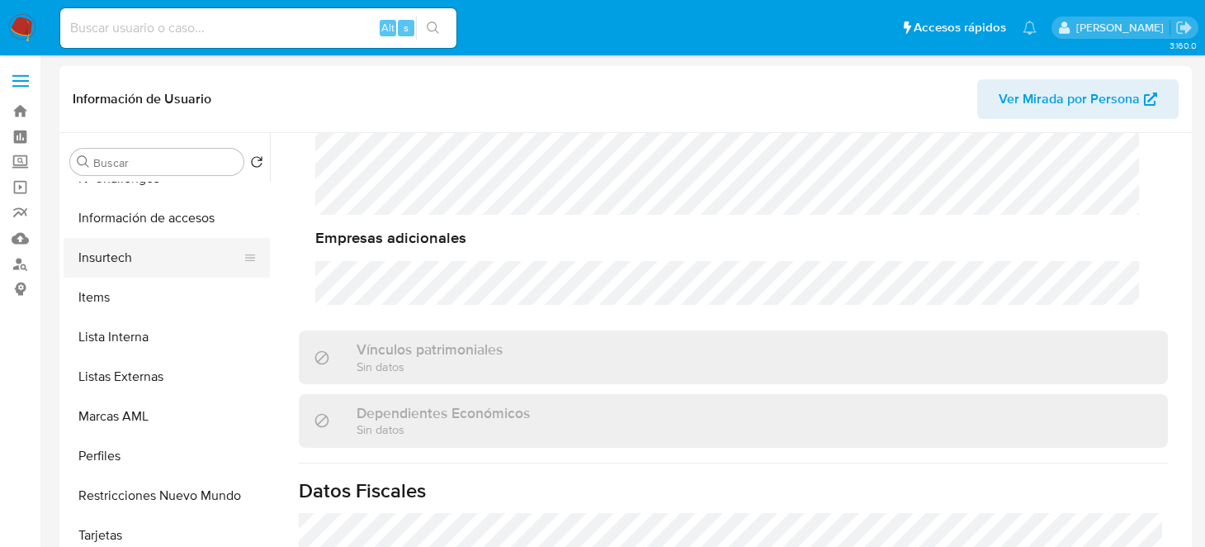
click at [130, 250] on button "Insurtech" at bounding box center [160, 258] width 193 height 40
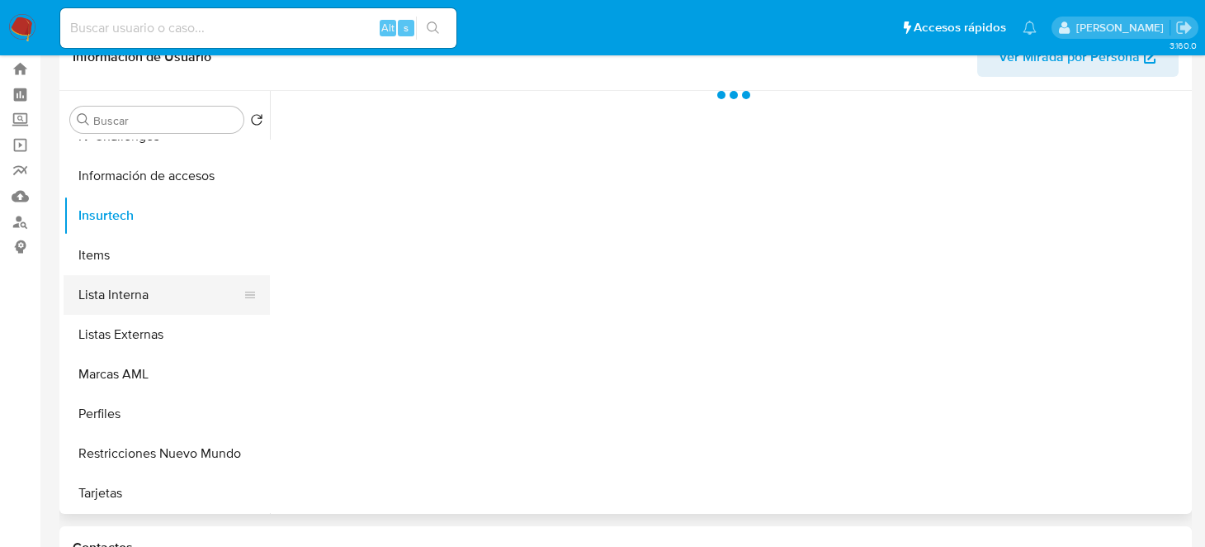
scroll to position [82, 0]
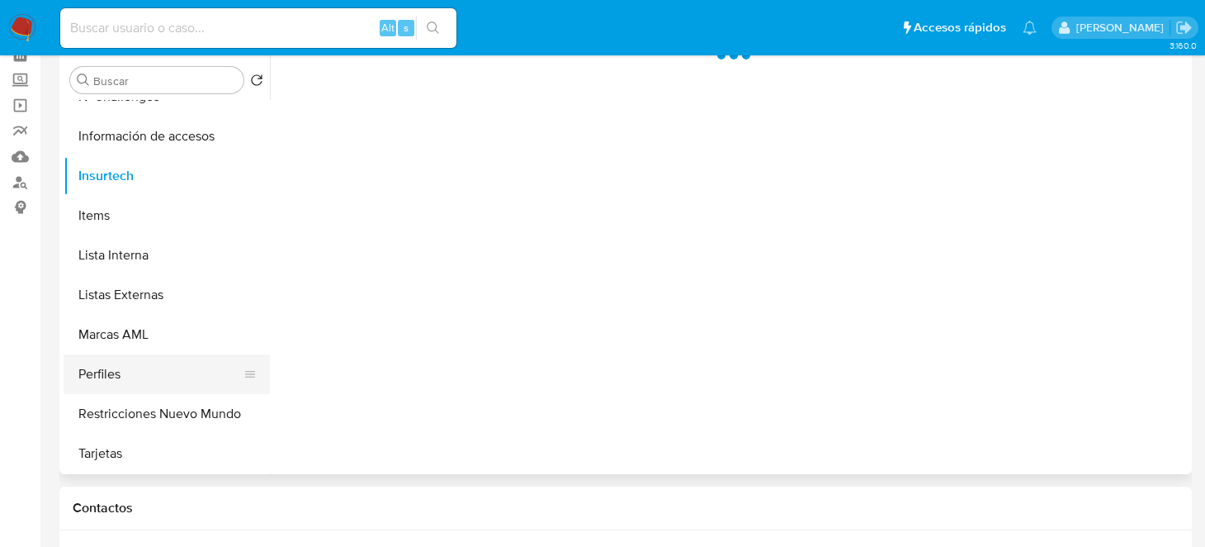
click at [140, 369] on button "Perfiles" at bounding box center [160, 374] width 193 height 40
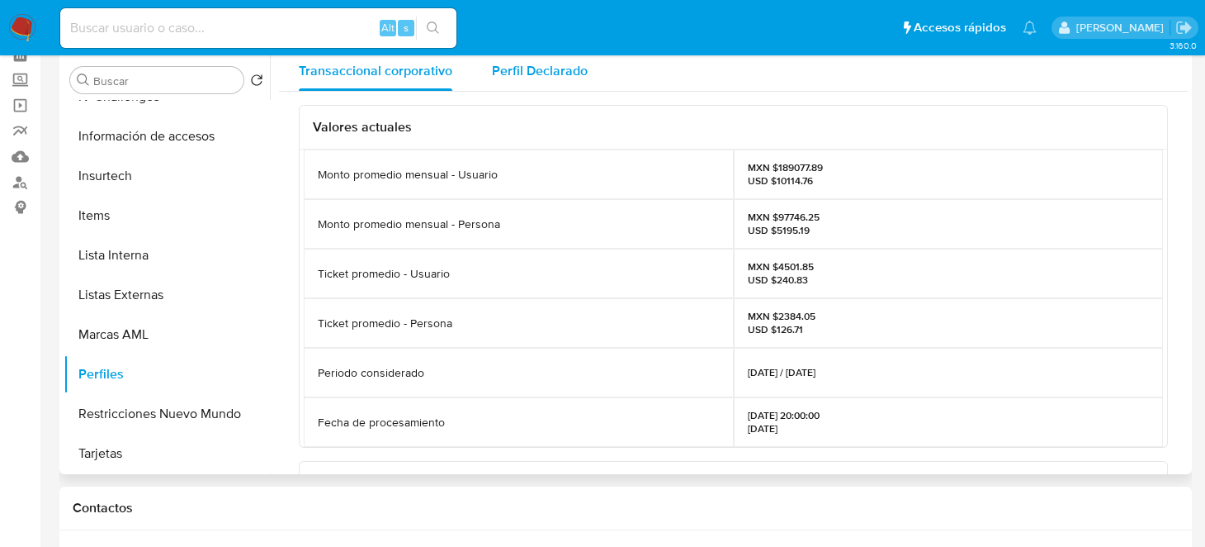
click at [552, 69] on span "Perfil Declarado" at bounding box center [540, 70] width 96 height 19
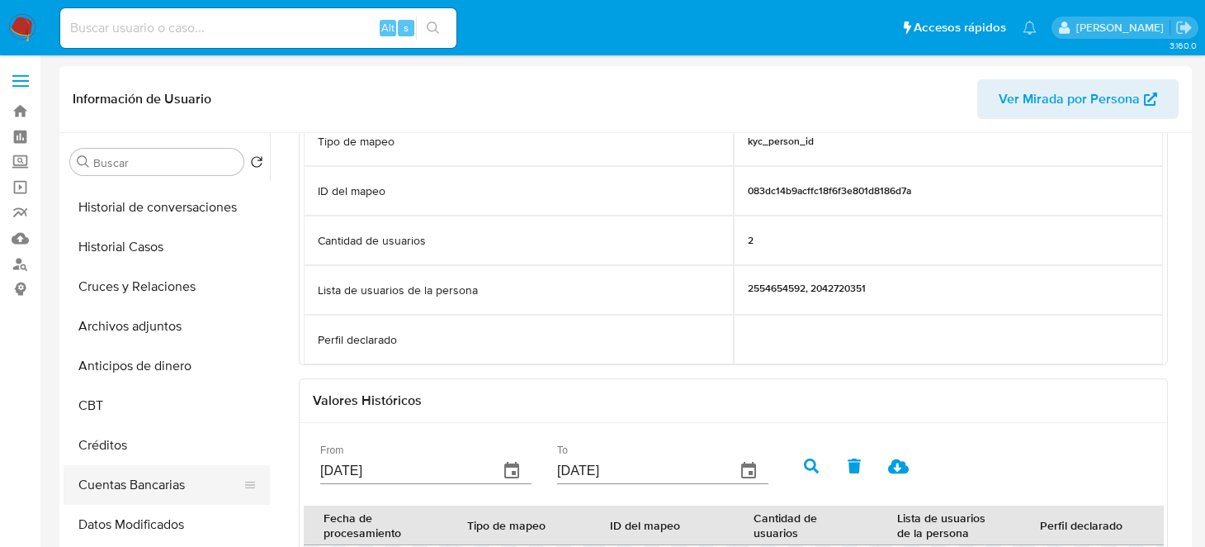
scroll to position [0, 0]
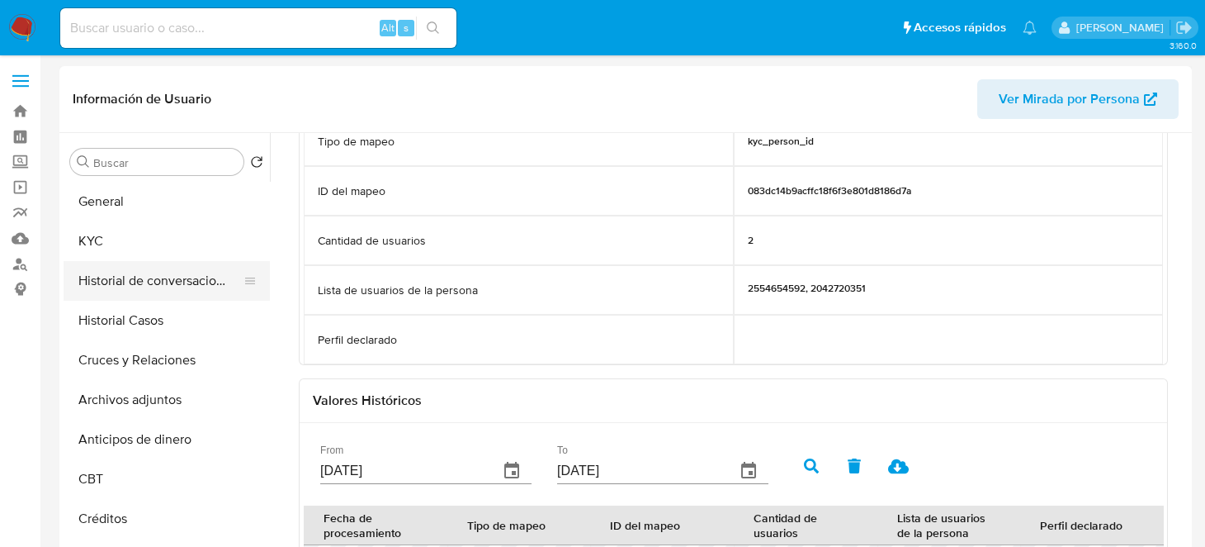
drag, startPoint x: 169, startPoint y: 282, endPoint x: 244, endPoint y: 275, distance: 75.4
click at [169, 282] on button "Historial de conversaciones" at bounding box center [160, 281] width 193 height 40
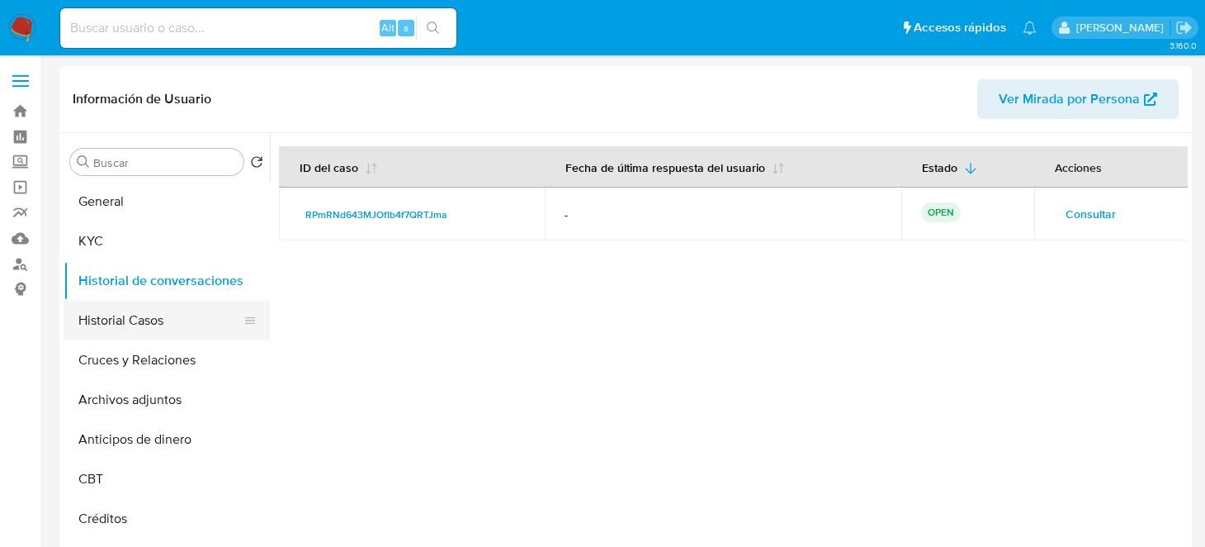
click at [139, 329] on button "Historial Casos" at bounding box center [160, 321] width 193 height 40
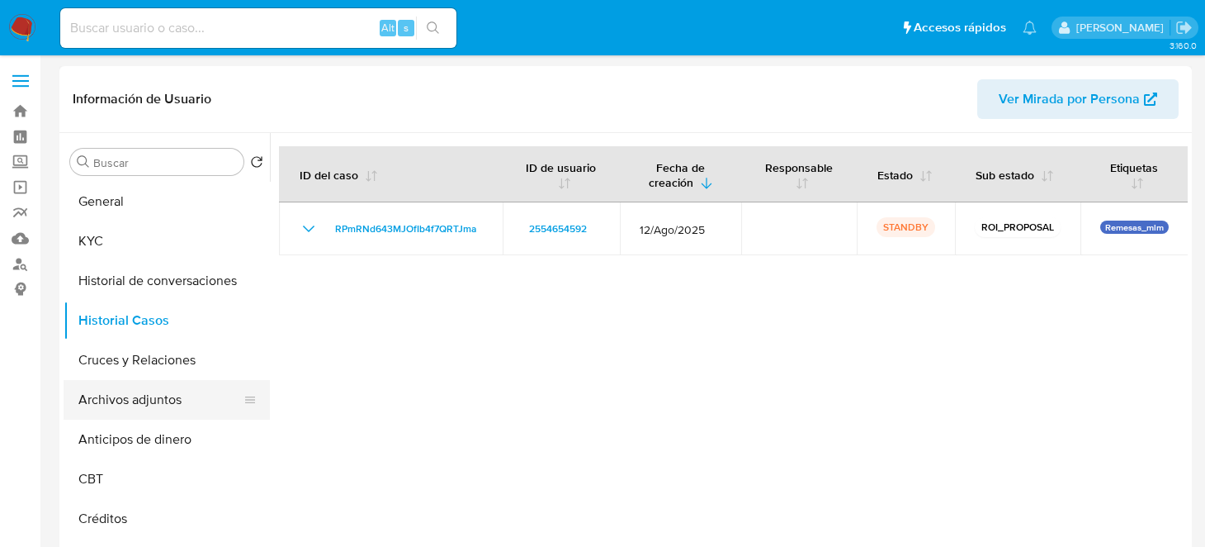
click at [133, 399] on button "Archivos adjuntos" at bounding box center [160, 400] width 193 height 40
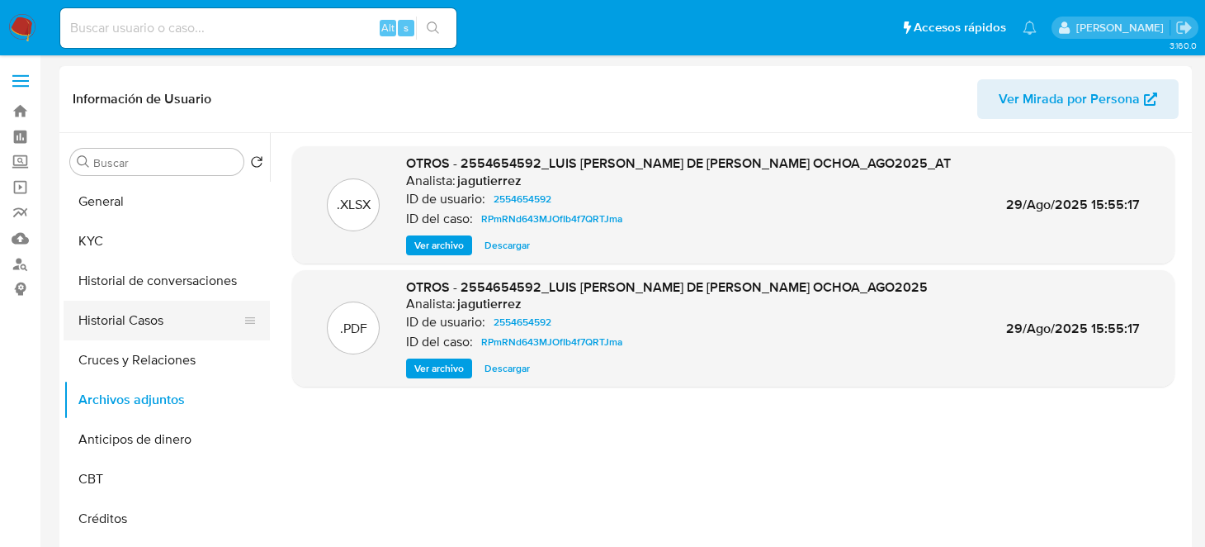
click at [165, 327] on button "Historial Casos" at bounding box center [160, 321] width 193 height 40
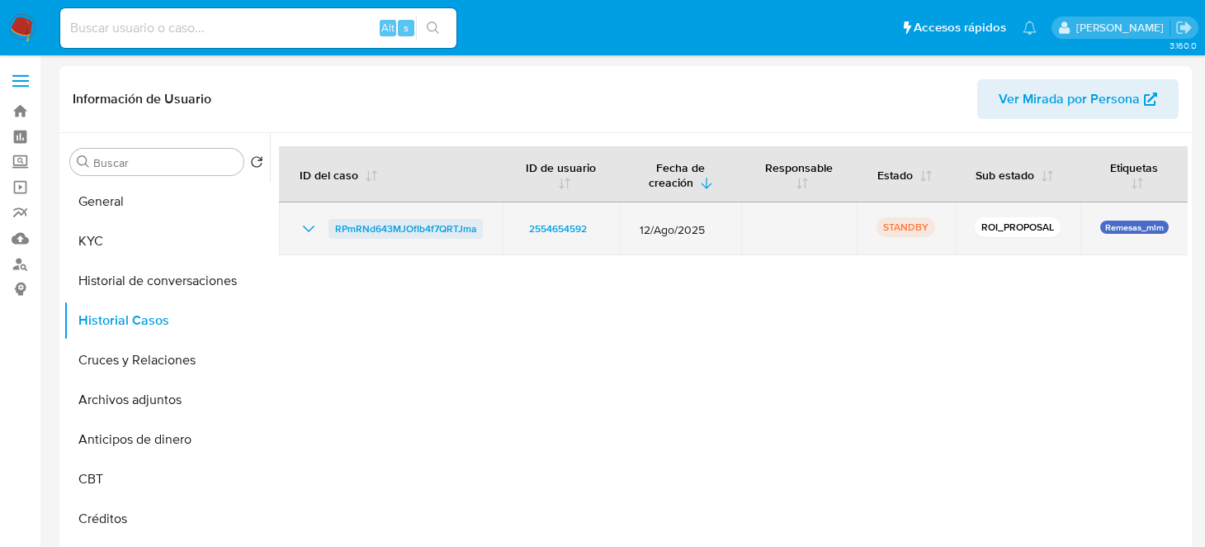
click at [448, 226] on span "RPmRNd643MJOfIb4f7QRTJma" at bounding box center [405, 229] width 141 height 20
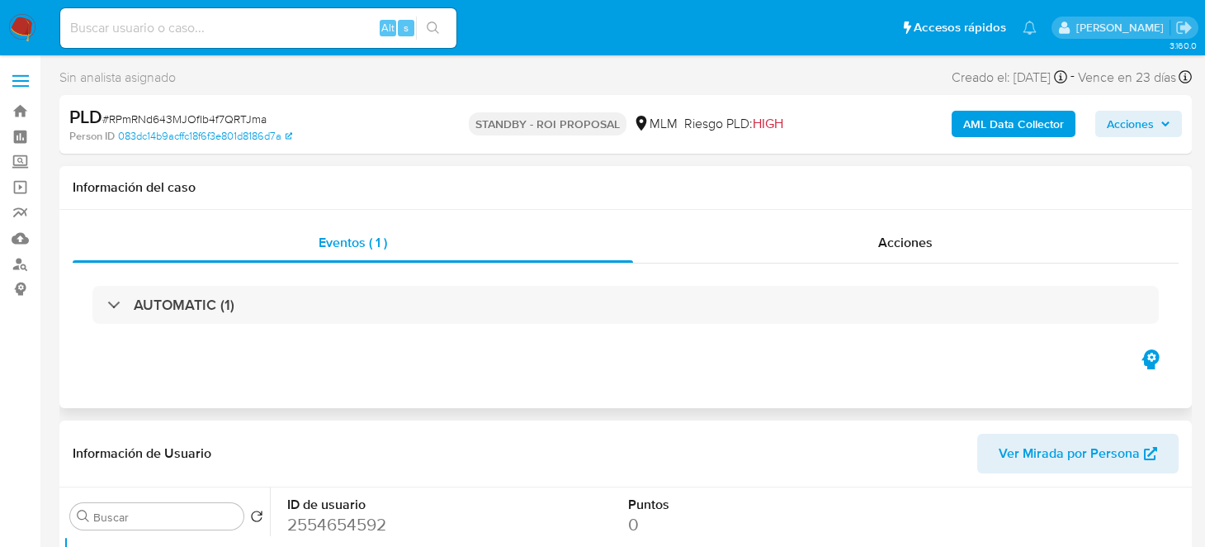
select select "10"
click at [1173, 117] on button "Acciones" at bounding box center [1139, 124] width 87 height 26
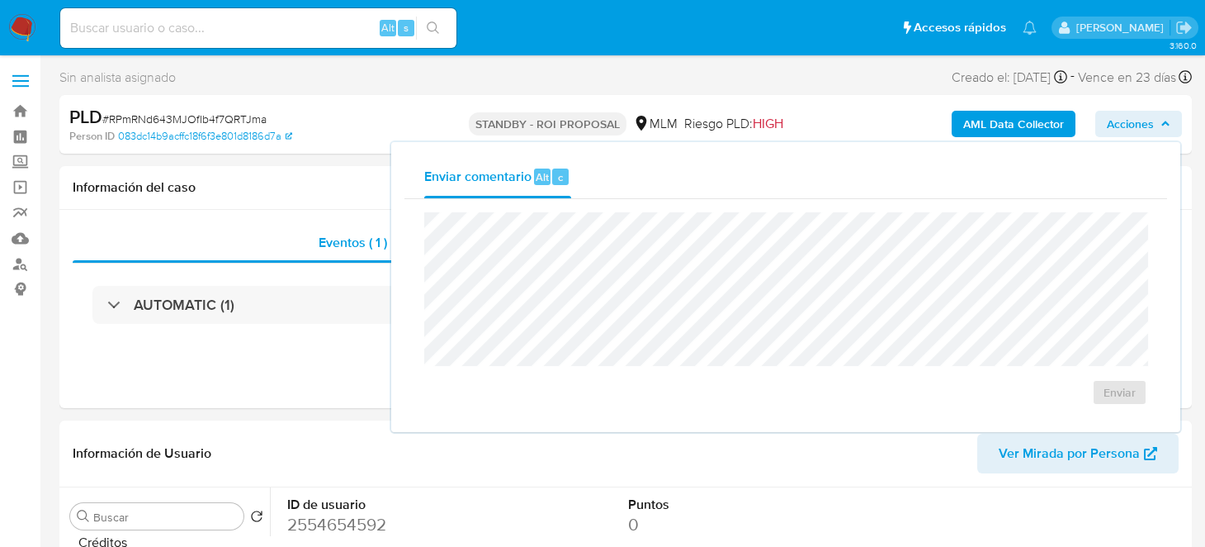
click at [675, 74] on div "Sin analista asignado Asignado el: 22/08/2025 12:41:03 Creado el: 12/08/2025 Cr…" at bounding box center [625, 80] width 1133 height 29
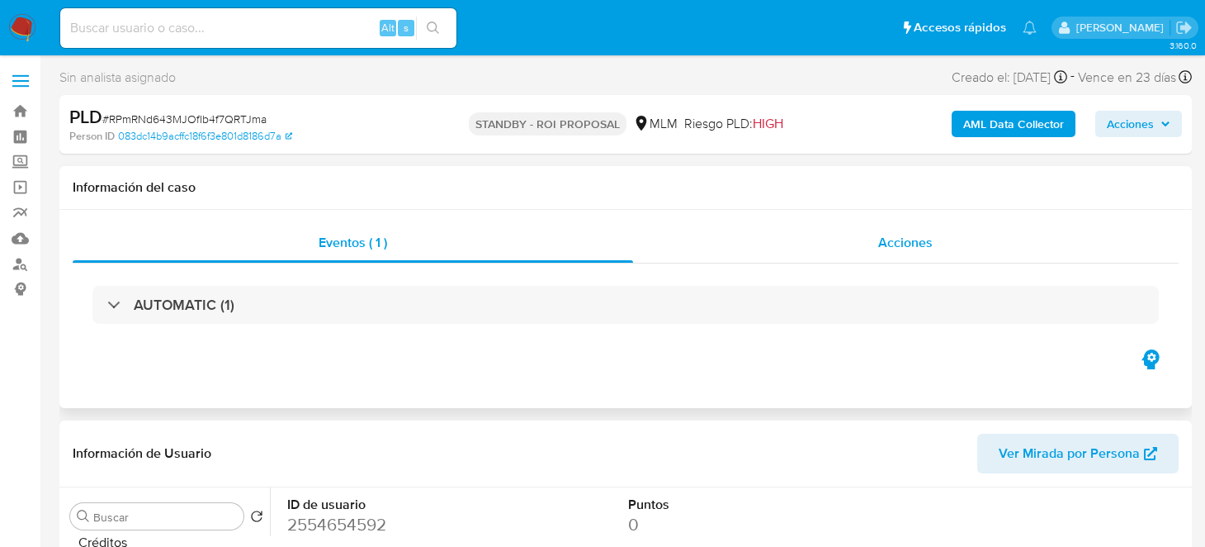
click at [895, 245] on span "Acciones" at bounding box center [906, 242] width 54 height 19
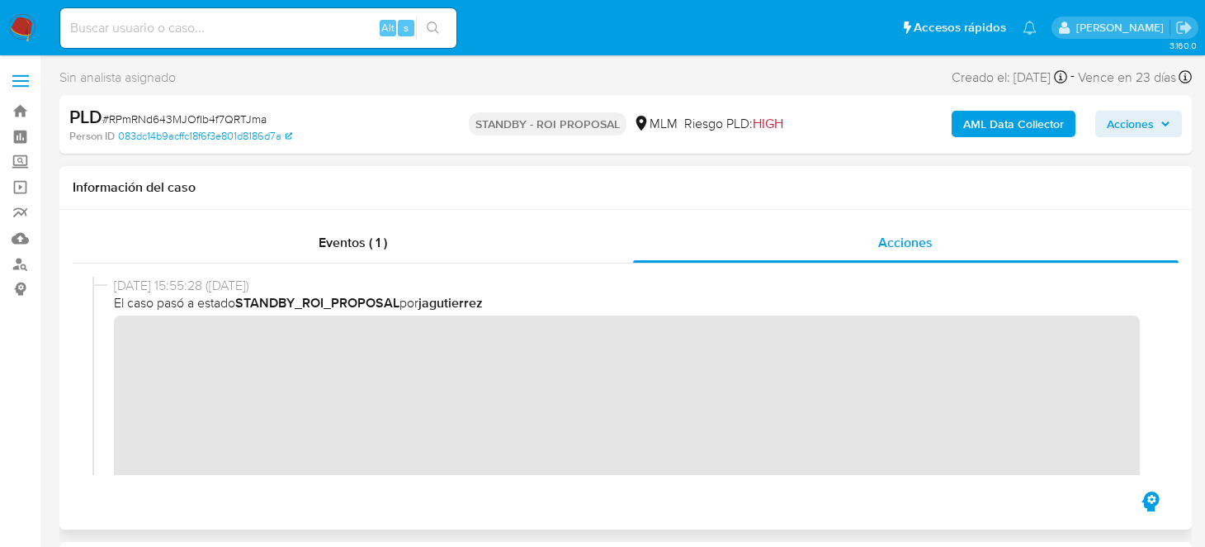
scroll to position [577, 0]
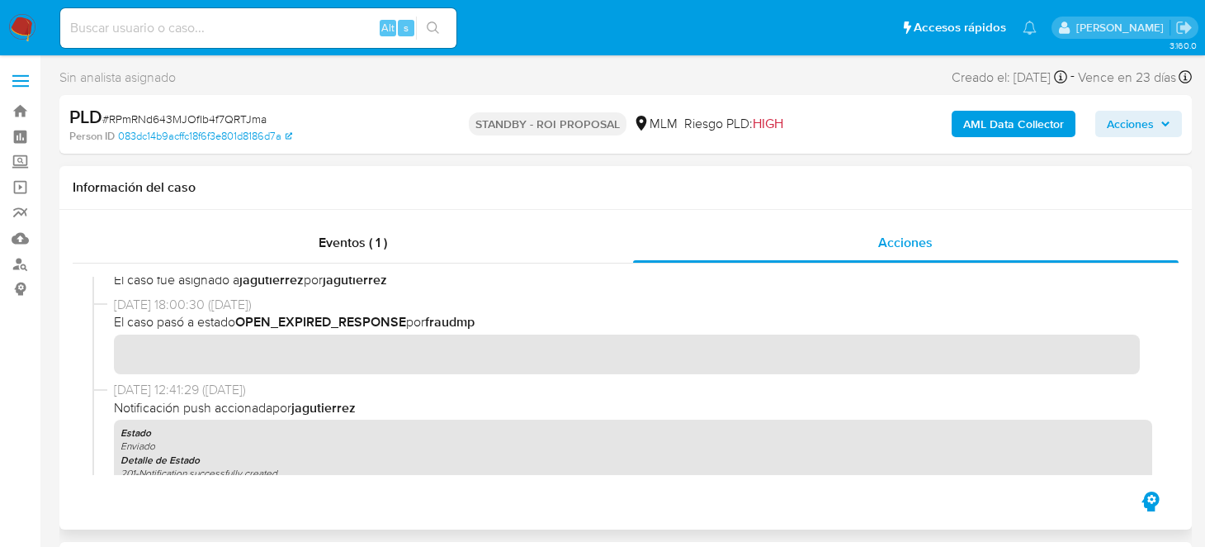
drag, startPoint x: 248, startPoint y: 321, endPoint x: 395, endPoint y: 327, distance: 147.9
click at [336, 323] on b "OPEN_EXPIRED_RESPONSE" at bounding box center [320, 321] width 171 height 19
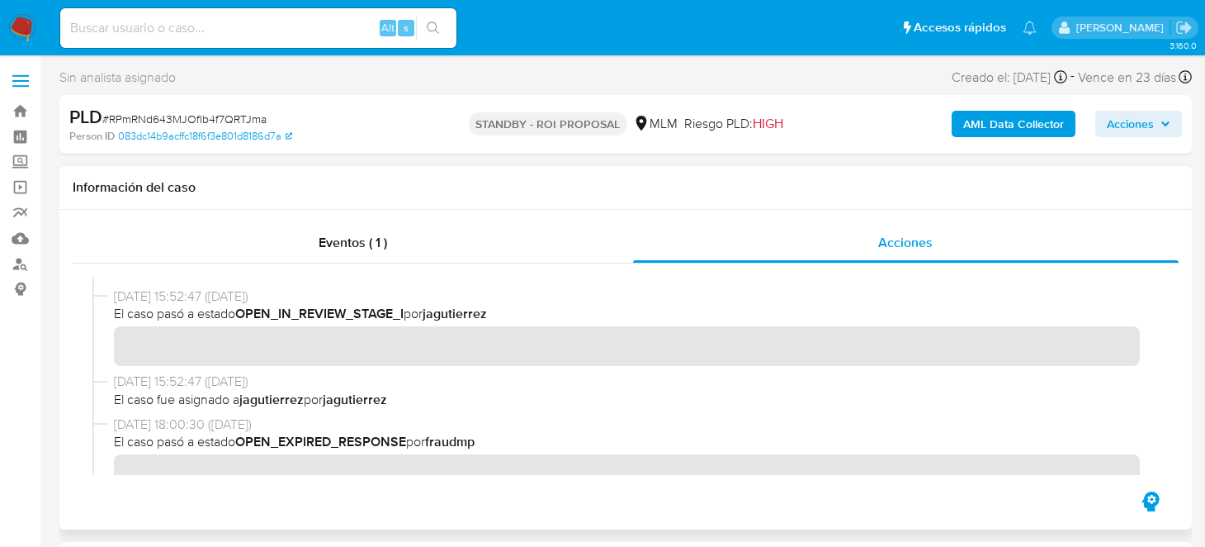
scroll to position [540, 0]
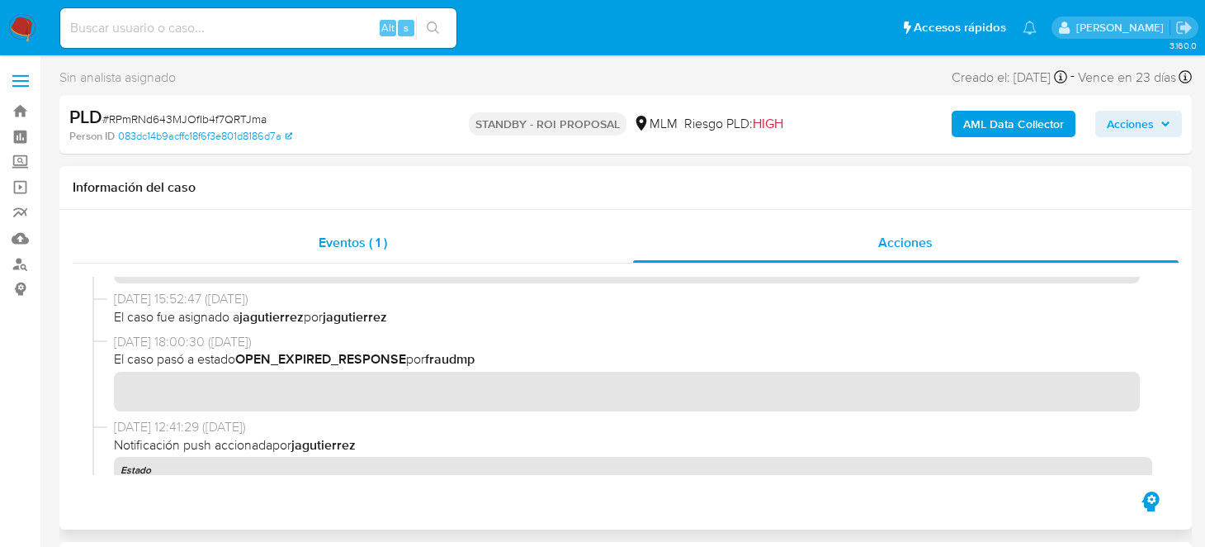
click at [328, 254] on div "Eventos ( 1 )" at bounding box center [353, 243] width 561 height 40
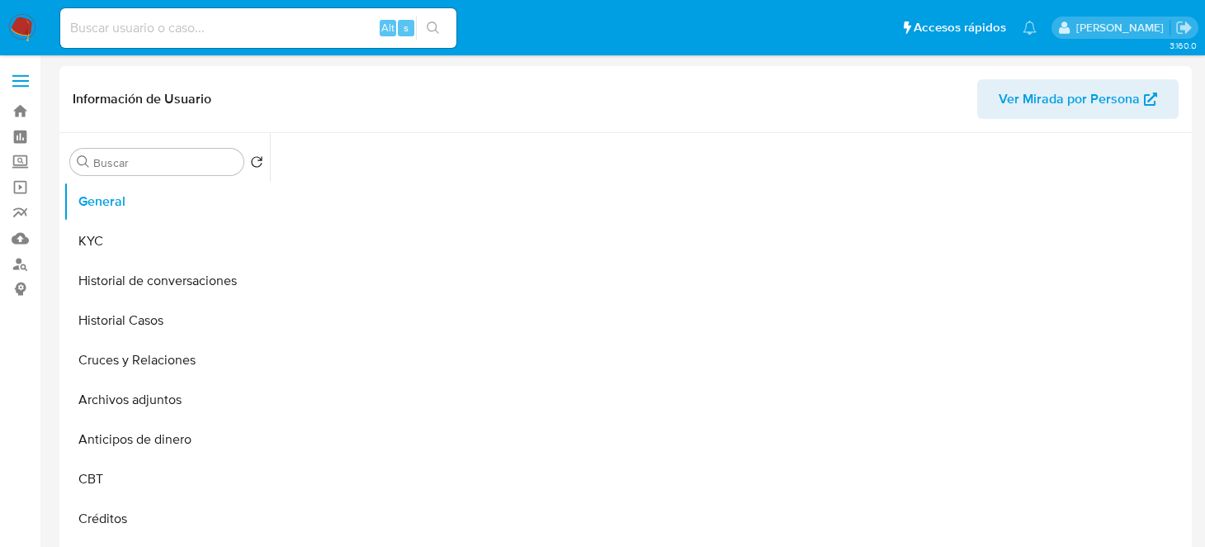
select select "10"
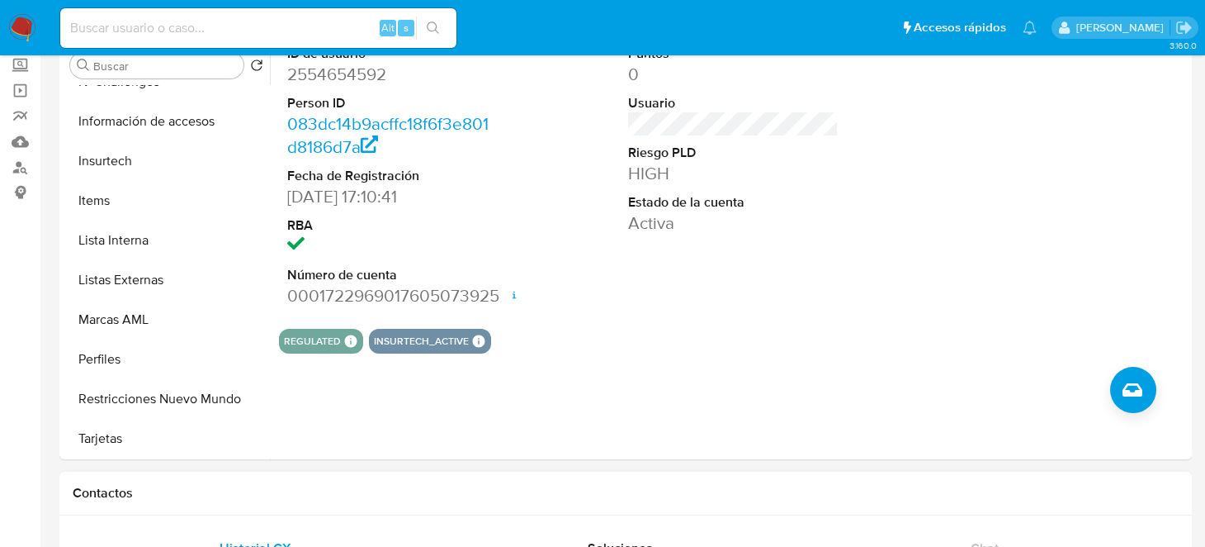
scroll to position [164, 0]
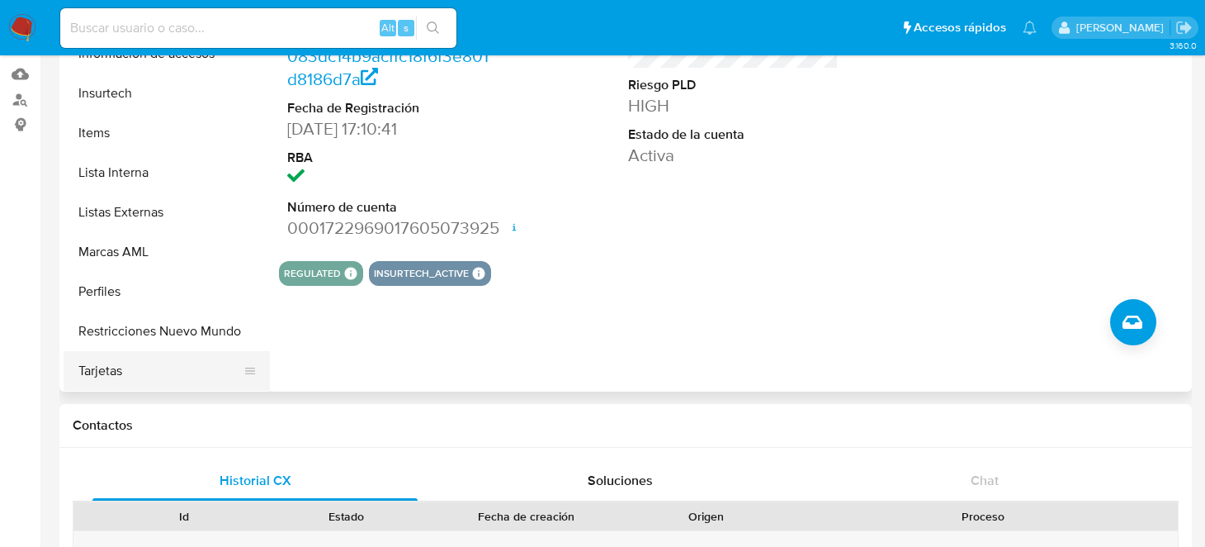
click at [106, 363] on button "Tarjetas" at bounding box center [160, 371] width 193 height 40
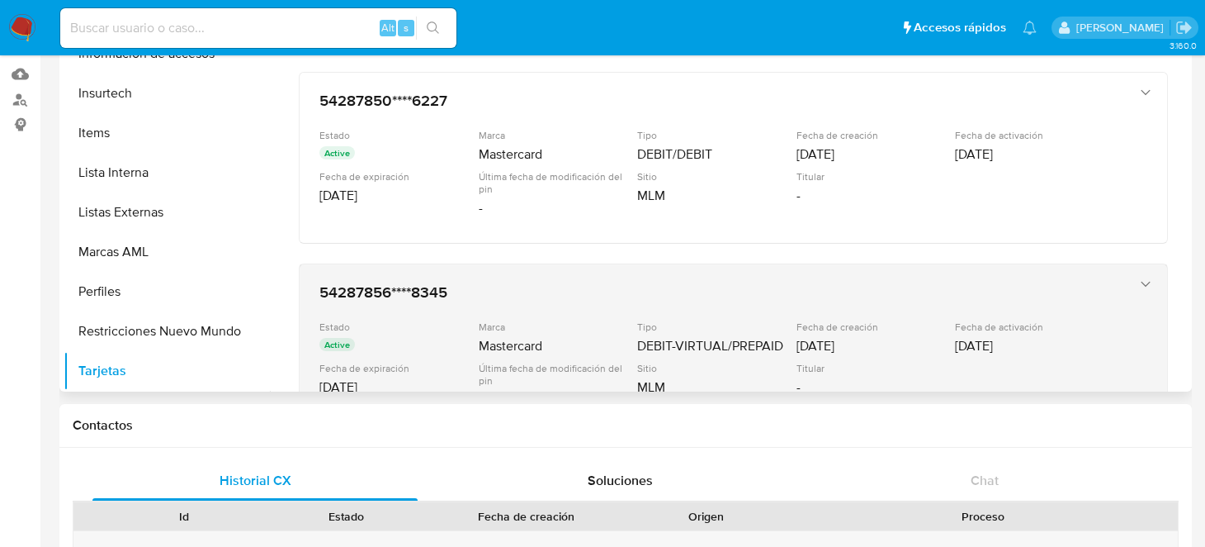
scroll to position [0, 0]
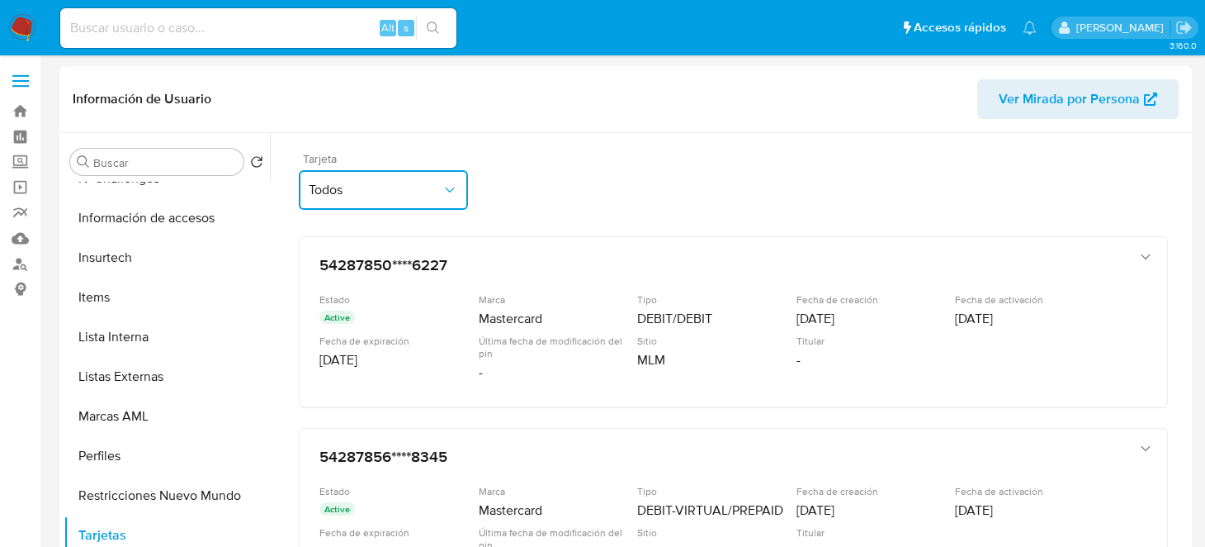
click at [450, 192] on icon "button" at bounding box center [450, 190] width 17 height 17
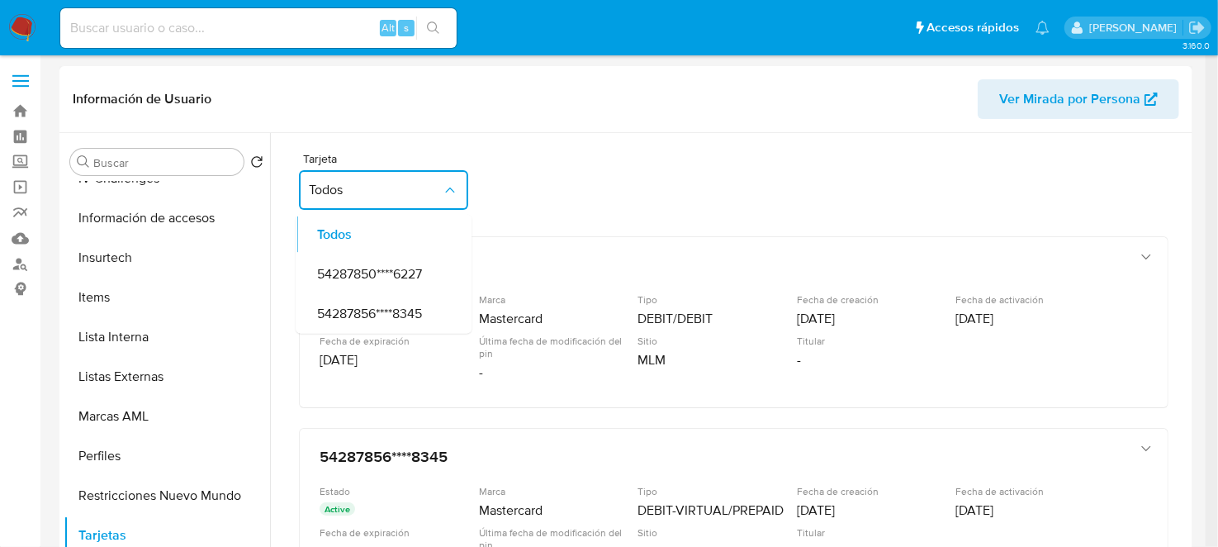
click at [582, 183] on div "Tarjeta Todos Todos 54287850****6227 54287856****8345" at bounding box center [733, 185] width 869 height 64
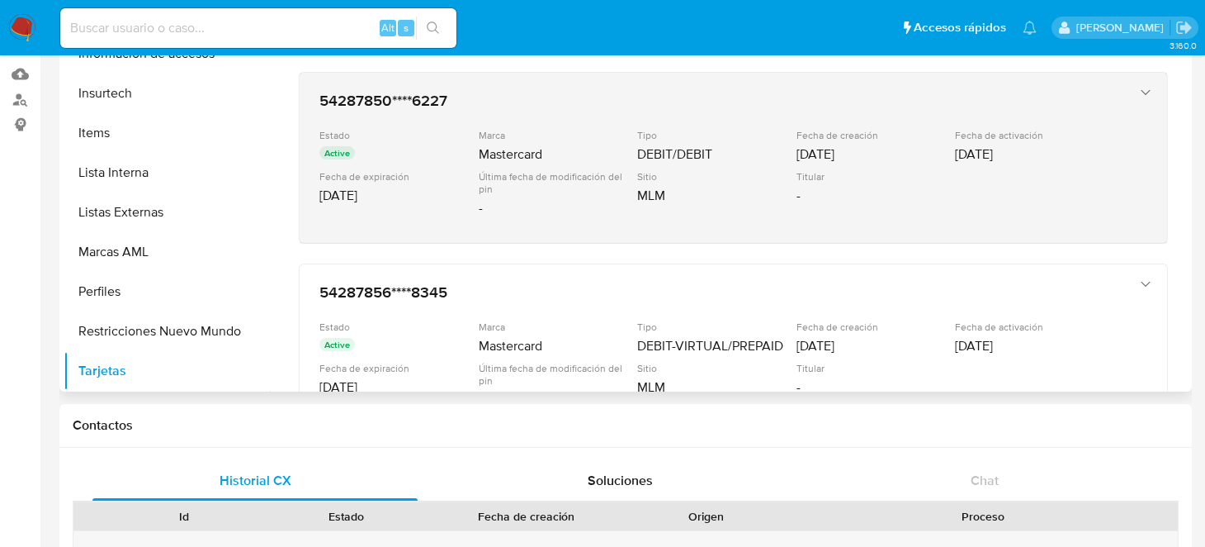
click at [459, 200] on div "01/03/2030" at bounding box center [398, 195] width 156 height 17
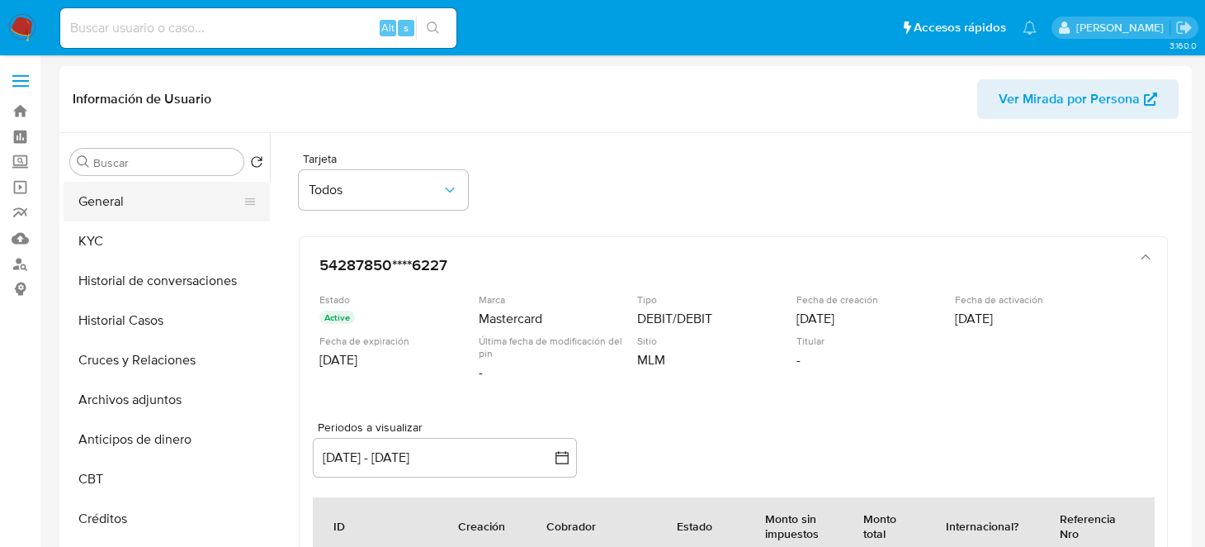
click at [130, 206] on button "General" at bounding box center [160, 202] width 193 height 40
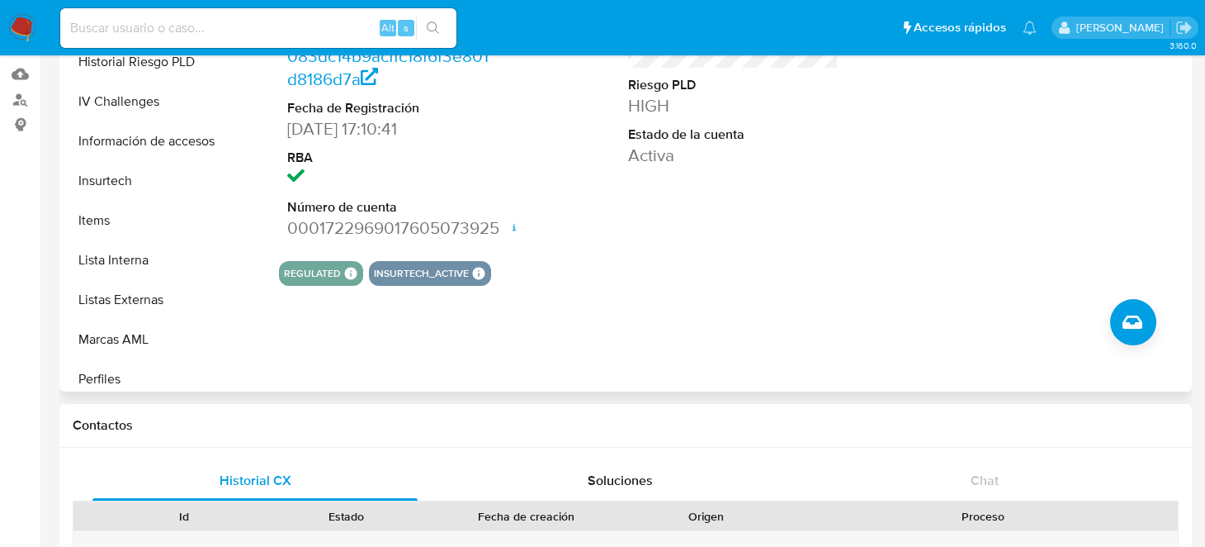
scroll to position [449, 0]
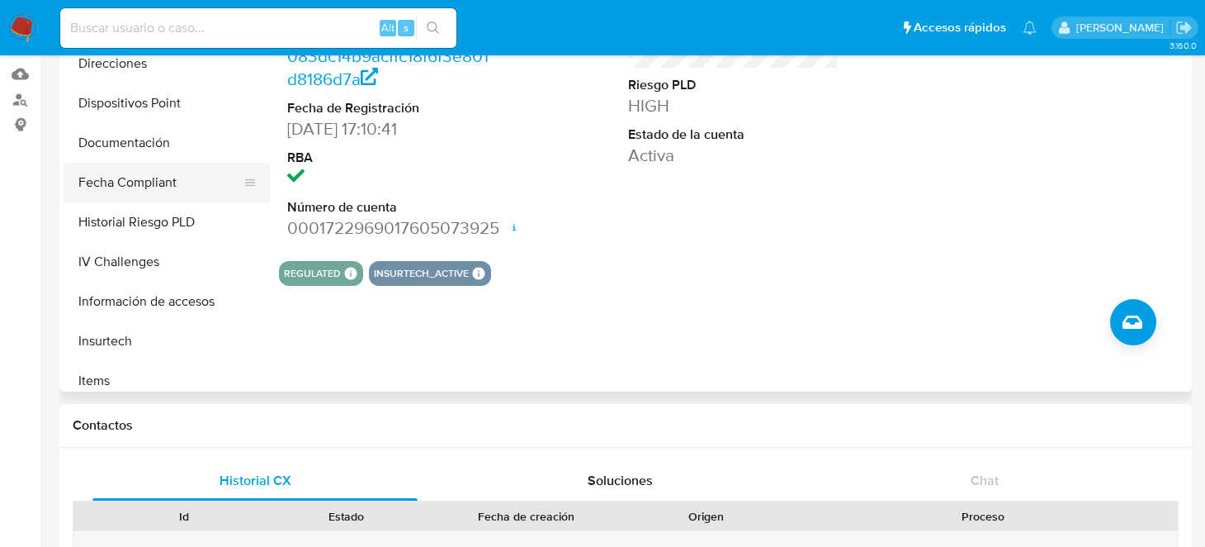
click at [200, 173] on button "Fecha Compliant" at bounding box center [160, 183] width 193 height 40
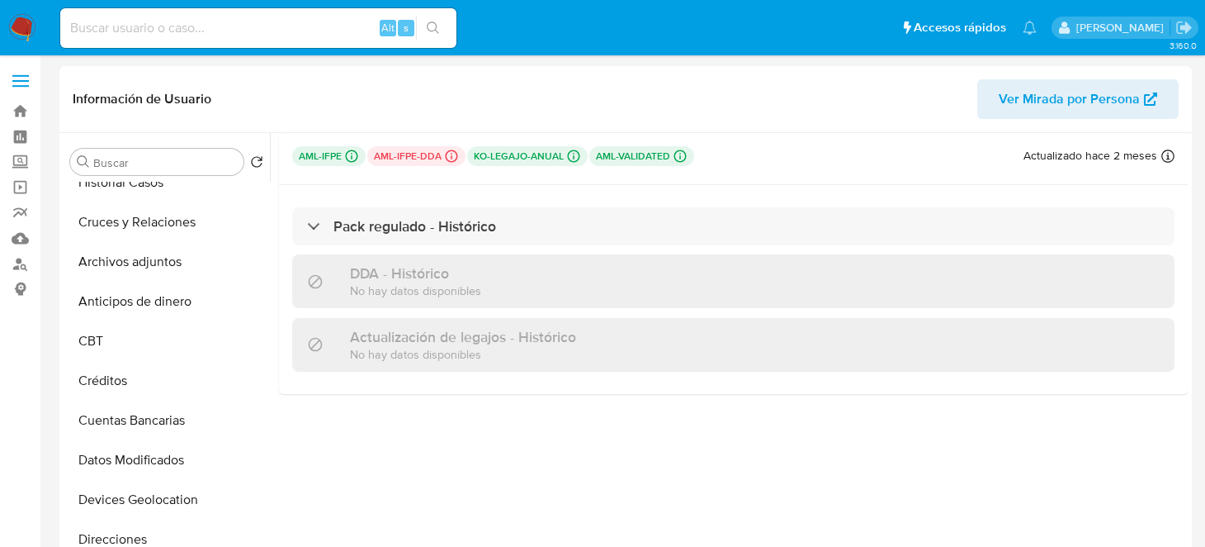
scroll to position [0, 0]
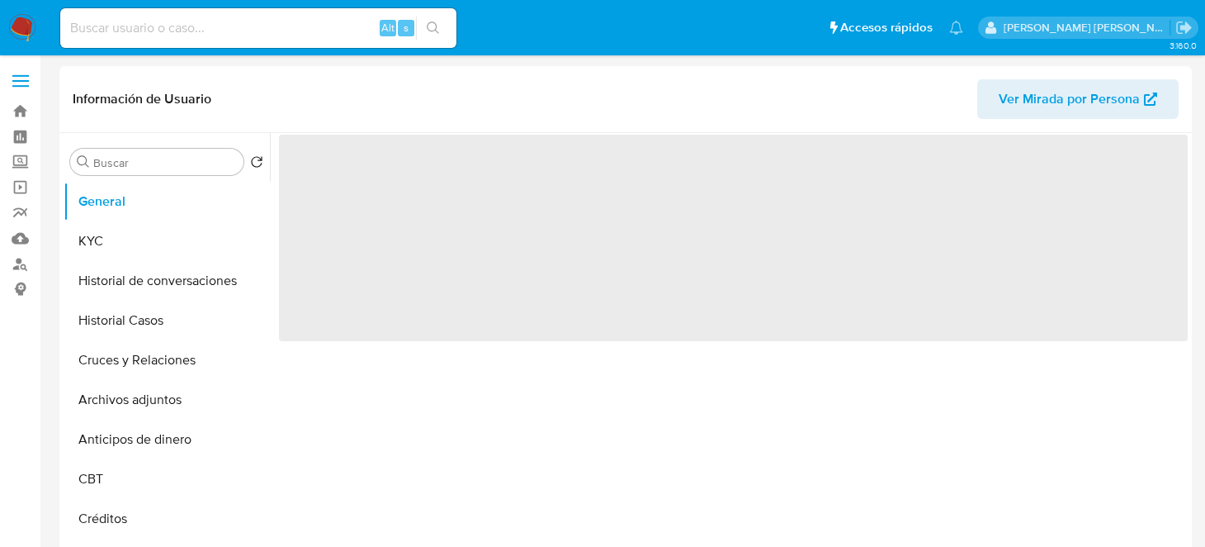
select select "10"
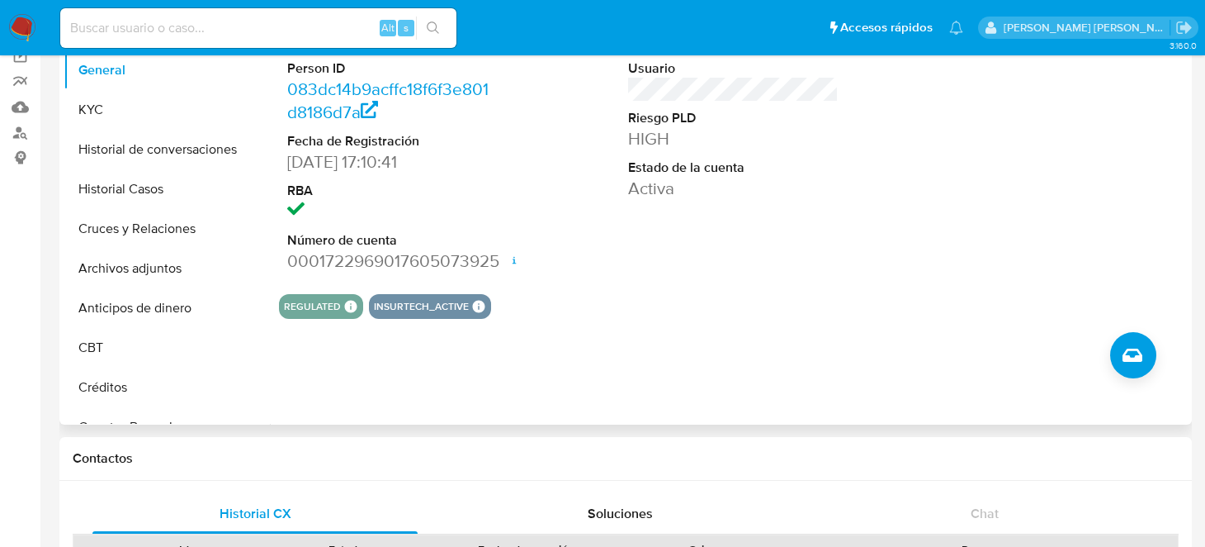
scroll to position [98, 0]
